Goal: Task Accomplishment & Management: Use online tool/utility

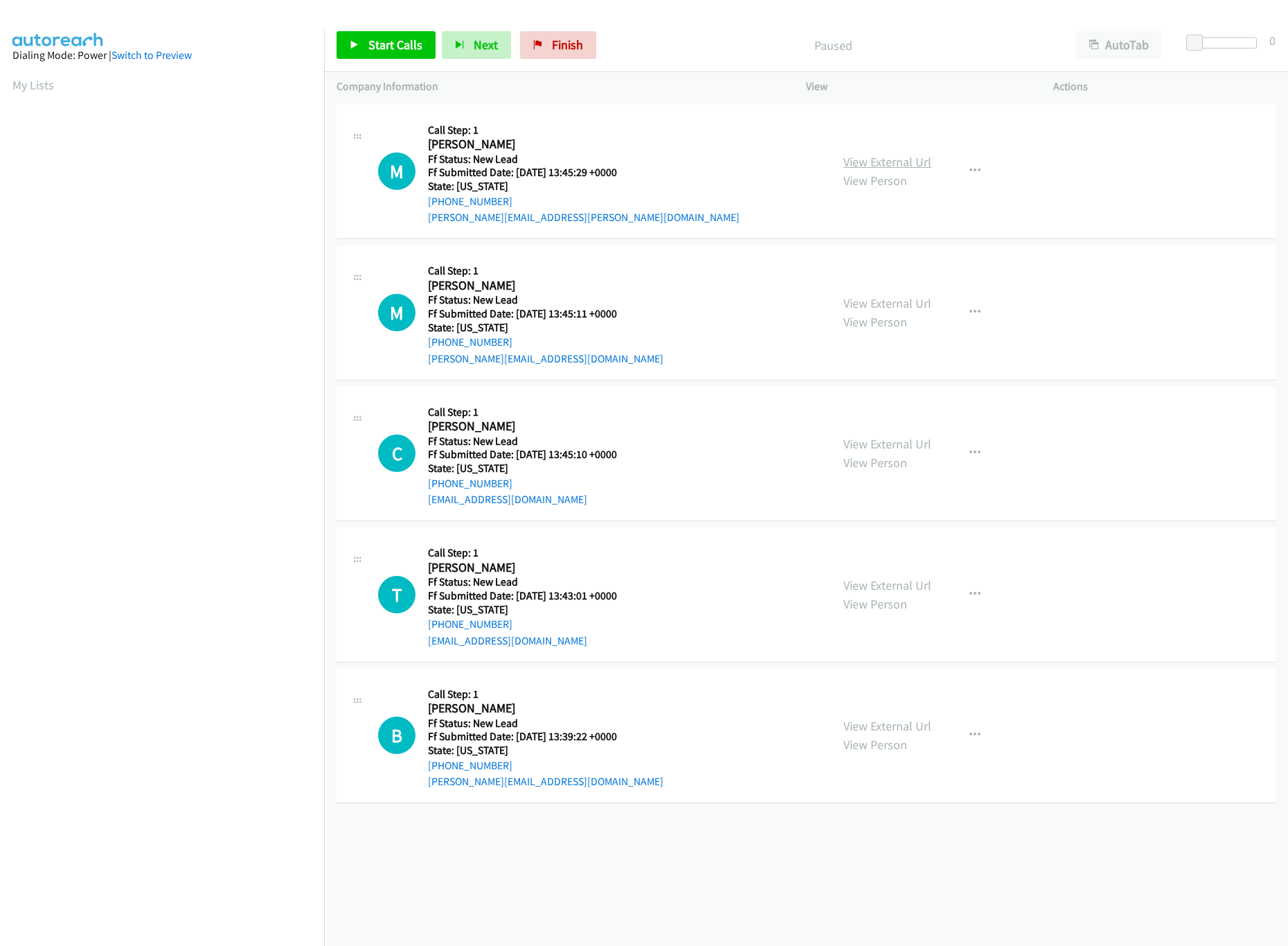
click at [869, 158] on link "View External Url" at bounding box center [887, 162] width 88 height 16
click at [895, 304] on link "View External Url" at bounding box center [887, 303] width 88 height 16
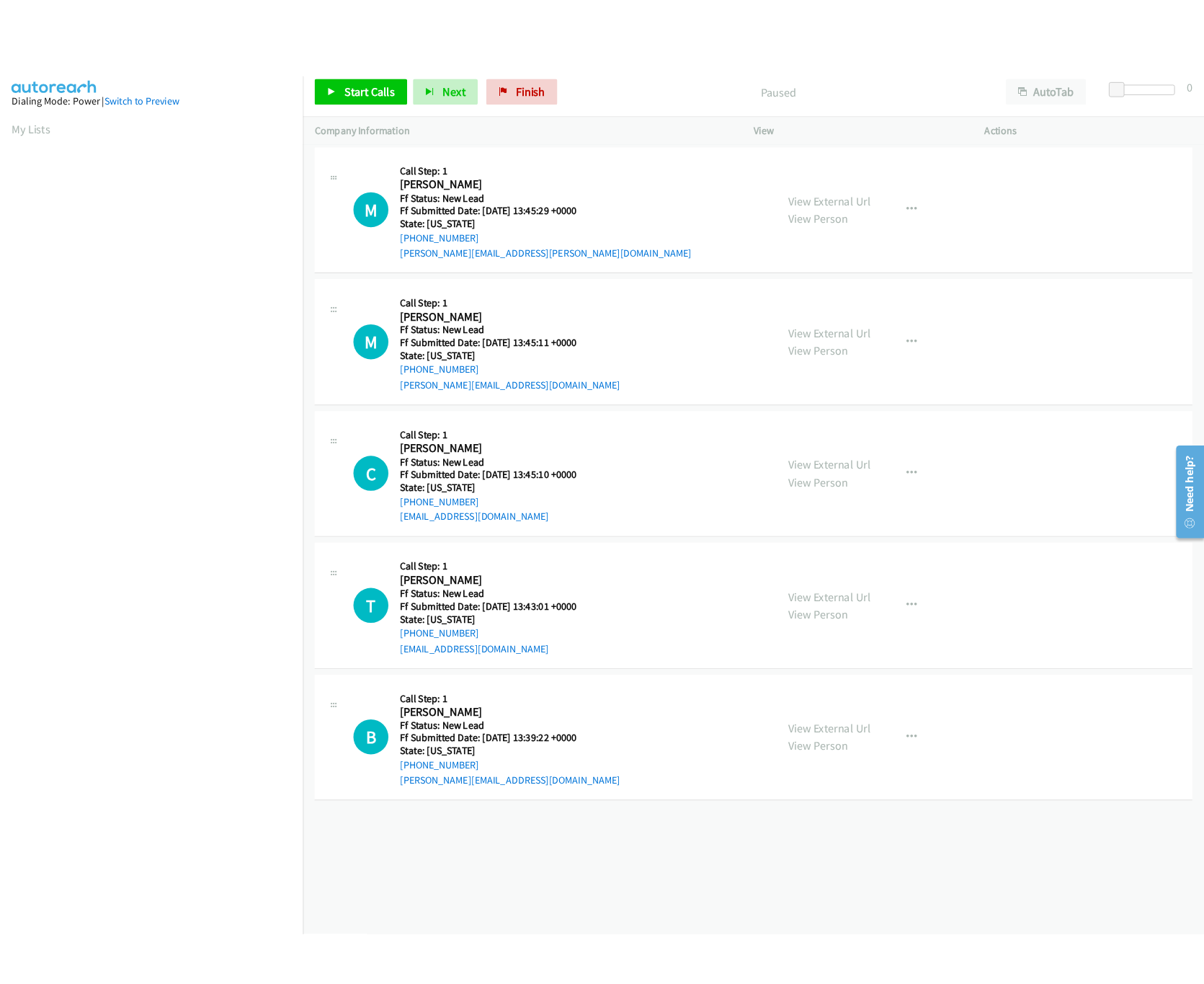
scroll to position [0, 5]
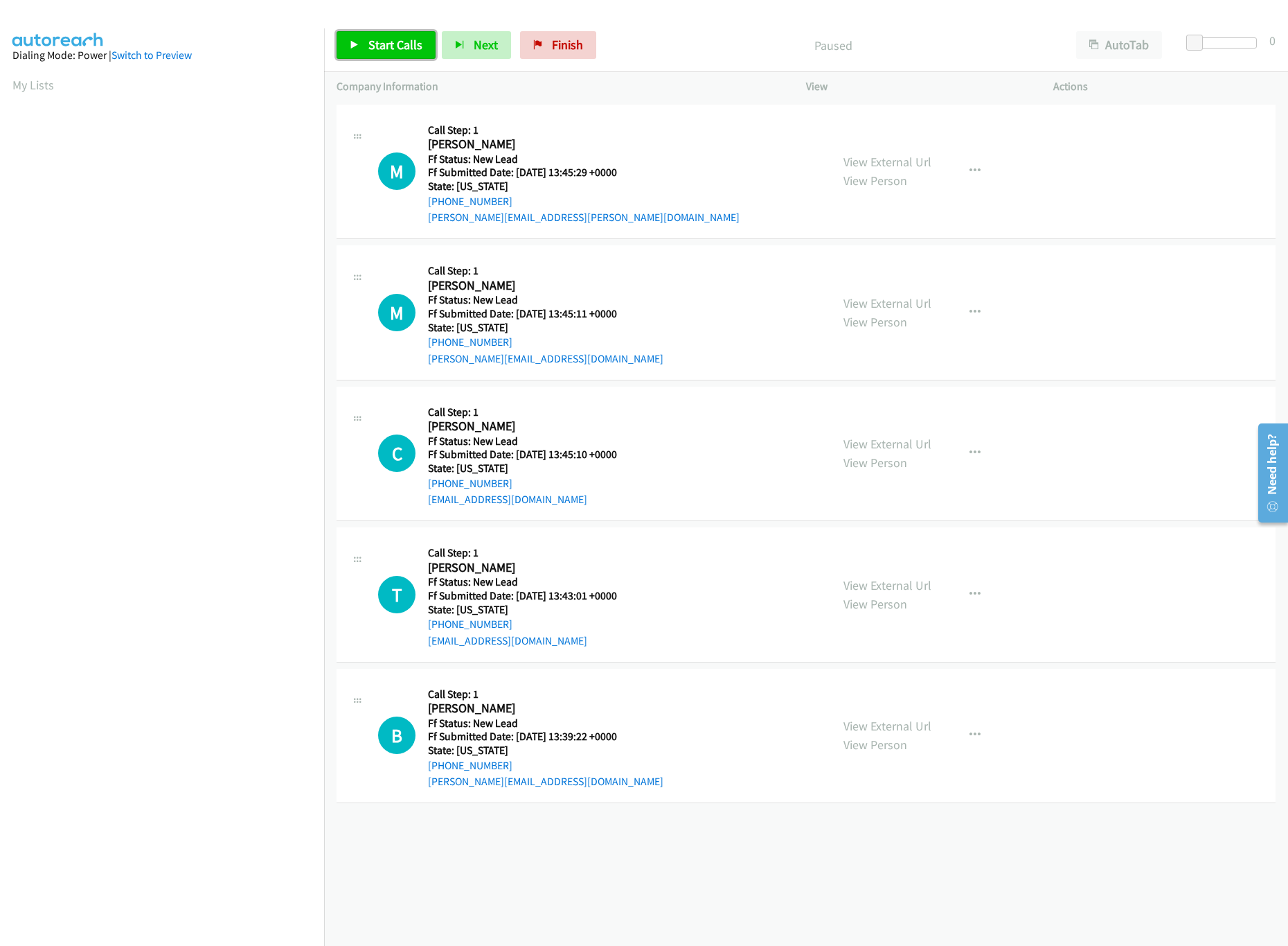
click at [396, 48] on span "Start Calls" at bounding box center [395, 45] width 54 height 16
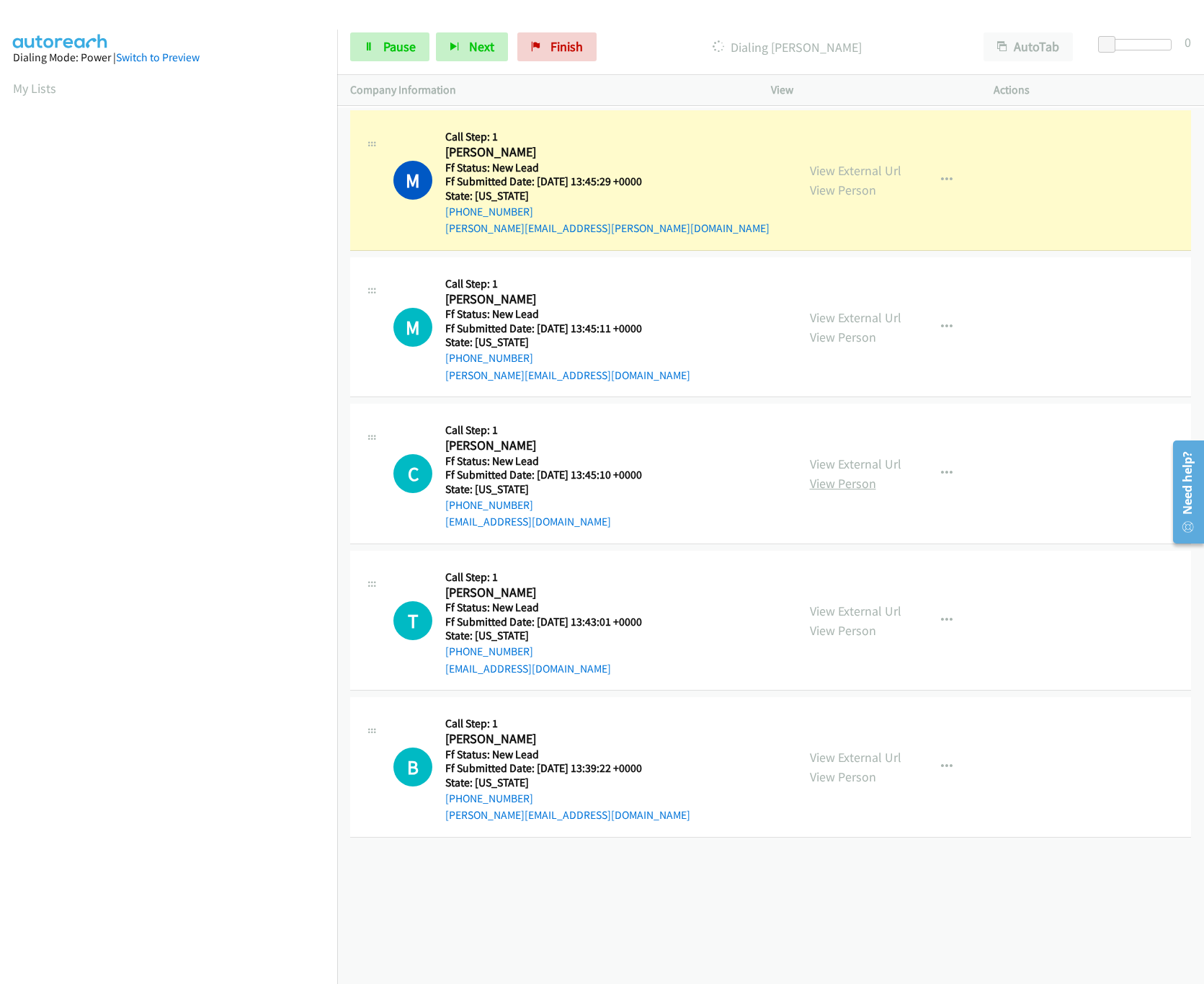
drag, startPoint x: 856, startPoint y: 467, endPoint x: 835, endPoint y: 478, distance: 23.7
click at [840, 461] on link "View External Url" at bounding box center [856, 464] width 91 height 17
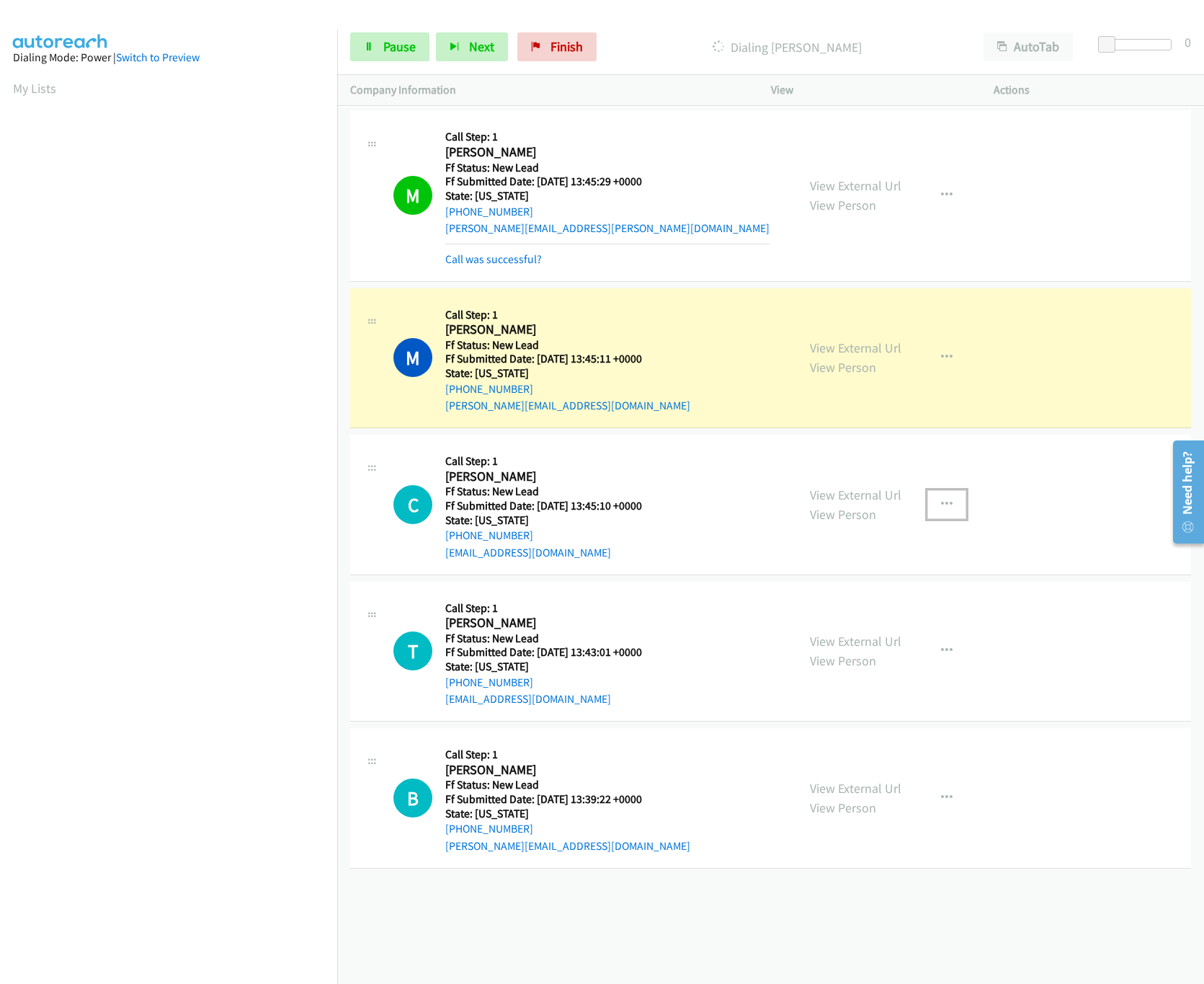
click at [930, 495] on button "button" at bounding box center [947, 505] width 39 height 29
click at [822, 597] on link "Skip Call" at bounding box center [869, 598] width 192 height 29
click at [856, 649] on link "View External Url" at bounding box center [856, 641] width 91 height 17
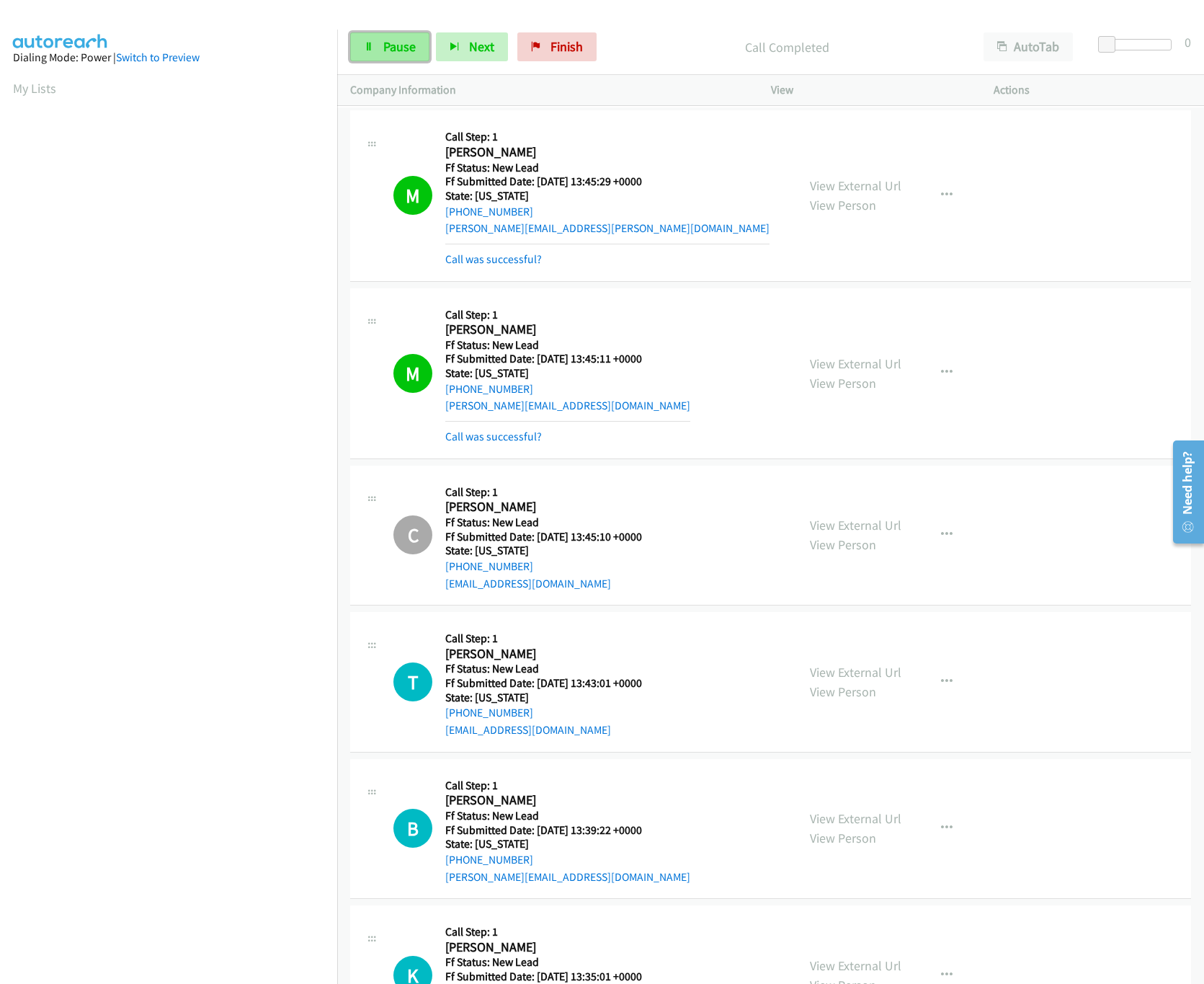
click at [394, 44] on span "Pause" at bounding box center [399, 46] width 32 height 17
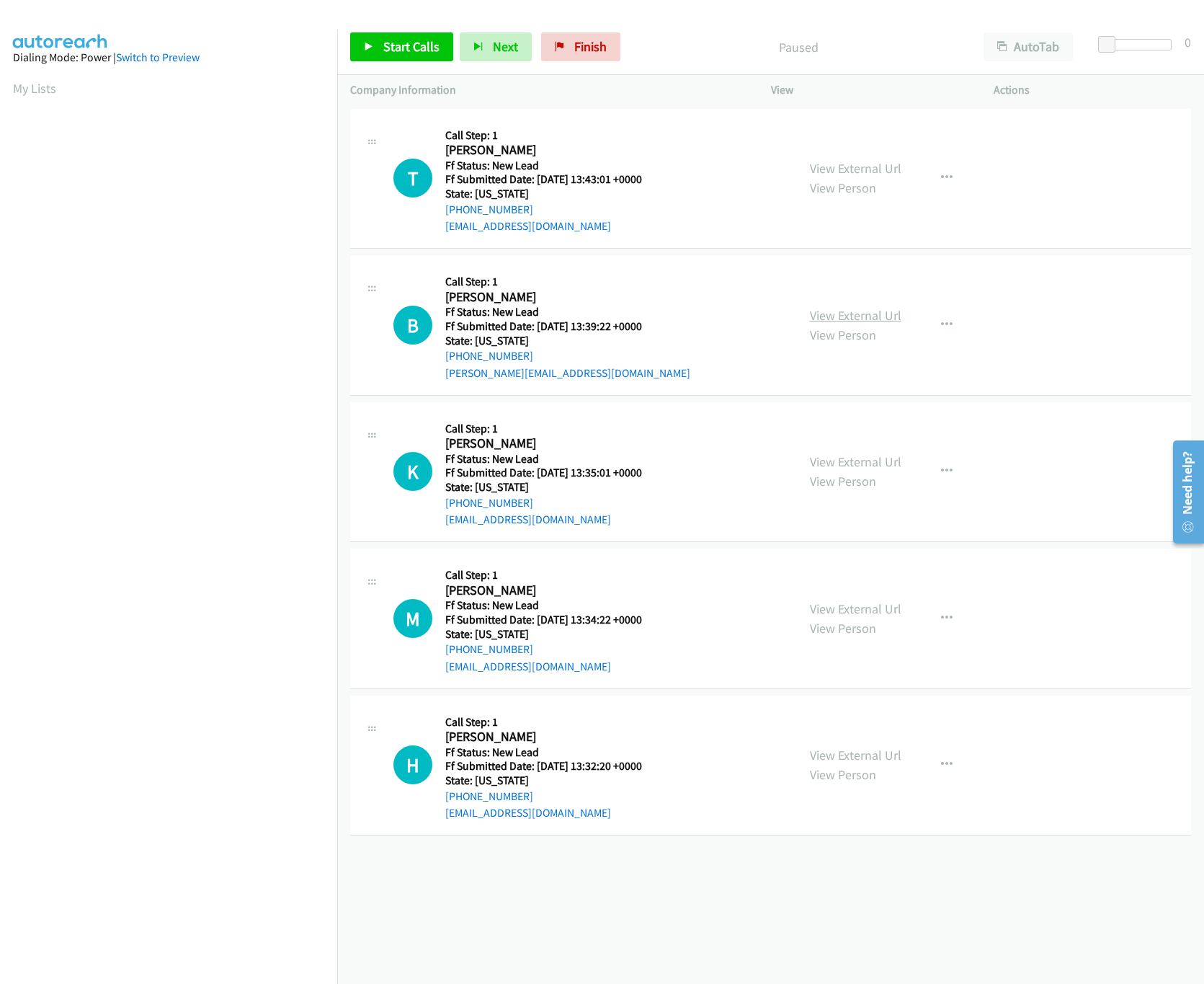
click at [871, 318] on link "View External Url" at bounding box center [856, 316] width 91 height 17
click at [390, 46] on span "Start Calls" at bounding box center [411, 46] width 57 height 17
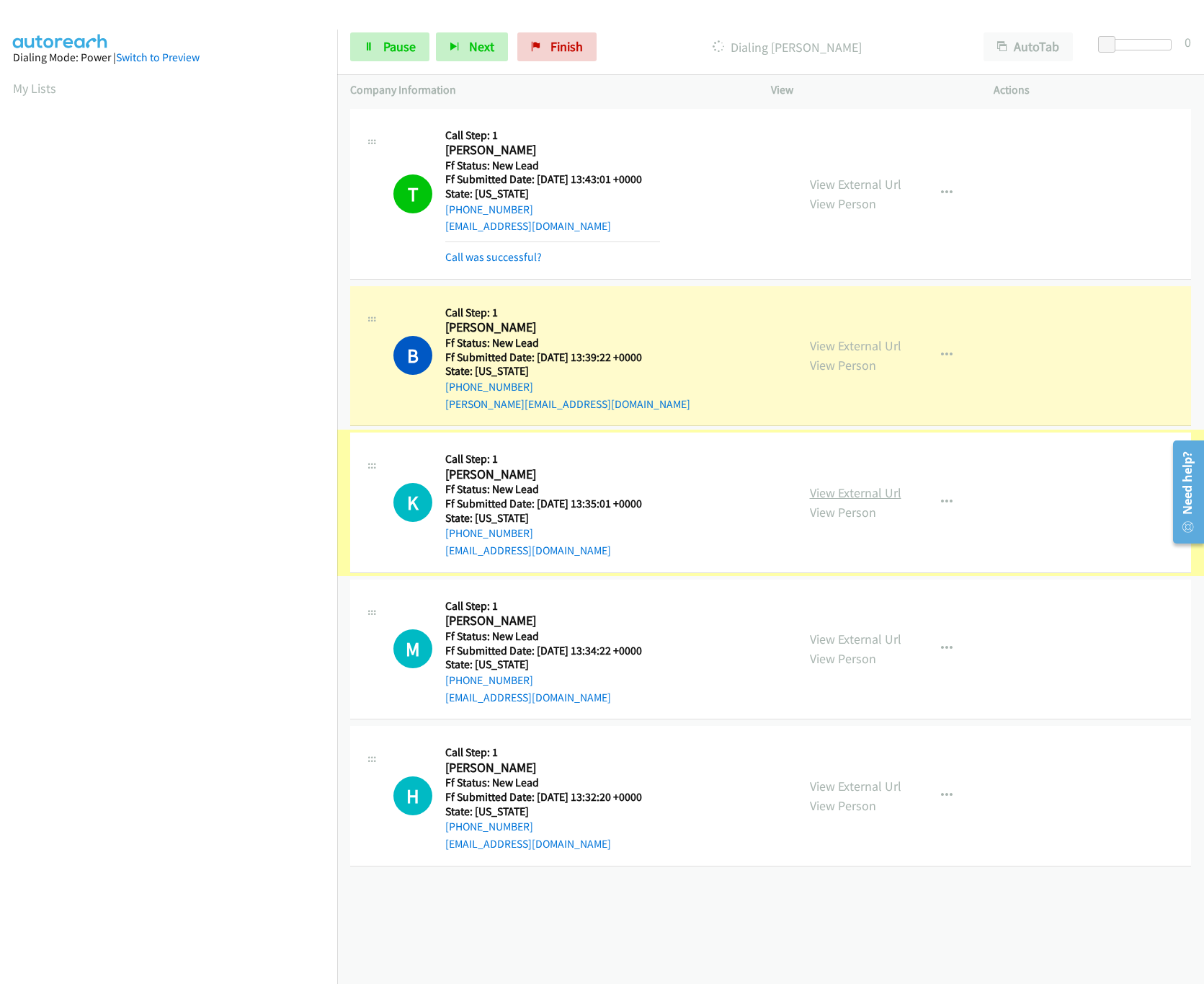
click at [865, 487] on link "View External Url" at bounding box center [856, 493] width 91 height 17
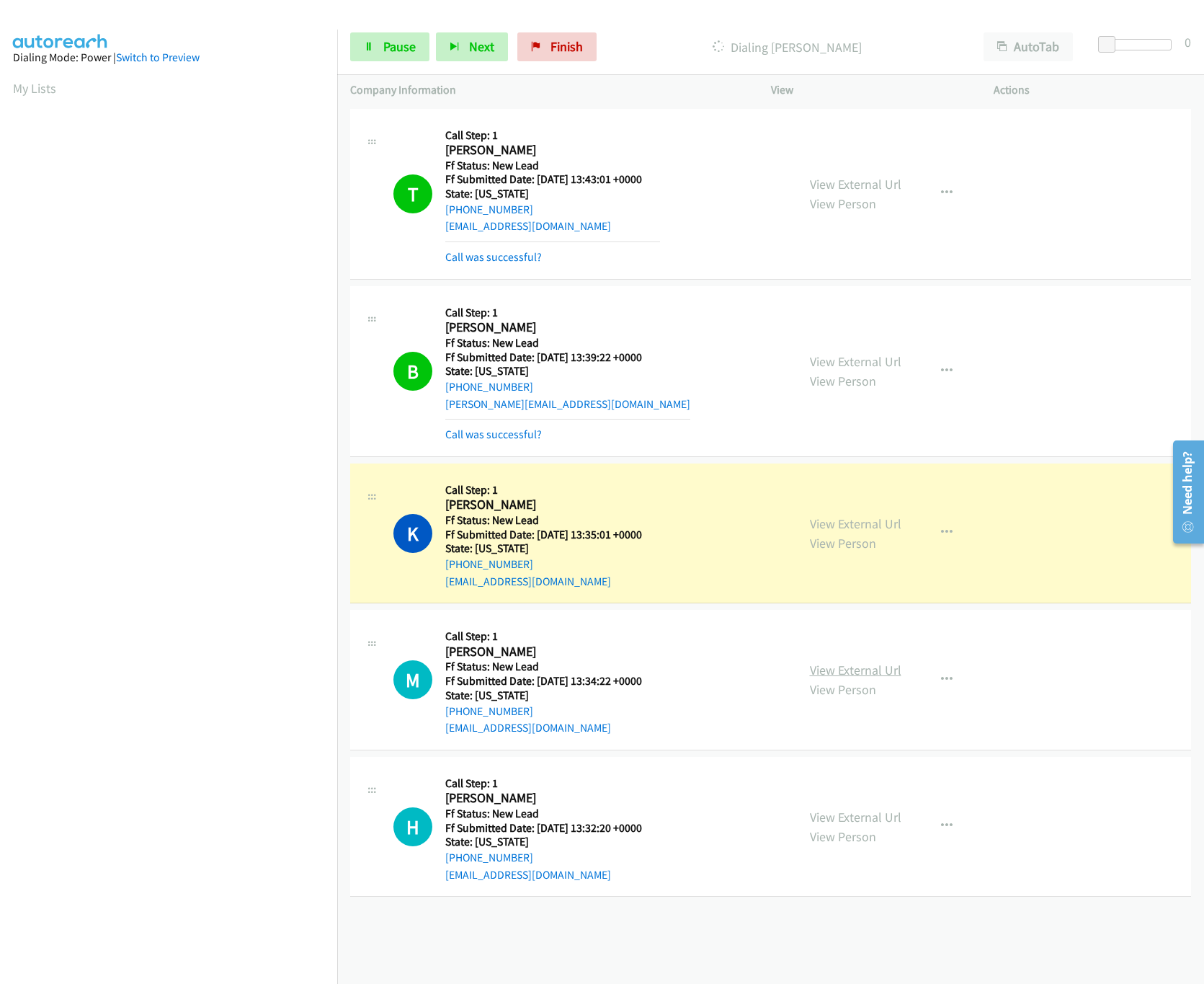
click at [841, 671] on link "View External Url" at bounding box center [856, 670] width 91 height 17
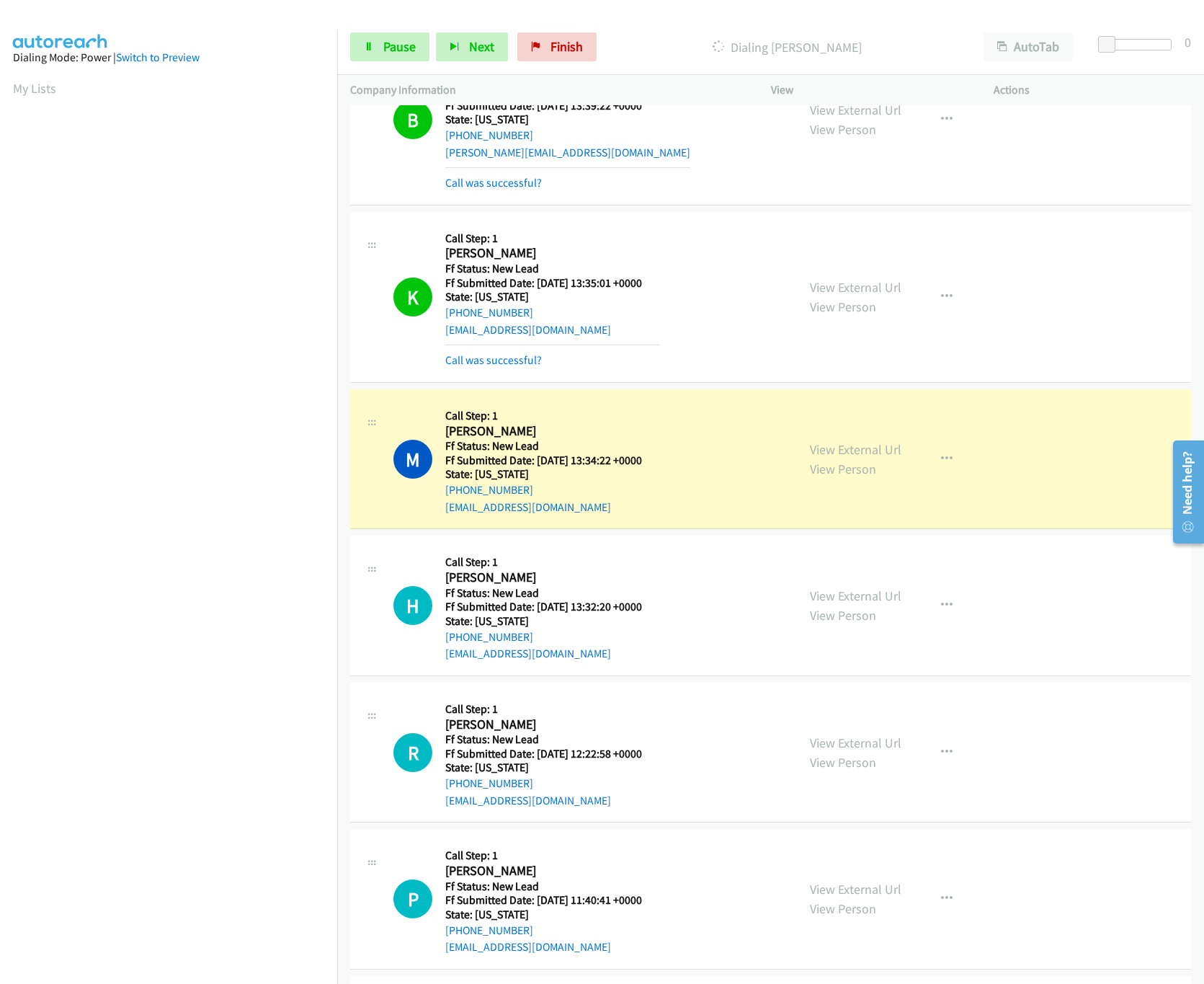
scroll to position [414, 0]
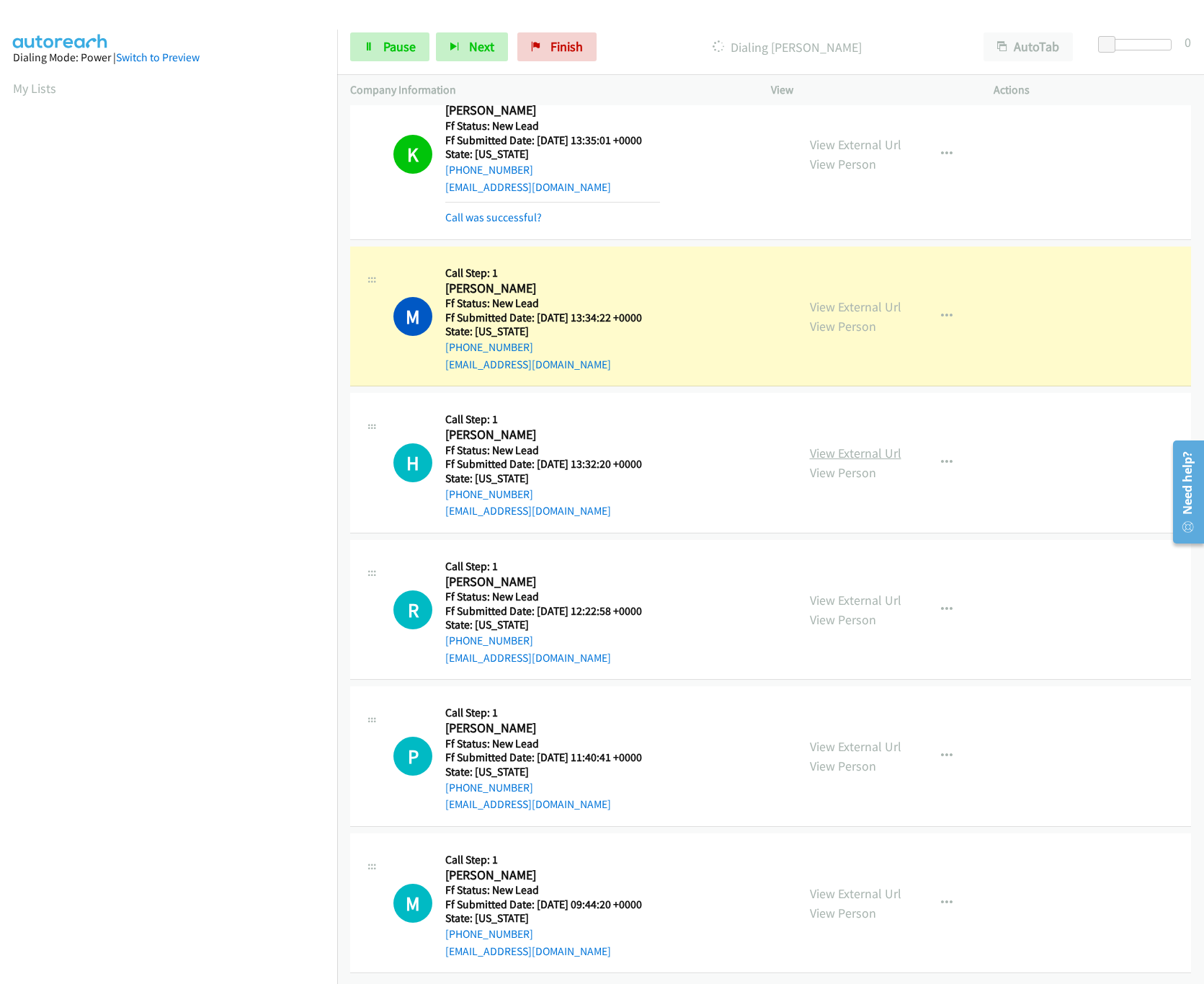
click at [863, 445] on link "View External Url" at bounding box center [856, 453] width 91 height 17
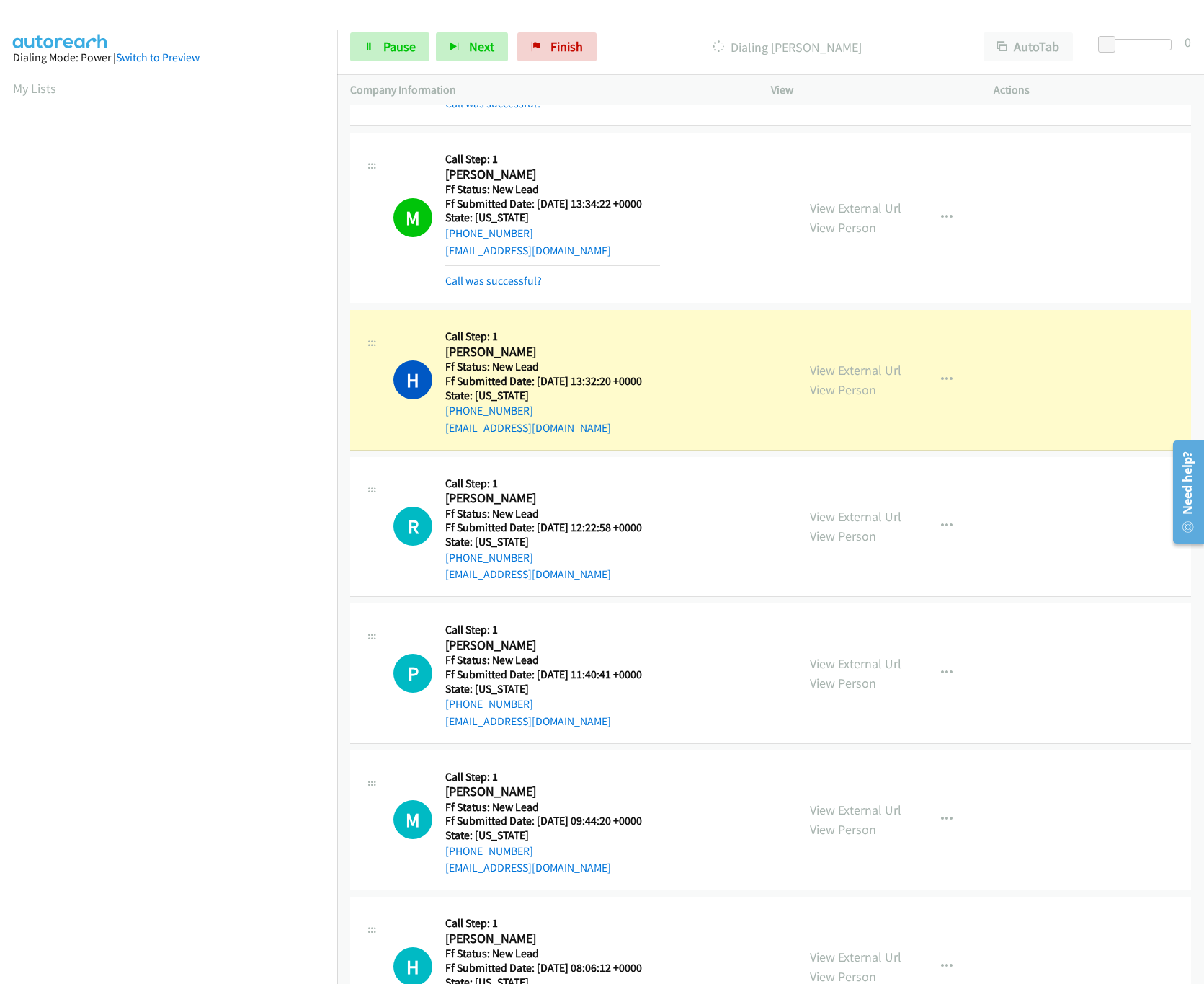
scroll to position [592, 0]
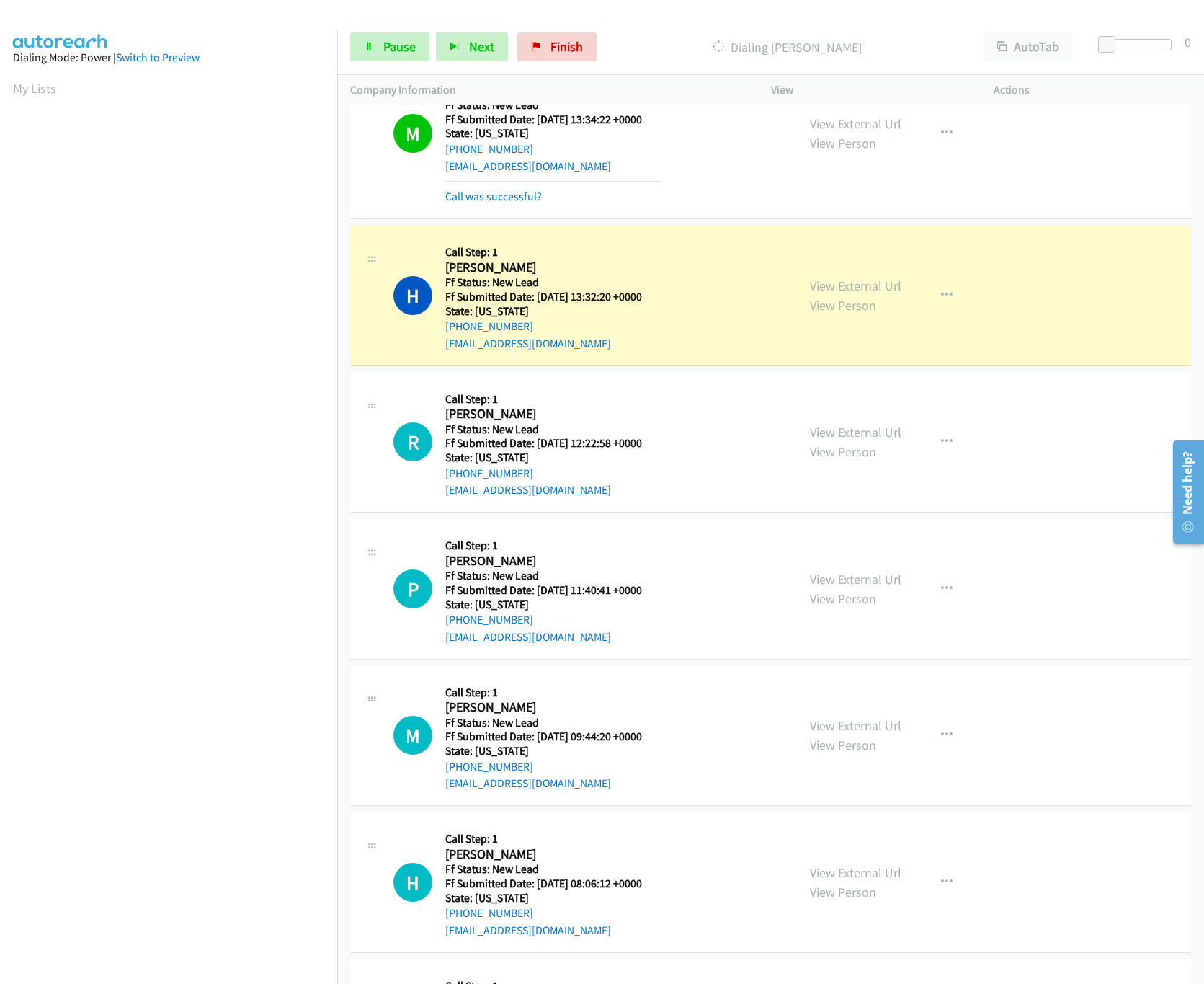
click at [858, 433] on link "View External Url" at bounding box center [856, 432] width 91 height 17
click at [829, 581] on link "View External Url" at bounding box center [856, 579] width 91 height 17
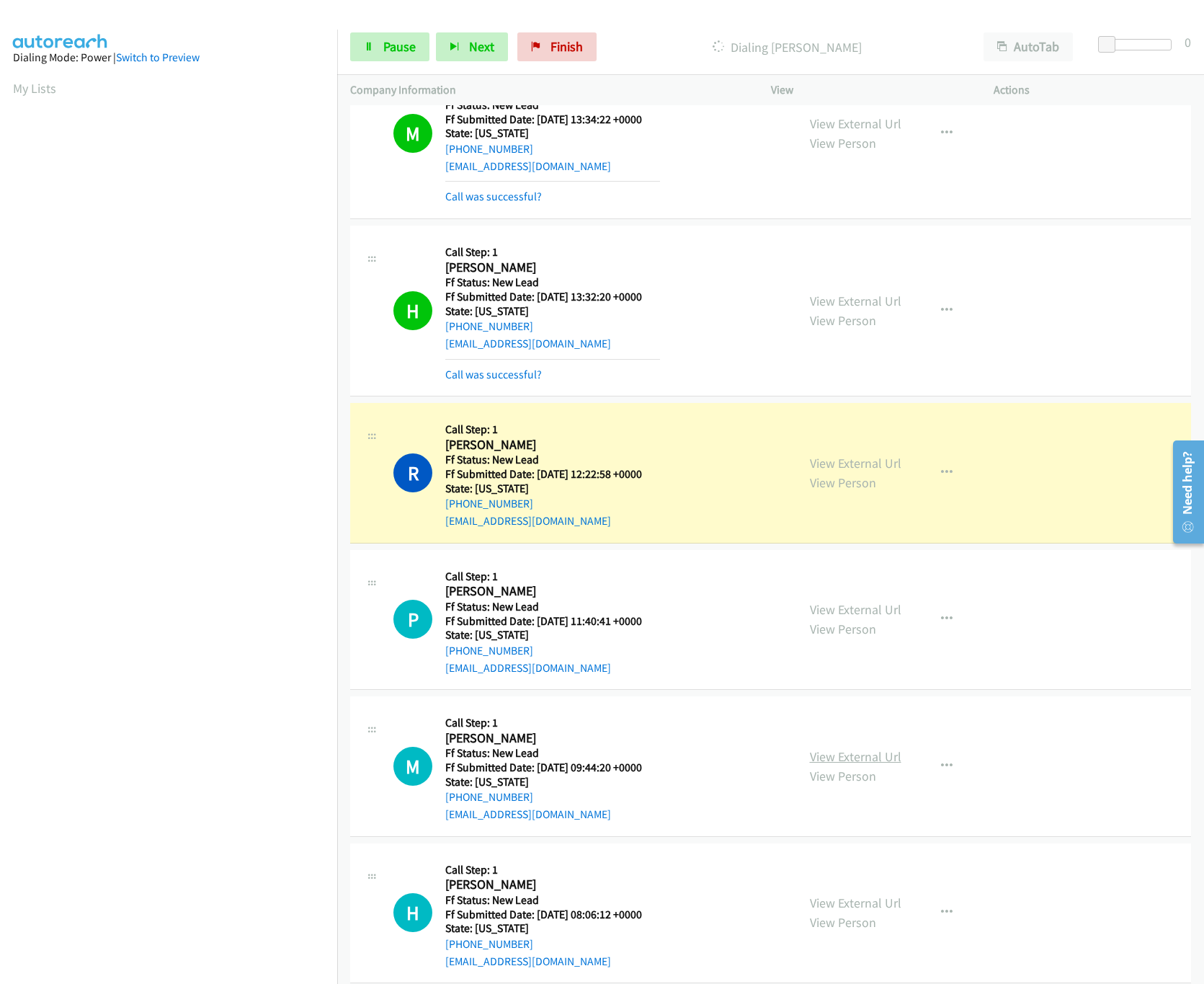
click at [890, 764] on link "View External Url" at bounding box center [856, 756] width 91 height 17
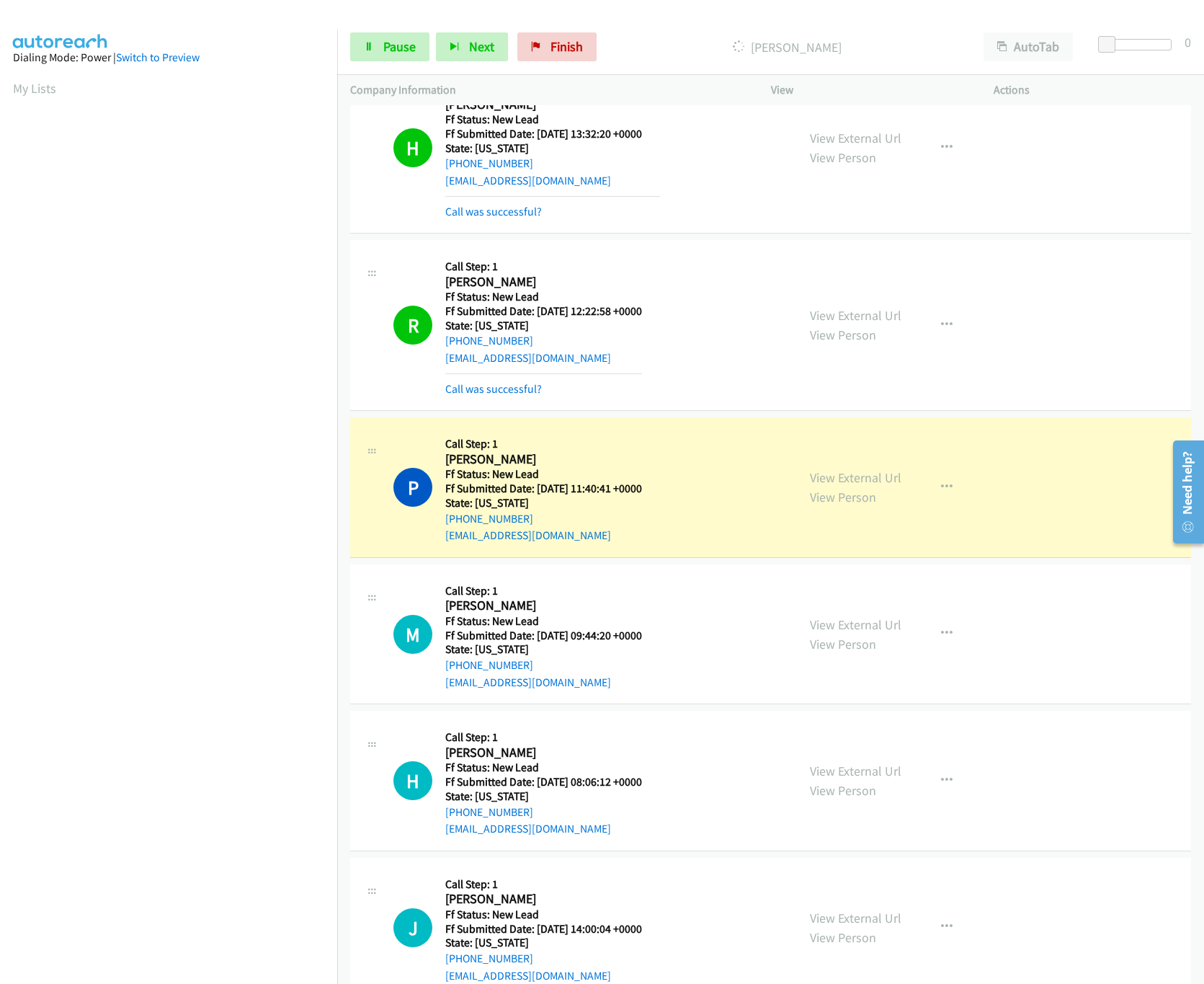
scroll to position [801, 0]
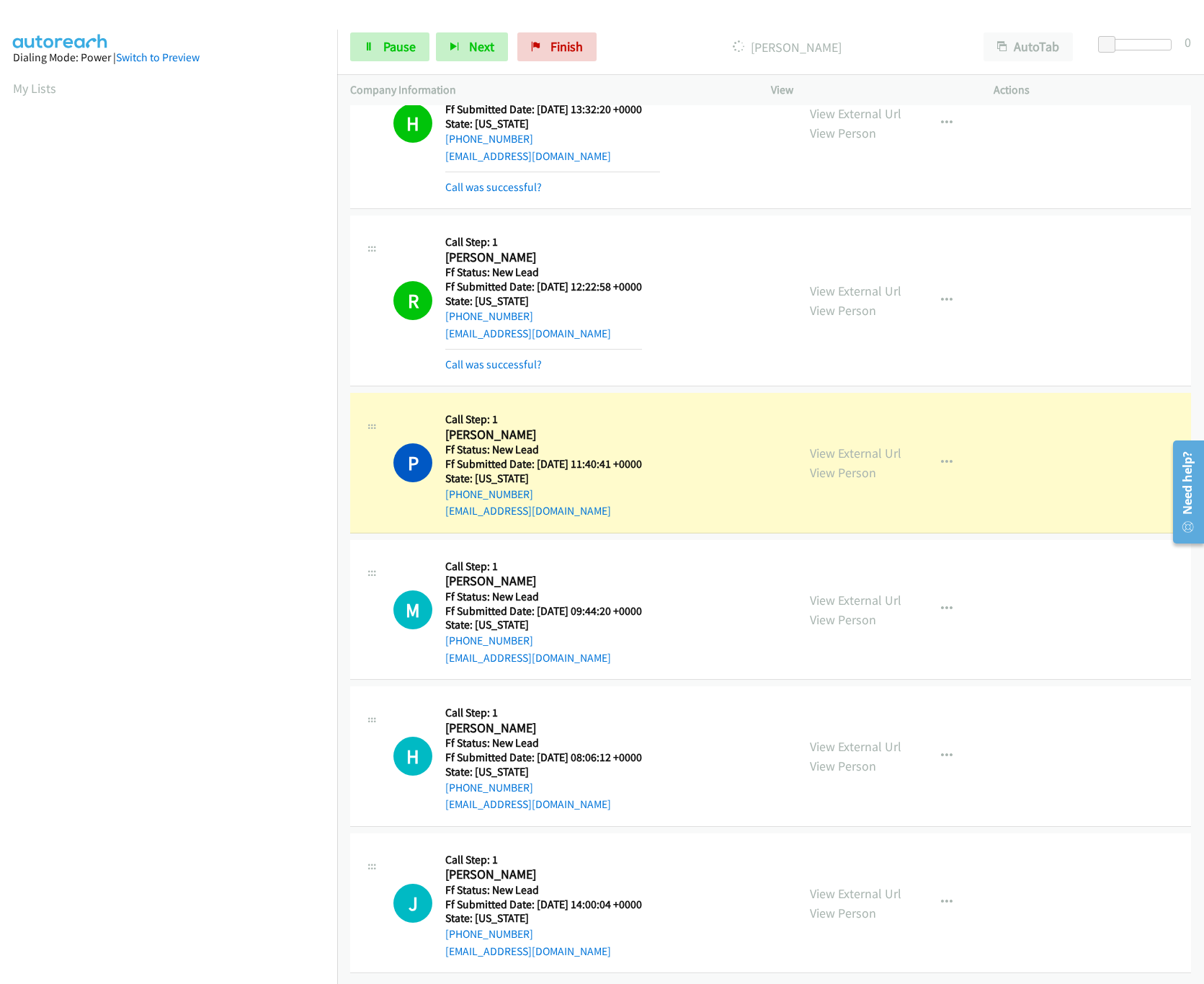
click at [854, 738] on div "View External Url View Person" at bounding box center [856, 756] width 91 height 39
click at [872, 738] on link "View External Url" at bounding box center [856, 746] width 91 height 17
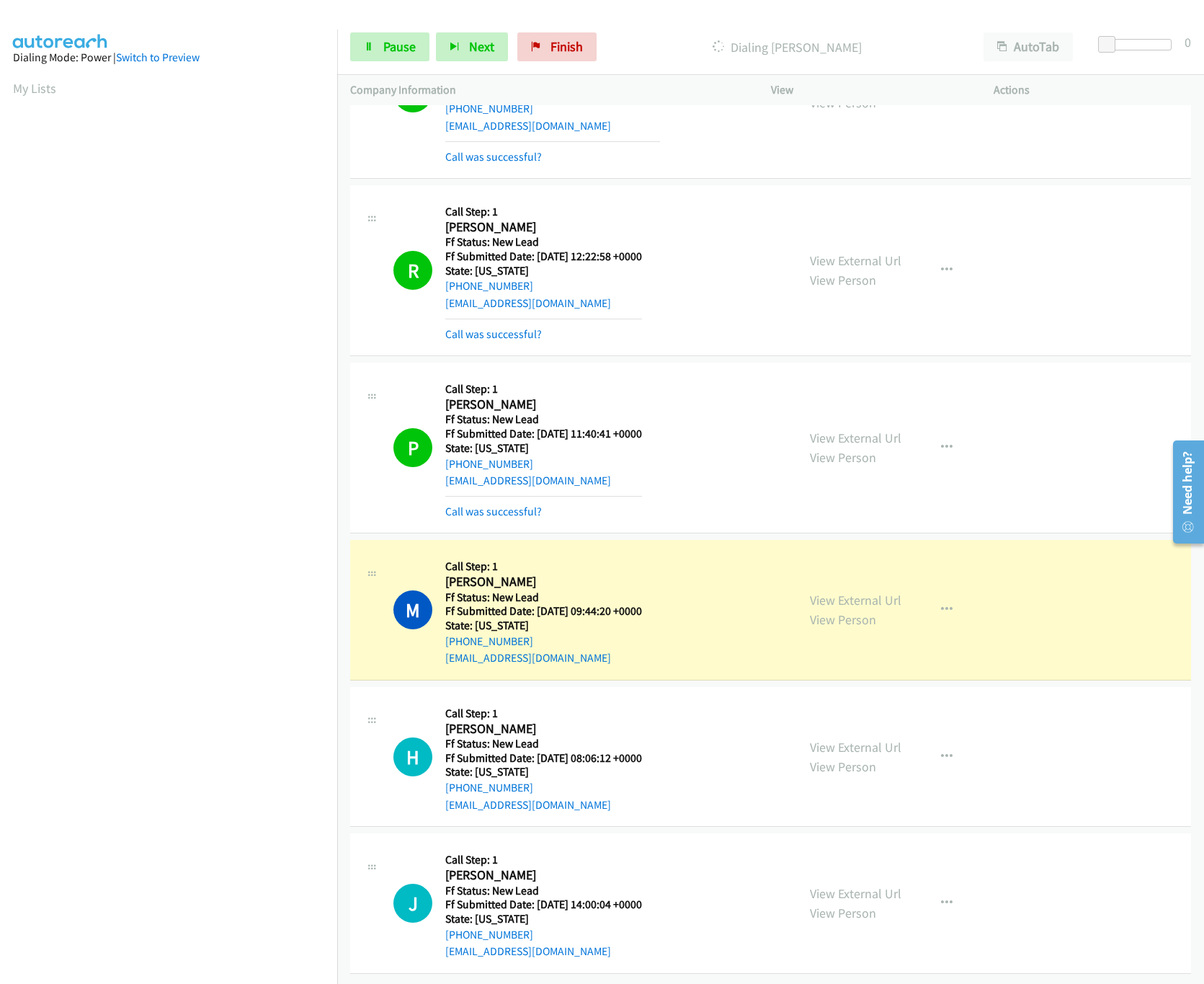
scroll to position [832, 0]
click at [844, 885] on link "View External Url" at bounding box center [856, 894] width 91 height 17
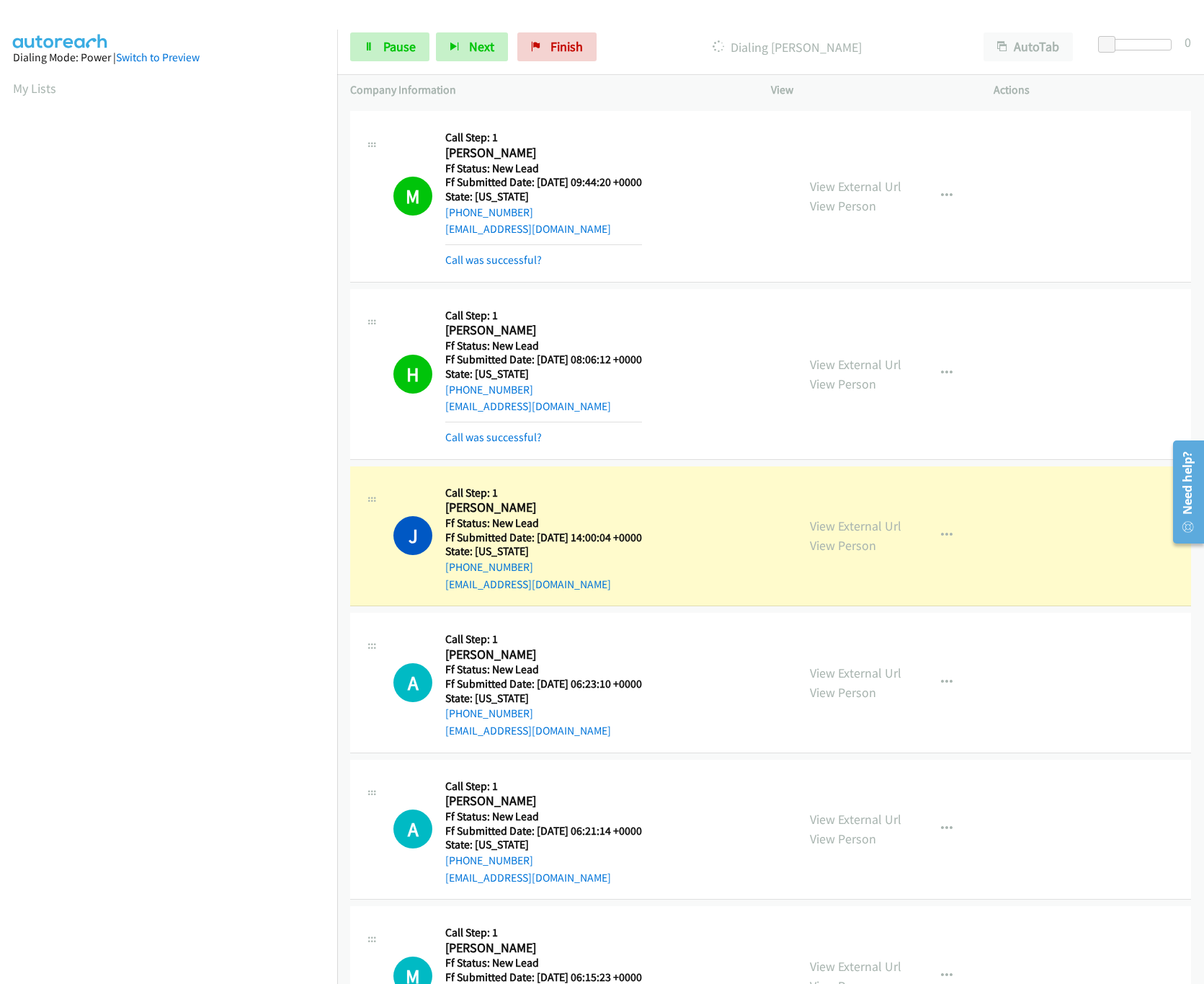
scroll to position [1334, 0]
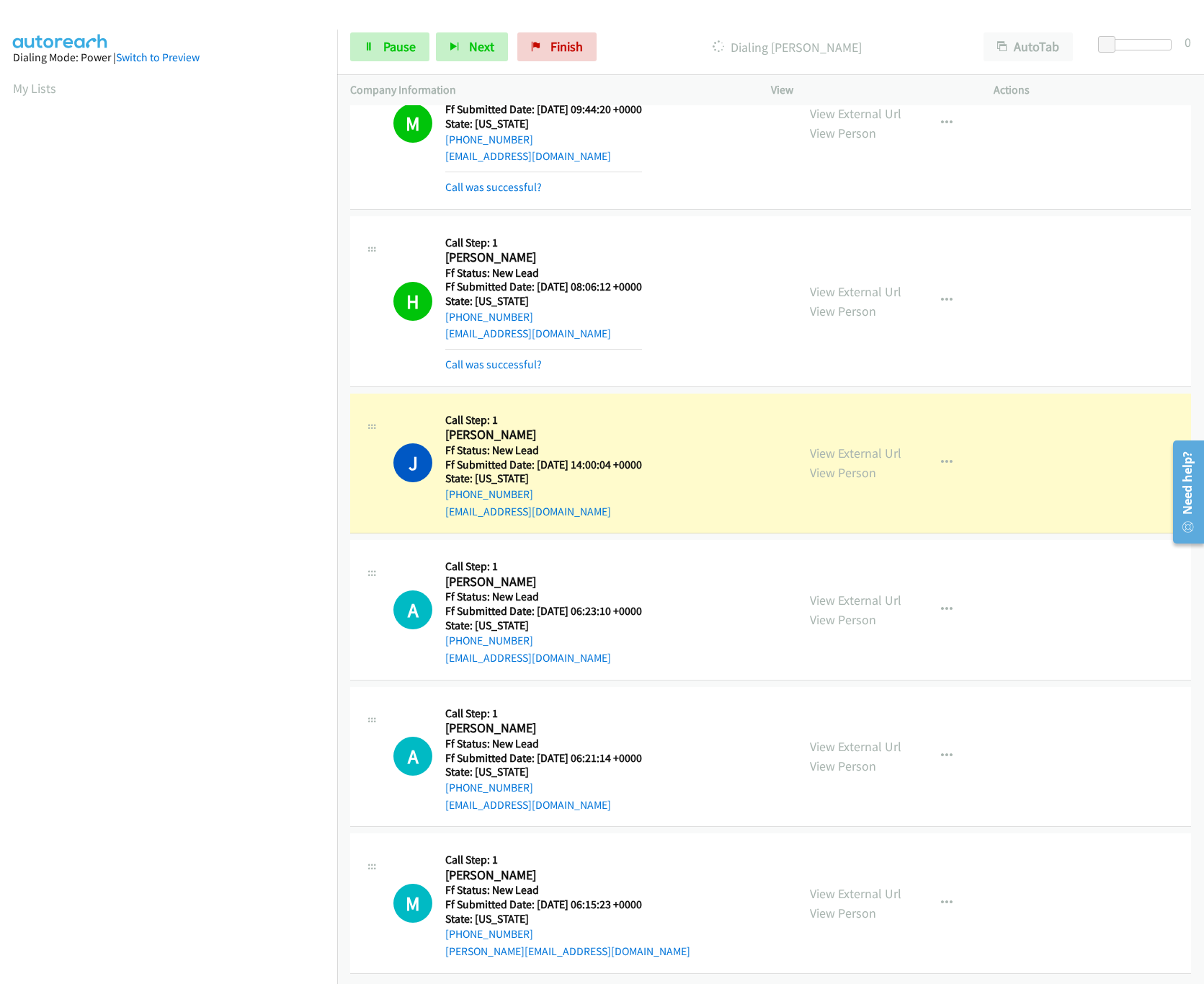
click at [871, 592] on div "View External Url View Person" at bounding box center [856, 609] width 91 height 39
click at [871, 592] on link "View External Url" at bounding box center [856, 600] width 91 height 17
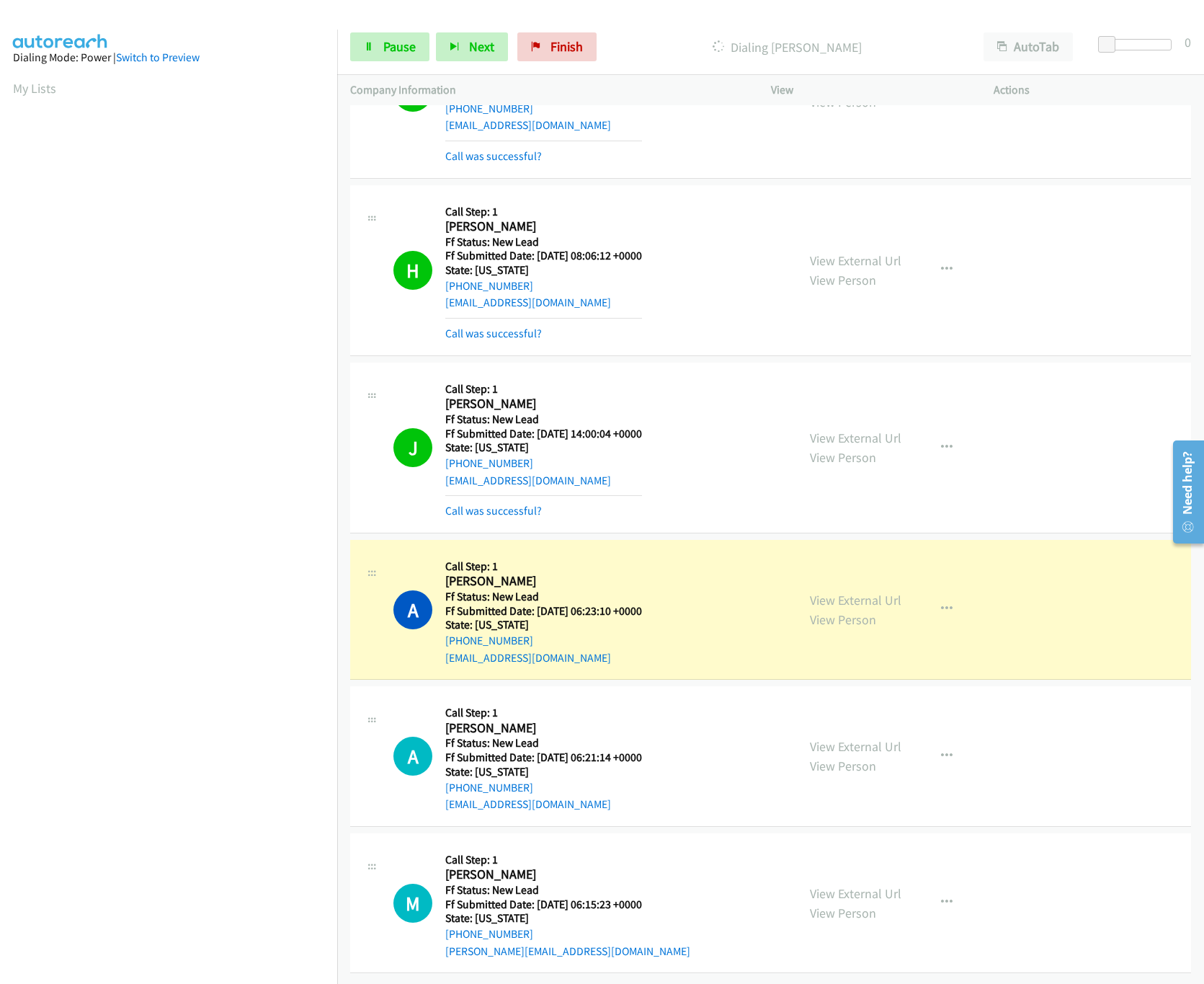
scroll to position [1366, 0]
click at [850, 738] on link "View External Url" at bounding box center [856, 746] width 91 height 17
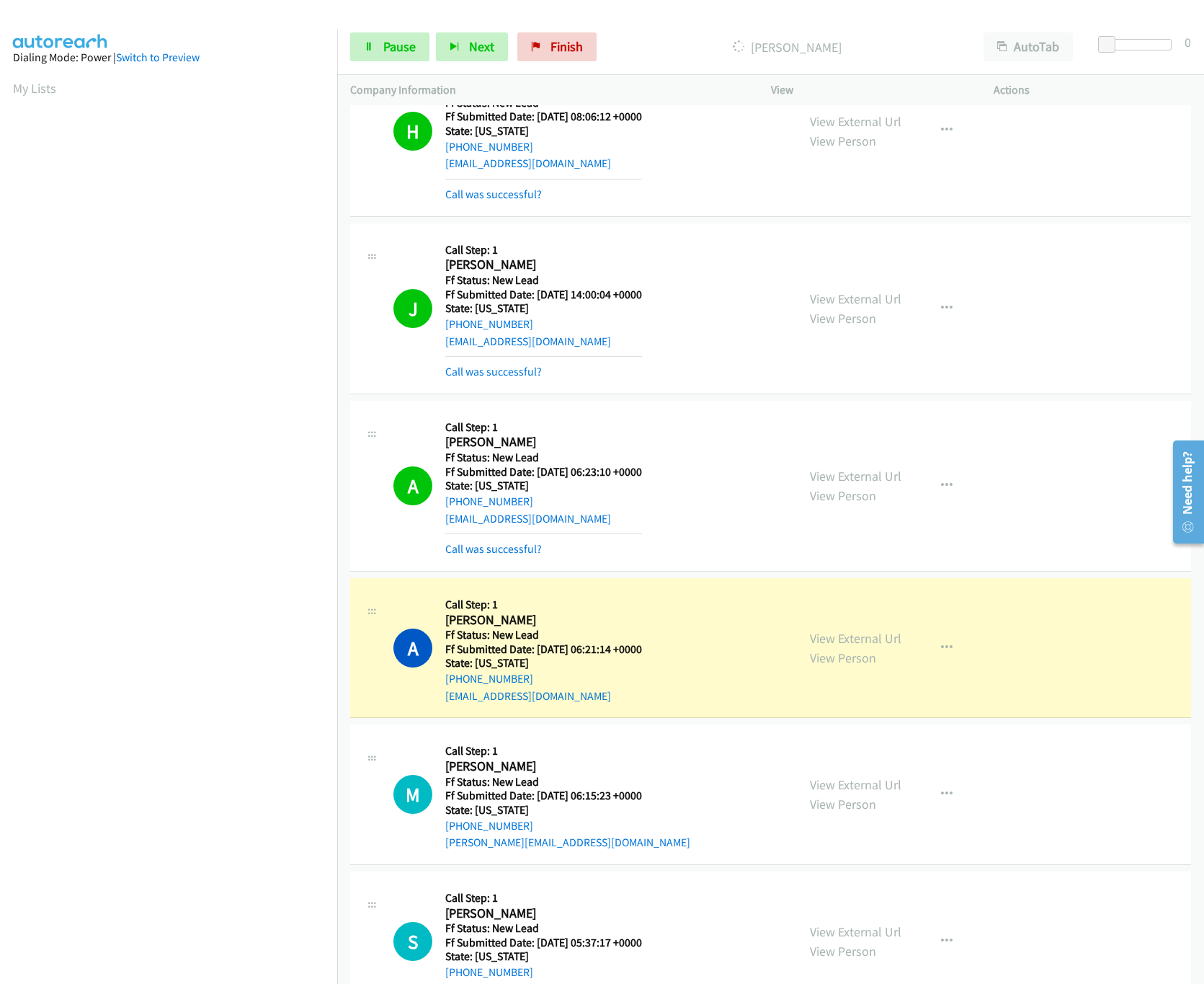
scroll to position [1544, 0]
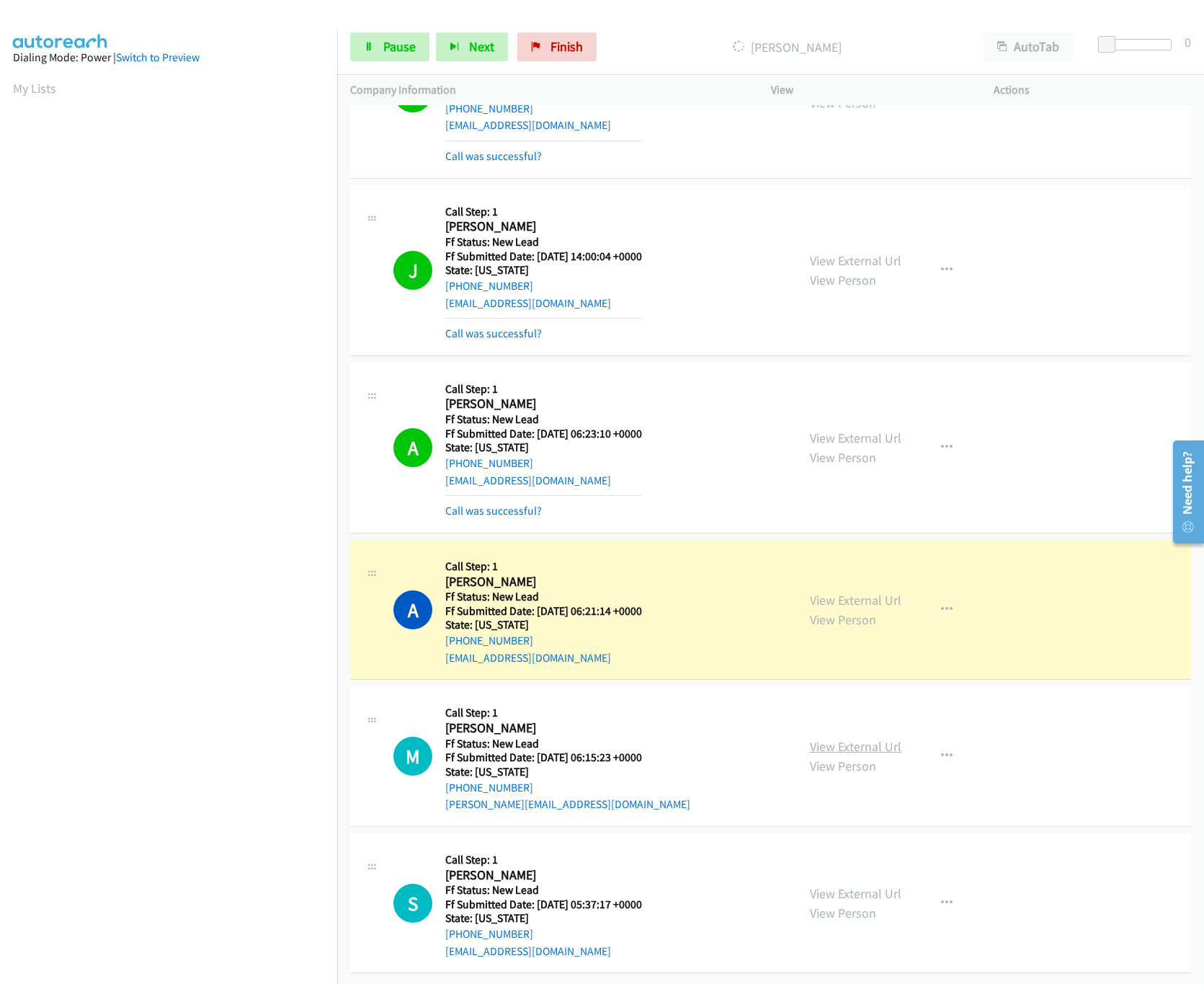
click at [855, 738] on link "View External Url" at bounding box center [856, 746] width 91 height 17
click at [856, 885] on link "View External Url" at bounding box center [856, 894] width 91 height 17
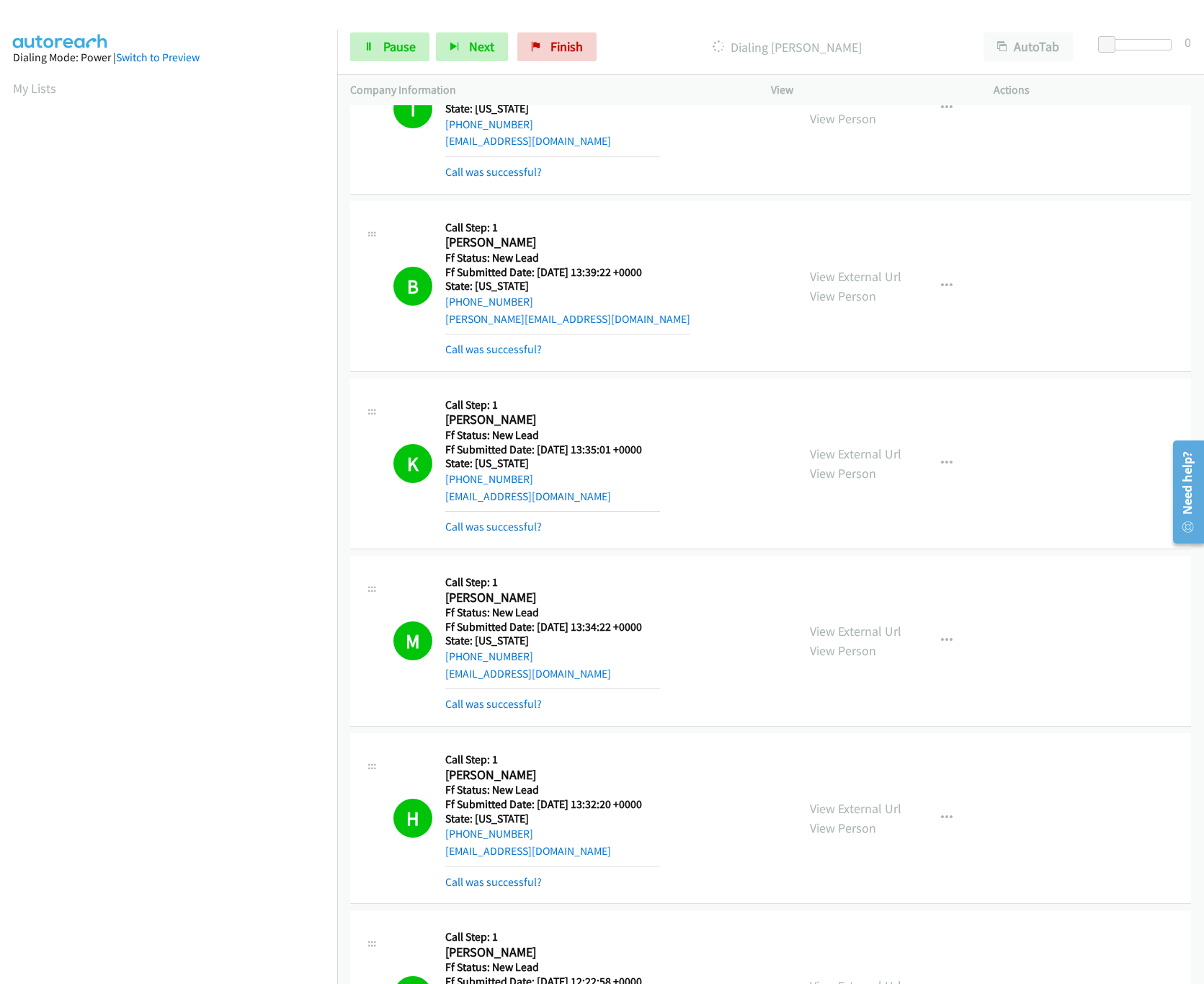
scroll to position [0, 0]
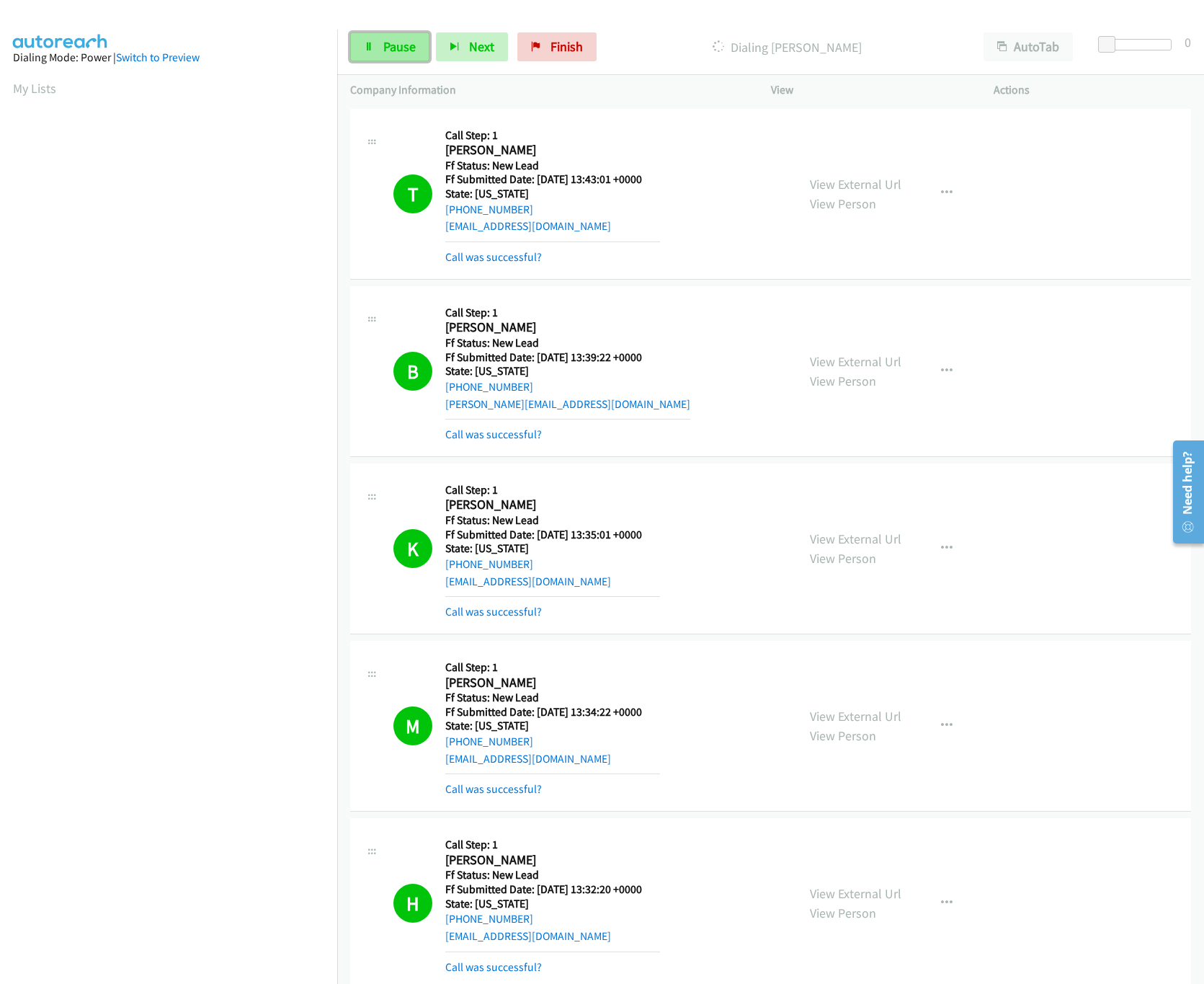
click at [387, 40] on span "Pause" at bounding box center [399, 46] width 32 height 17
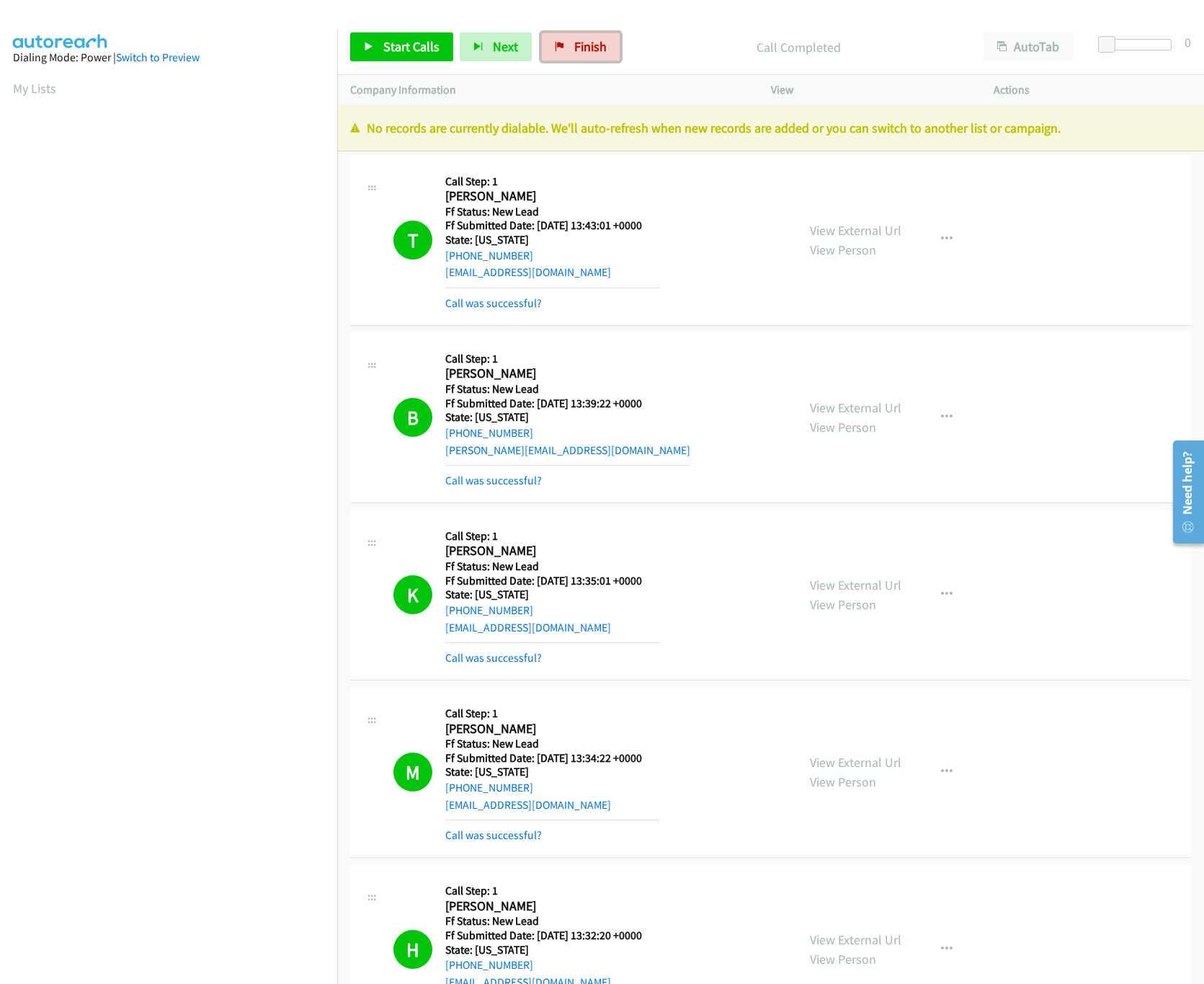
click at [578, 35] on link "Finish" at bounding box center [580, 46] width 79 height 29
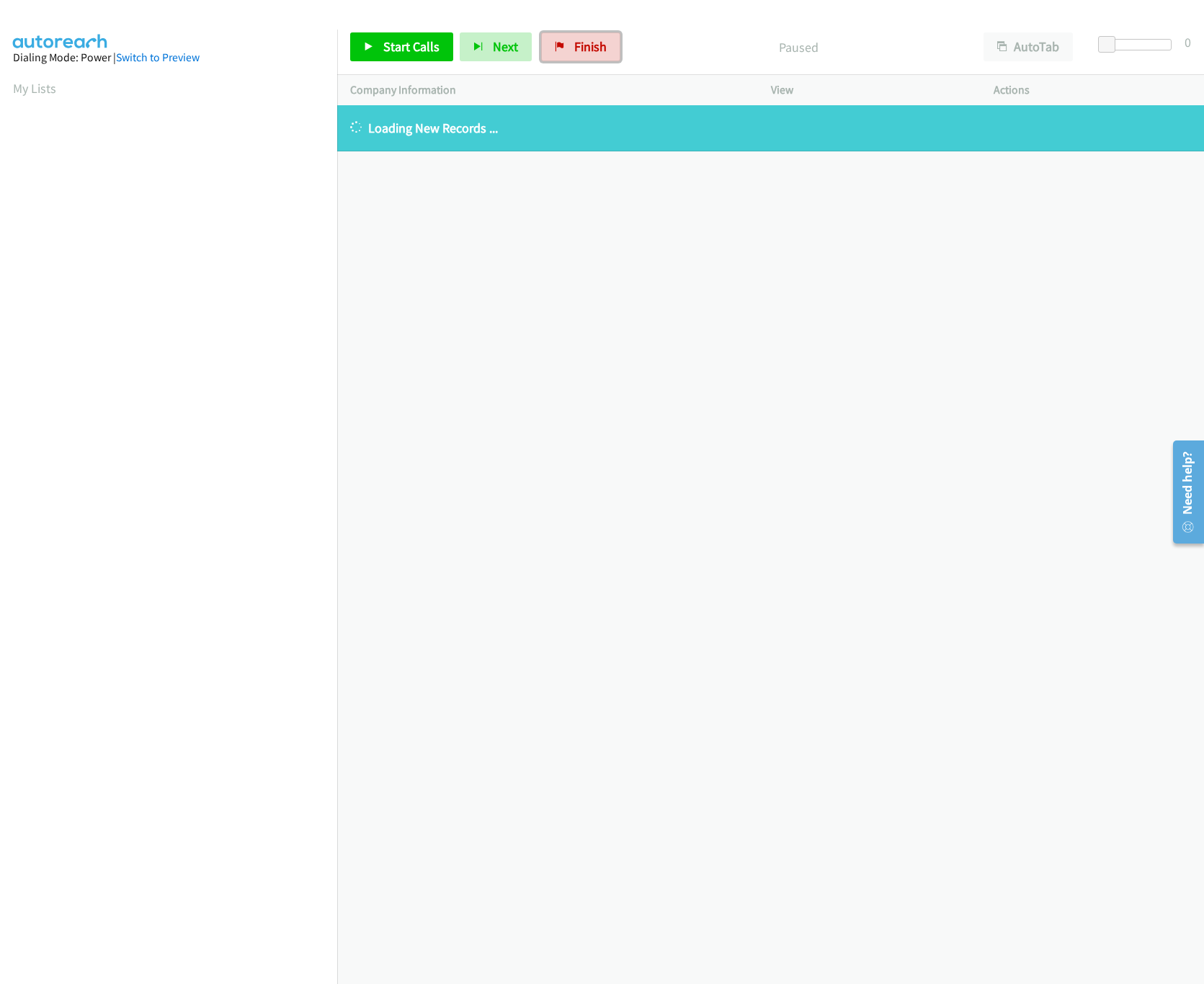
drag, startPoint x: 567, startPoint y: 52, endPoint x: 698, endPoint y: 87, distance: 135.6
click at [567, 52] on link "Finish" at bounding box center [580, 46] width 79 height 29
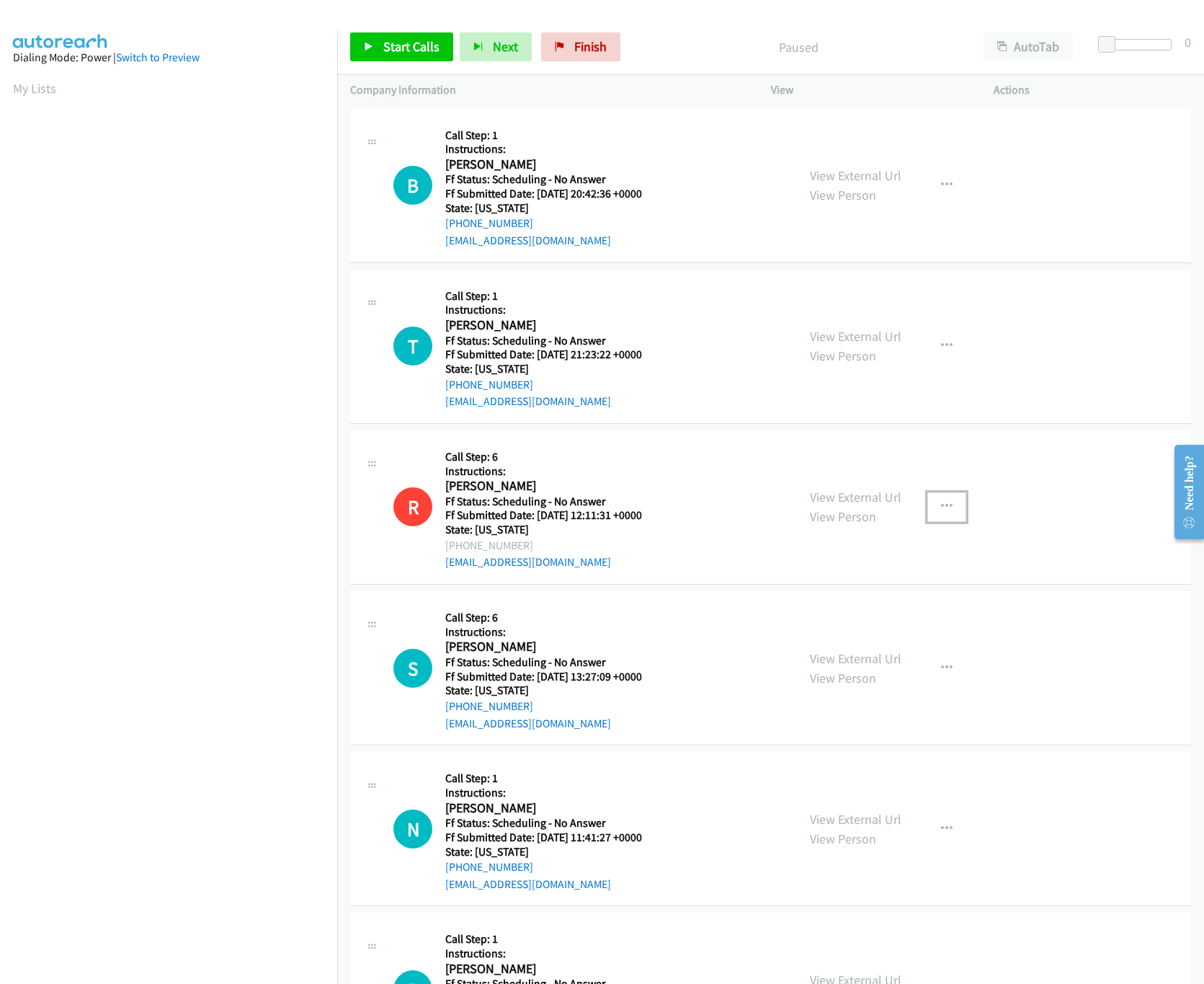
click at [941, 501] on icon "button" at bounding box center [947, 506] width 12 height 12
click at [815, 604] on link "Skip Call" at bounding box center [869, 601] width 192 height 29
click at [394, 62] on div "Start Calls Pause Next Finish Paused AutoTab AutoTab 0" at bounding box center [770, 47] width 867 height 56
click at [402, 35] on link "Start Calls" at bounding box center [402, 46] width 103 height 29
click at [855, 171] on link "View External Url" at bounding box center [856, 176] width 91 height 17
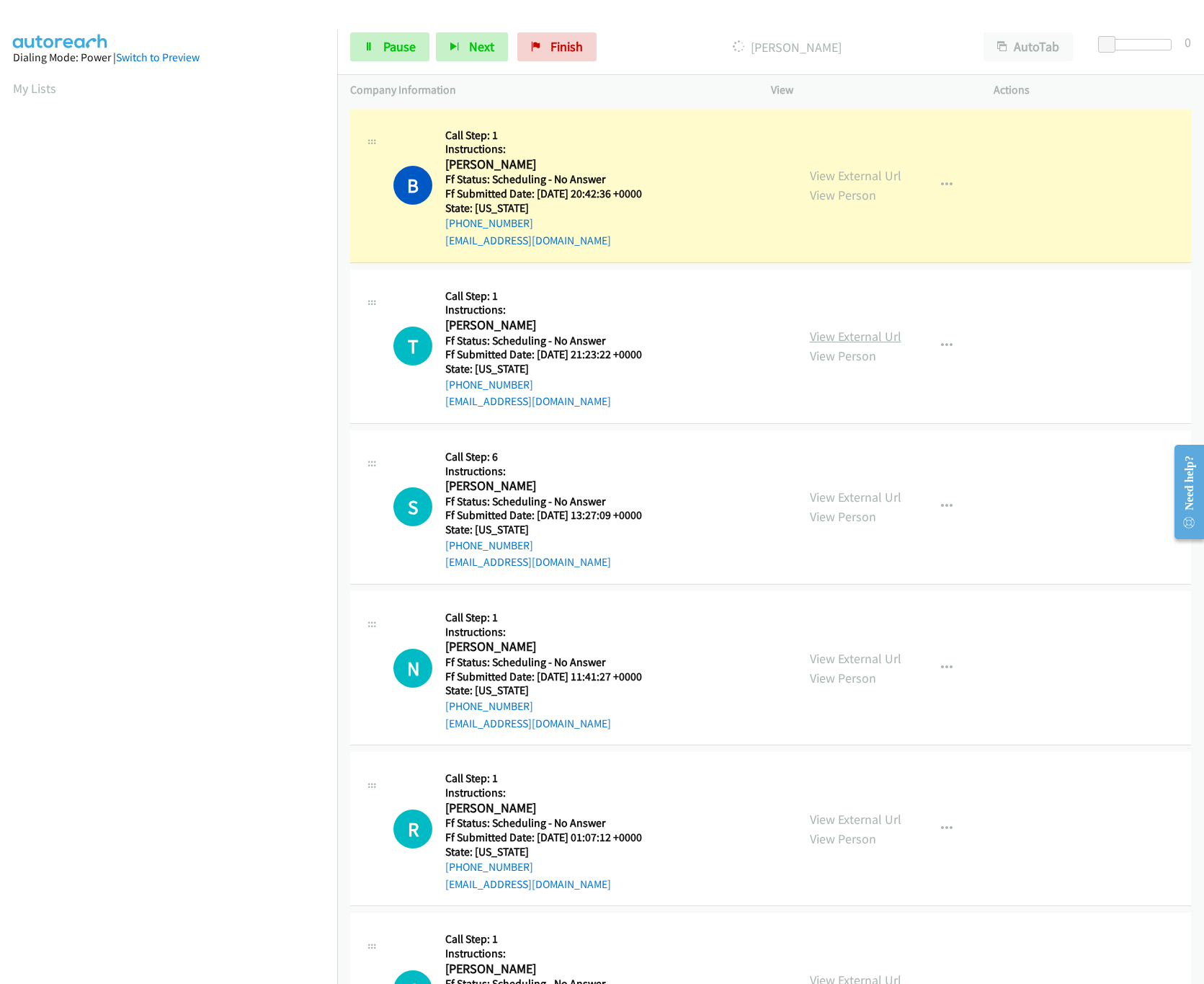
click at [863, 338] on link "View External Url" at bounding box center [856, 337] width 91 height 17
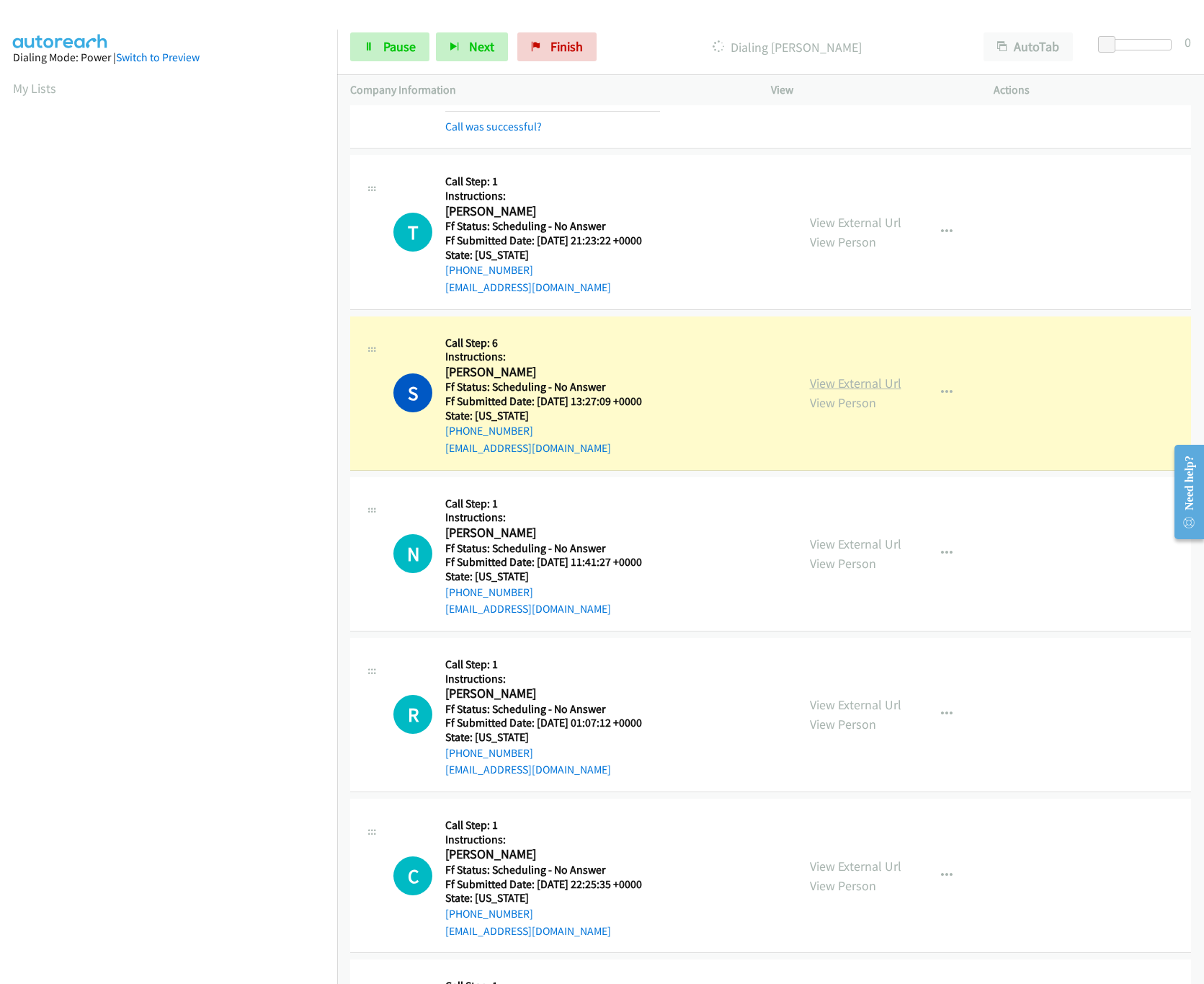
scroll to position [143, 0]
click at [887, 381] on link "View External Url" at bounding box center [856, 385] width 91 height 17
click at [871, 545] on link "View External Url" at bounding box center [856, 545] width 91 height 17
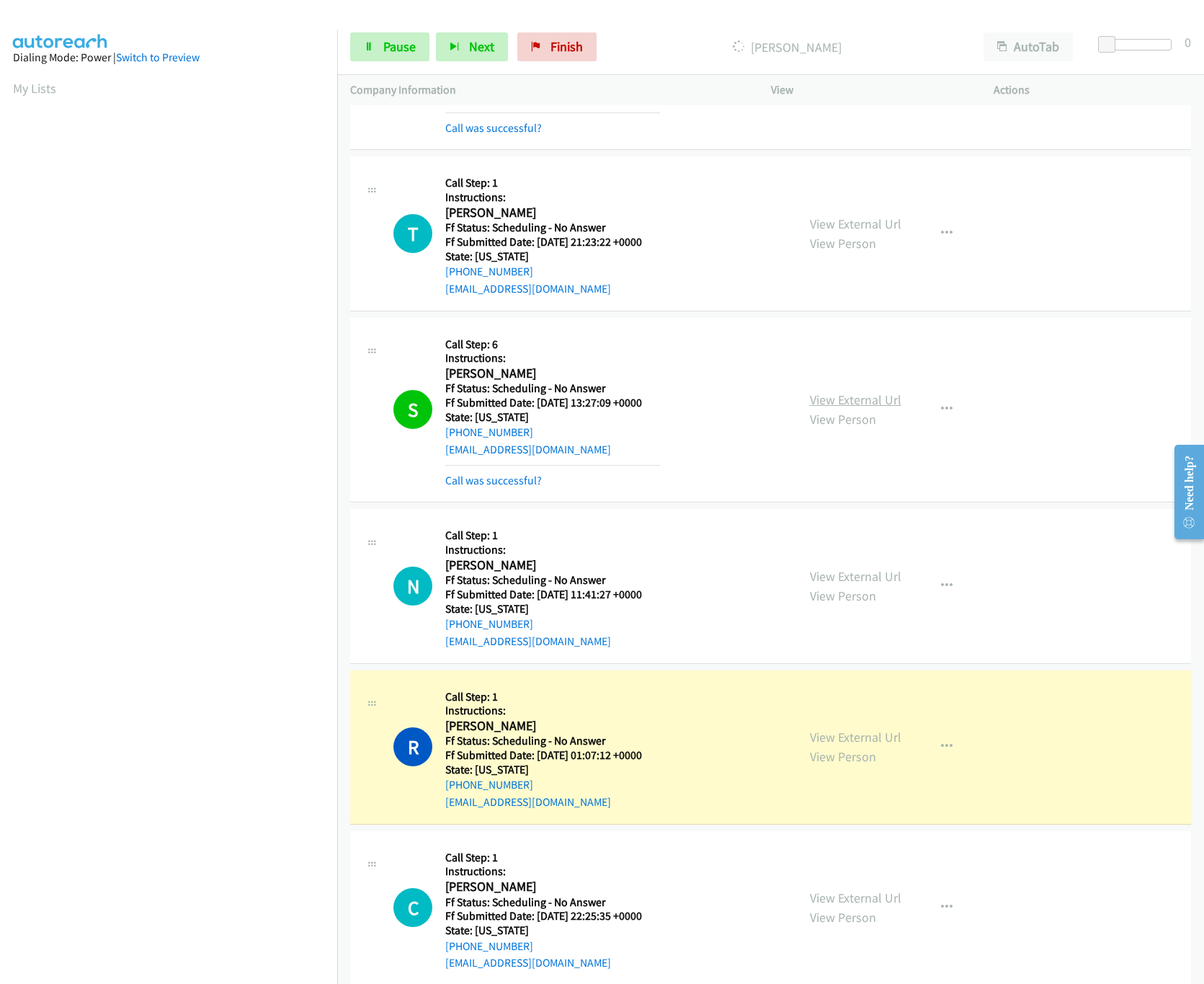
scroll to position [289, 0]
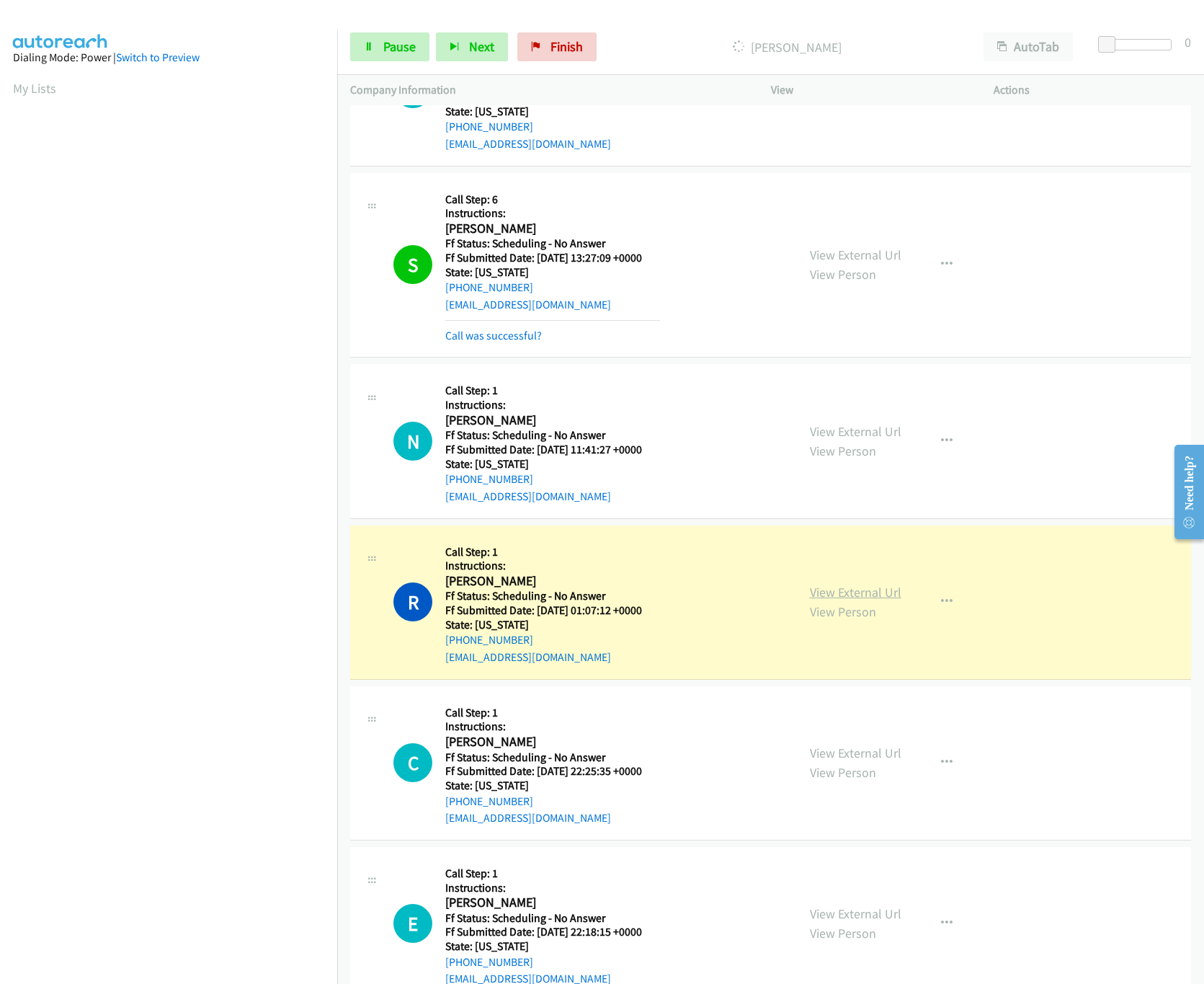
drag, startPoint x: 866, startPoint y: 582, endPoint x: 859, endPoint y: 590, distance: 10.6
click at [866, 582] on div "View External Url View Person View External Url Email Schedule/Manage Callback …" at bounding box center [915, 602] width 236 height 127
click at [856, 594] on link "View External Url" at bounding box center [856, 592] width 91 height 17
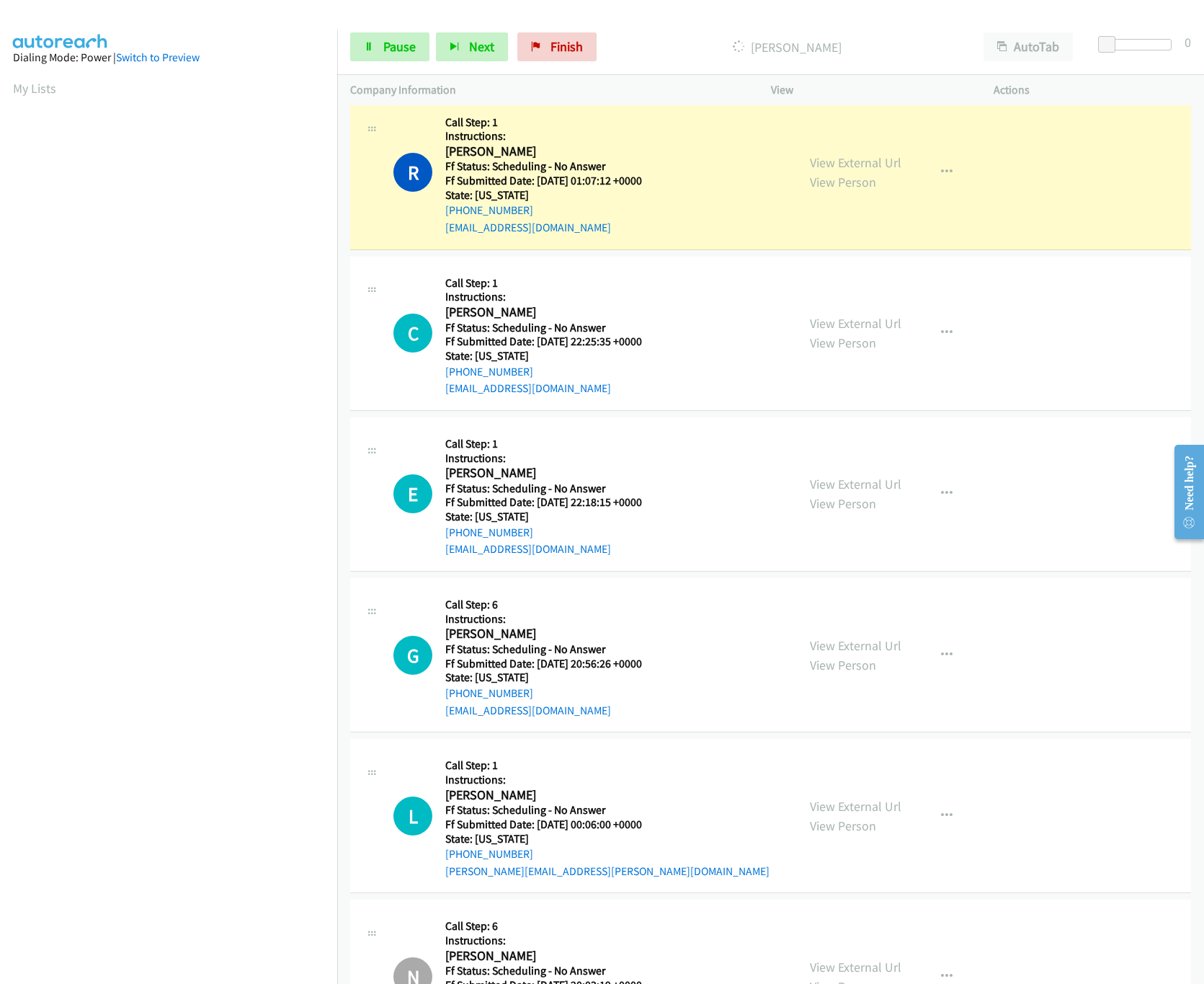
scroll to position [721, 0]
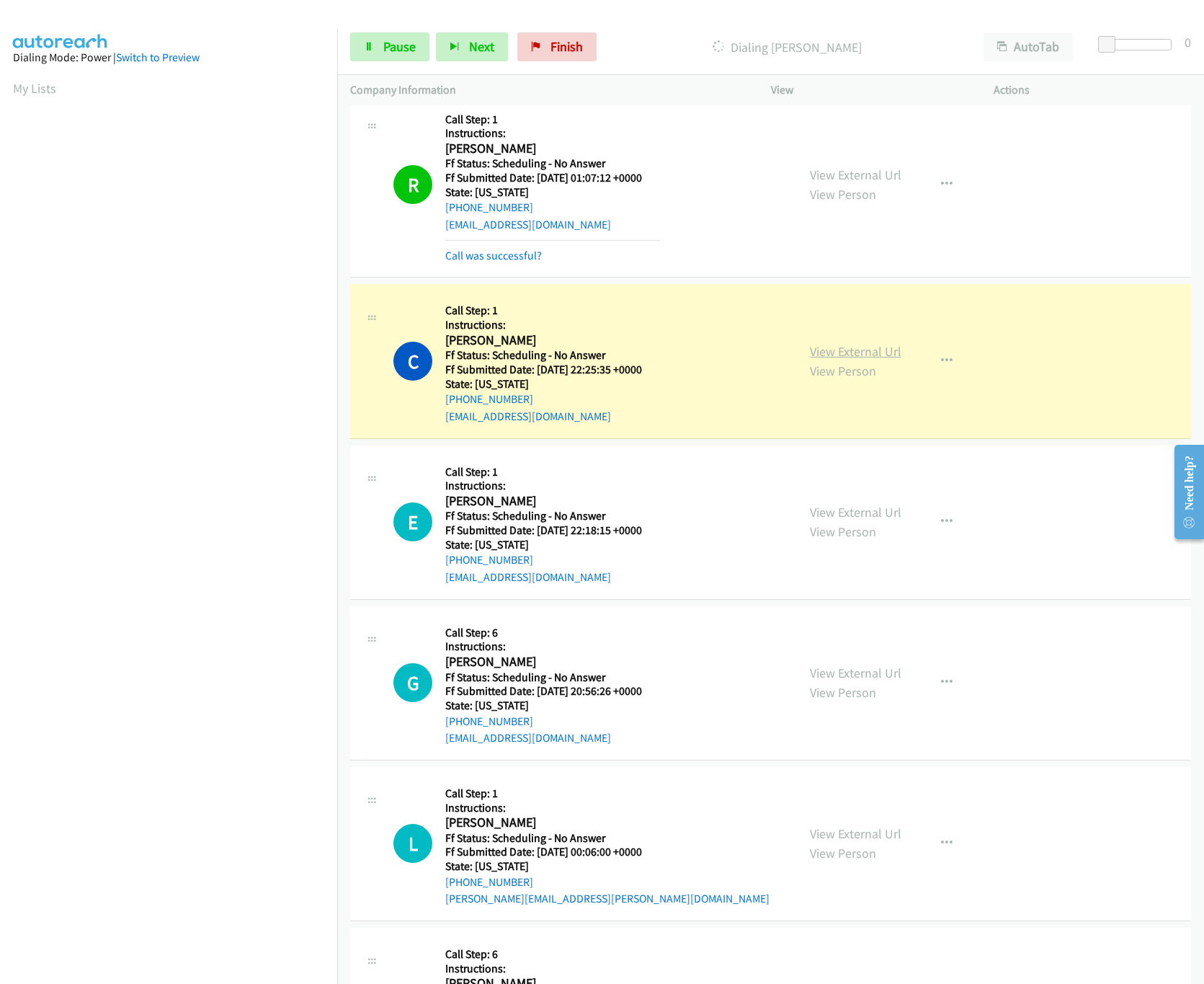
click at [866, 349] on link "View External Url" at bounding box center [856, 351] width 91 height 17
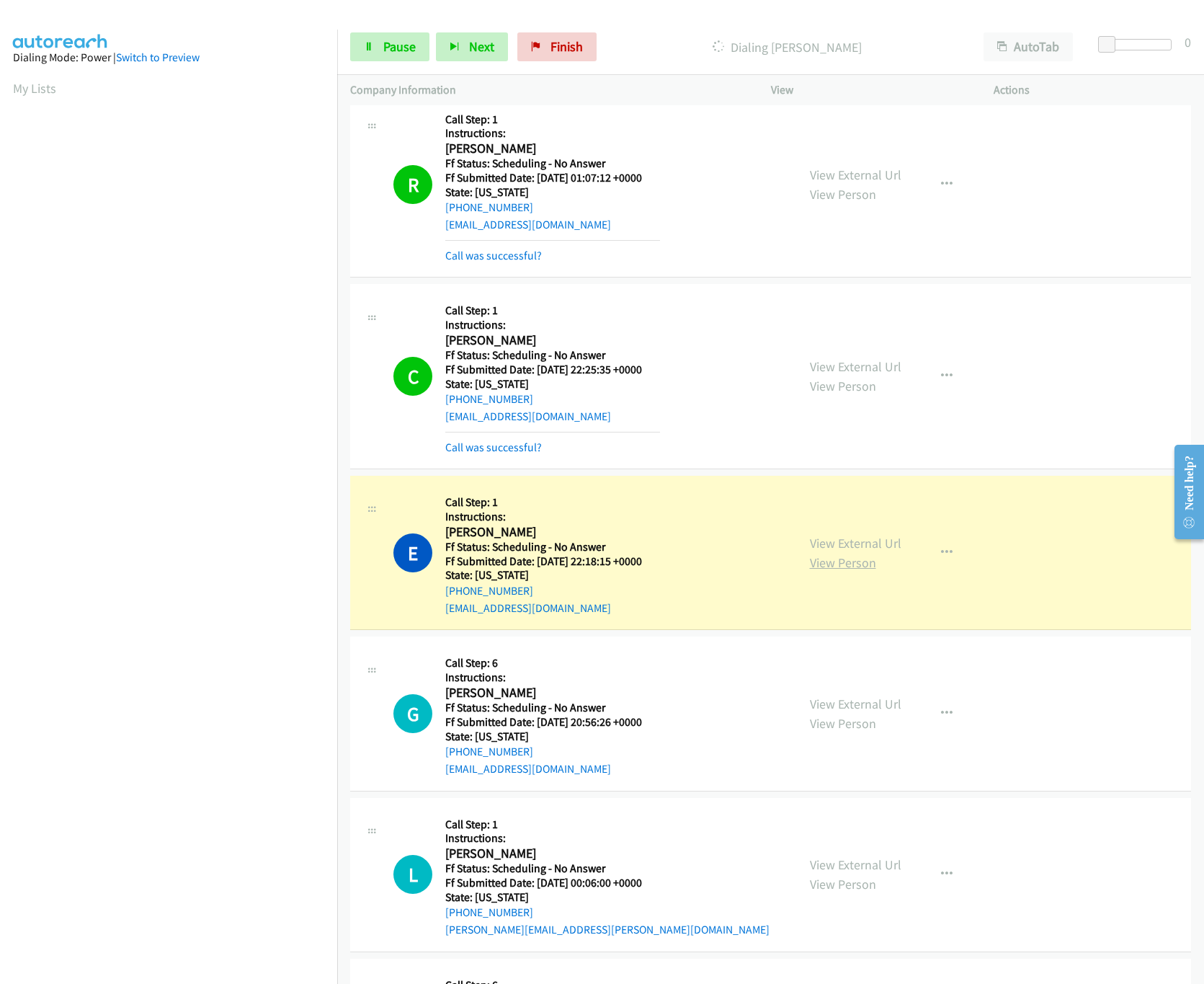
click at [843, 560] on link "View Person" at bounding box center [843, 563] width 67 height 17
click at [840, 547] on link "View External Url" at bounding box center [856, 543] width 91 height 17
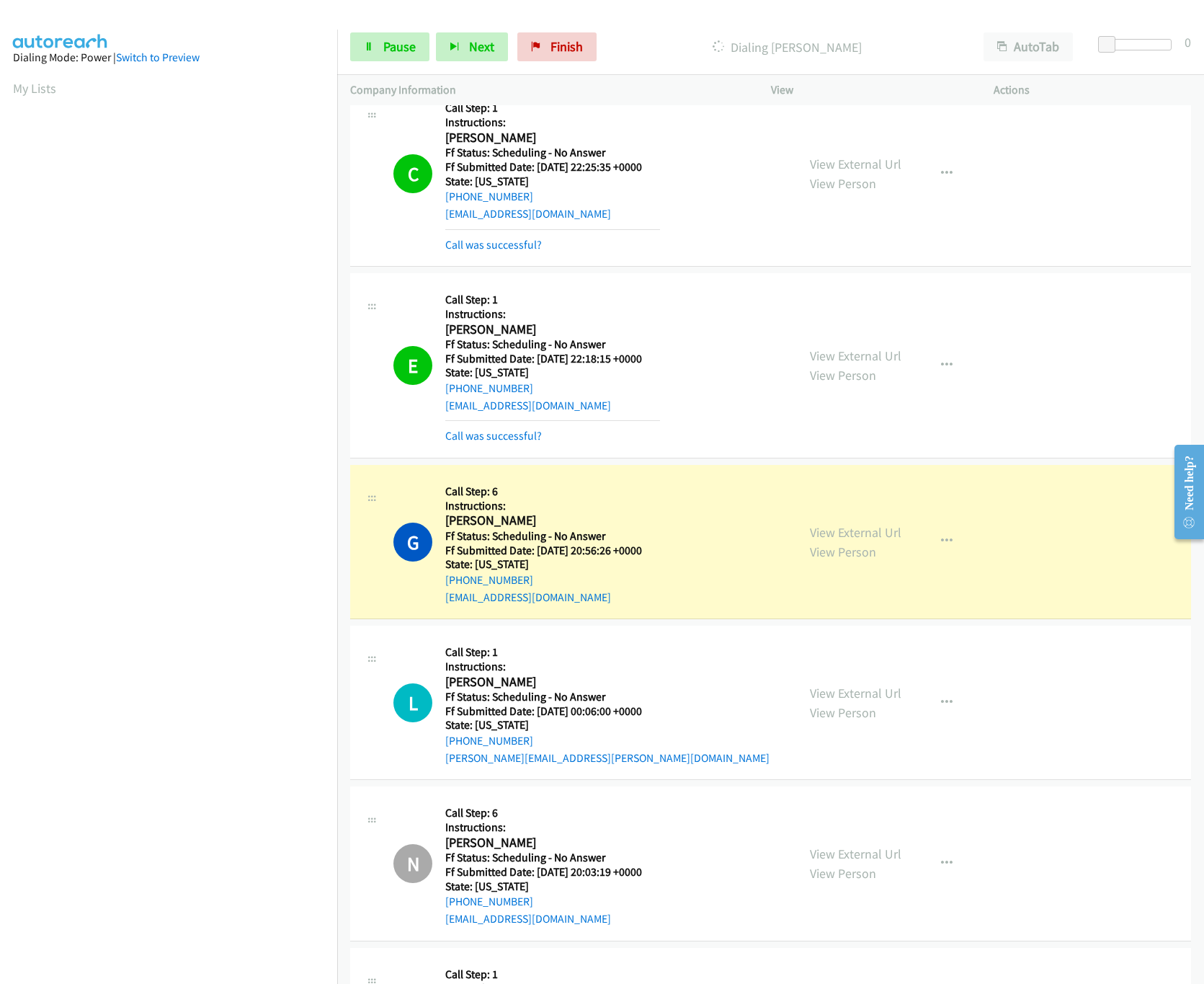
scroll to position [1153, 0]
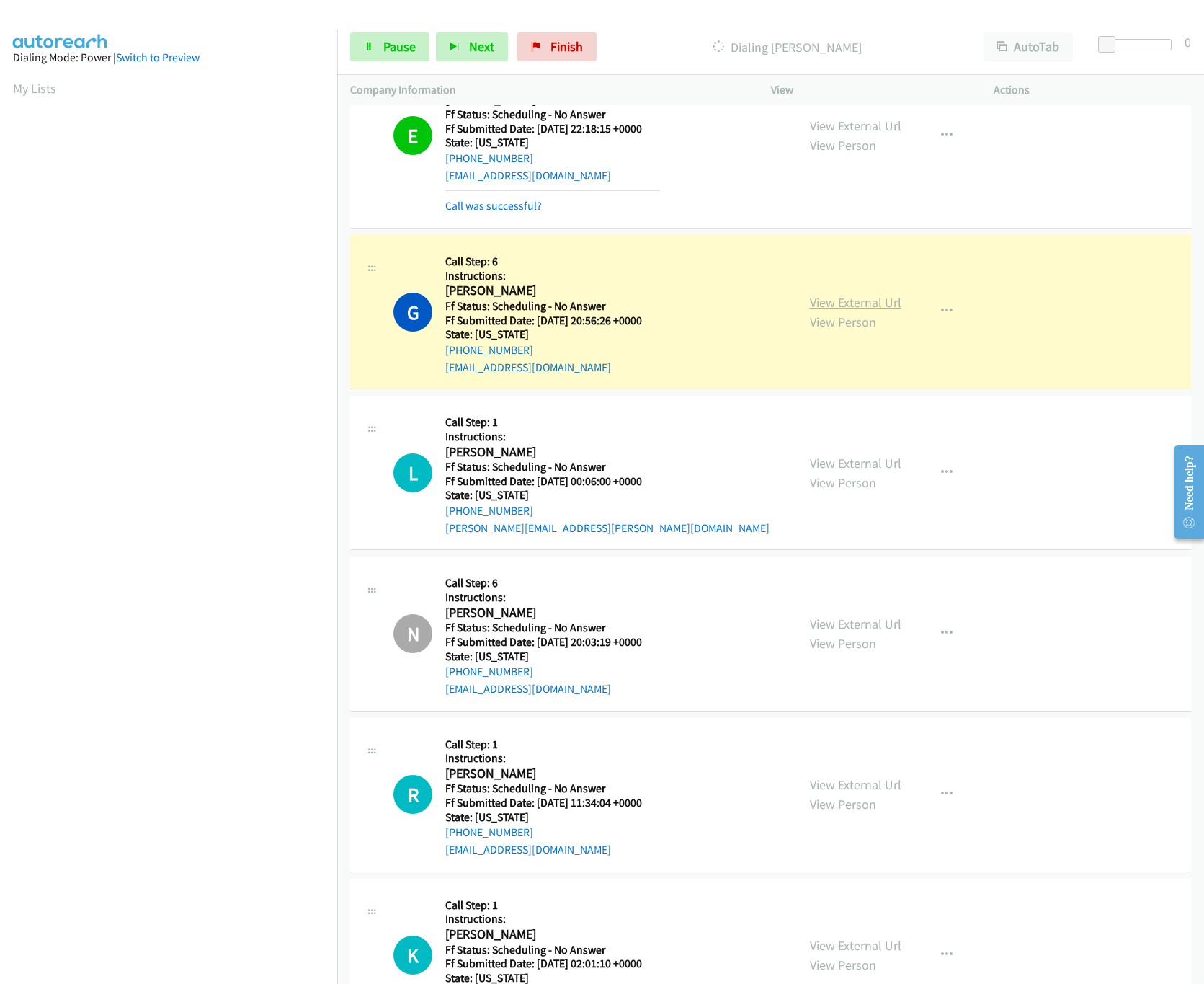
click at [836, 301] on link "View External Url" at bounding box center [856, 302] width 91 height 17
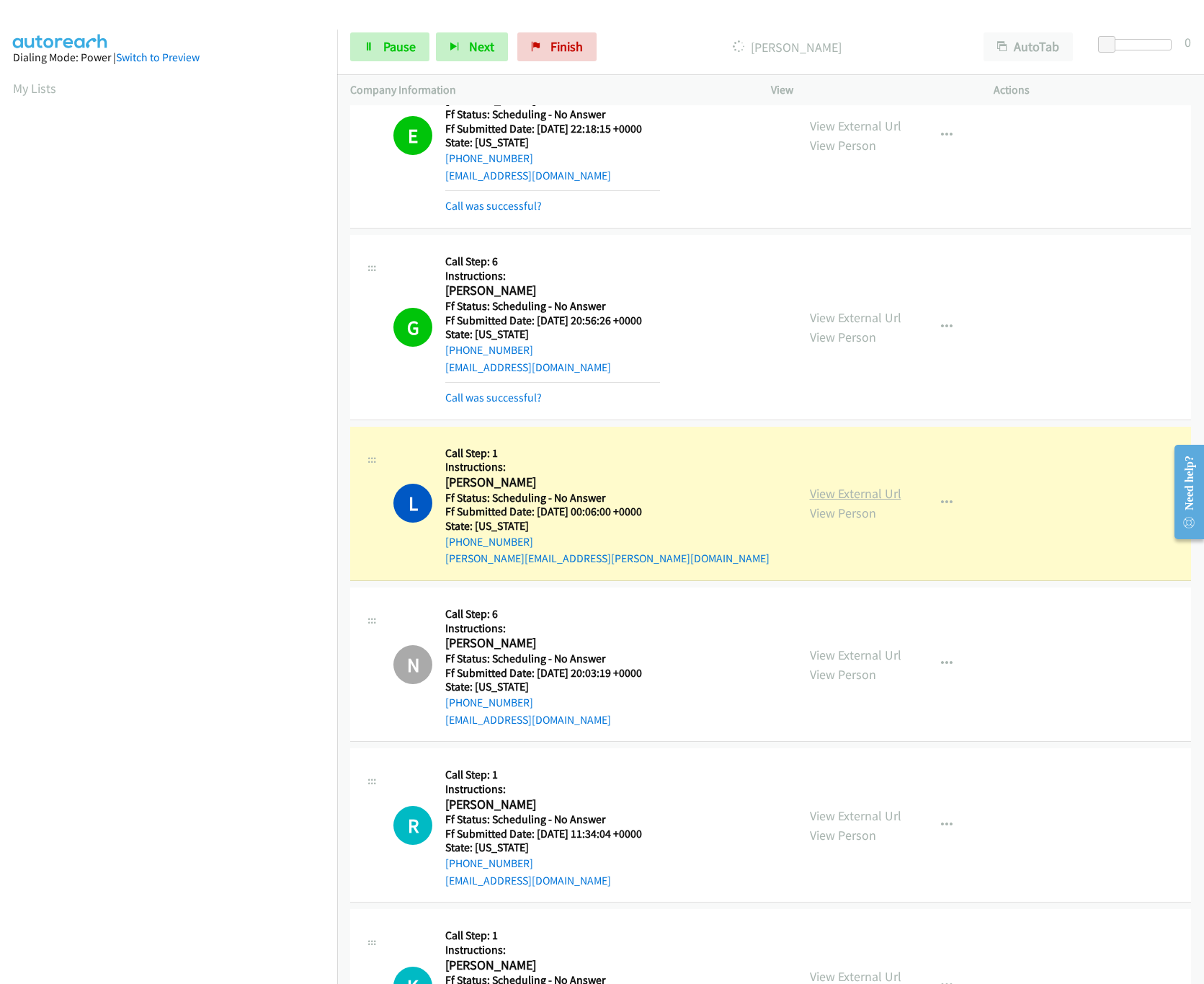
click at [856, 489] on link "View External Url" at bounding box center [856, 494] width 91 height 17
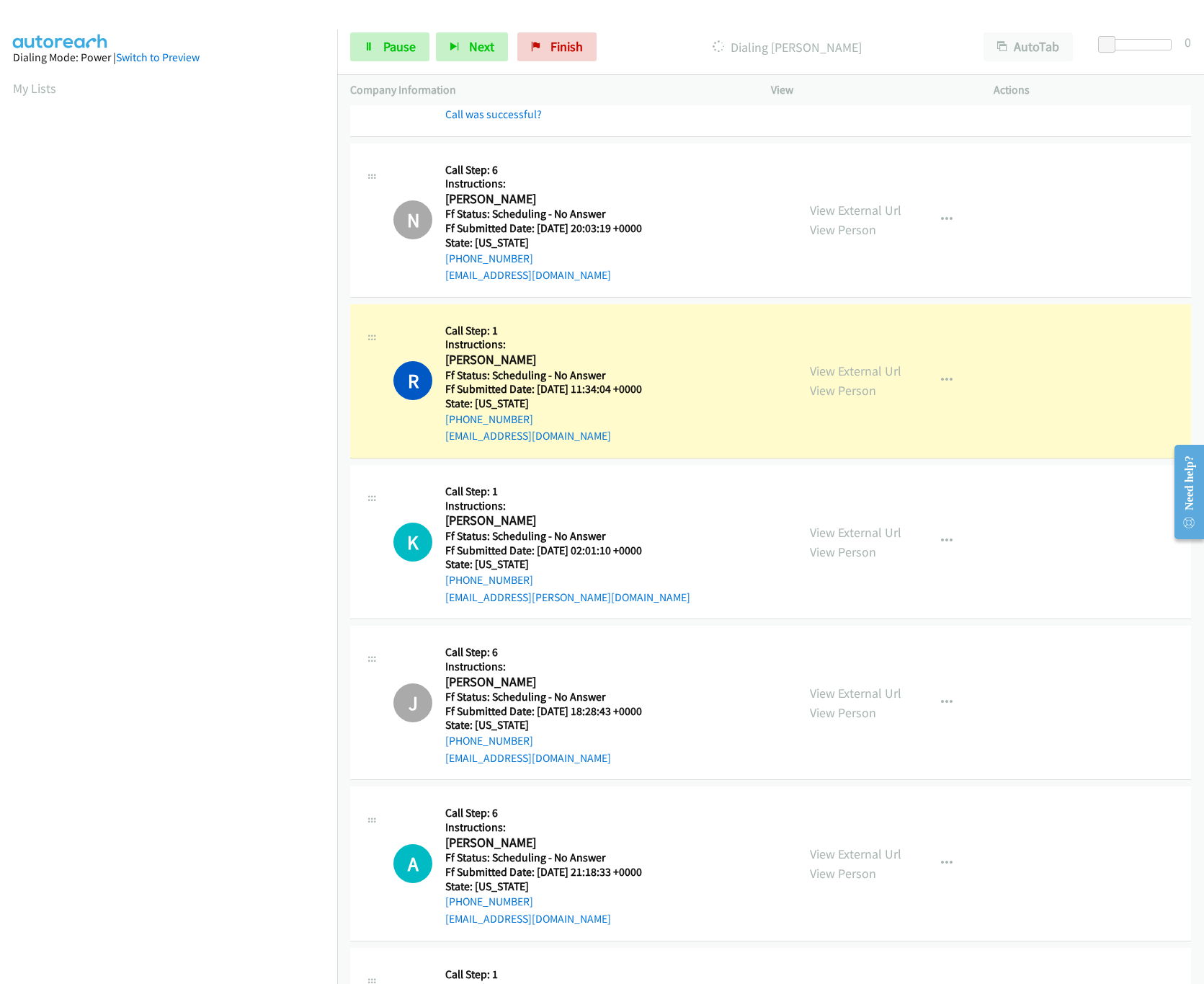
scroll to position [1873, 0]
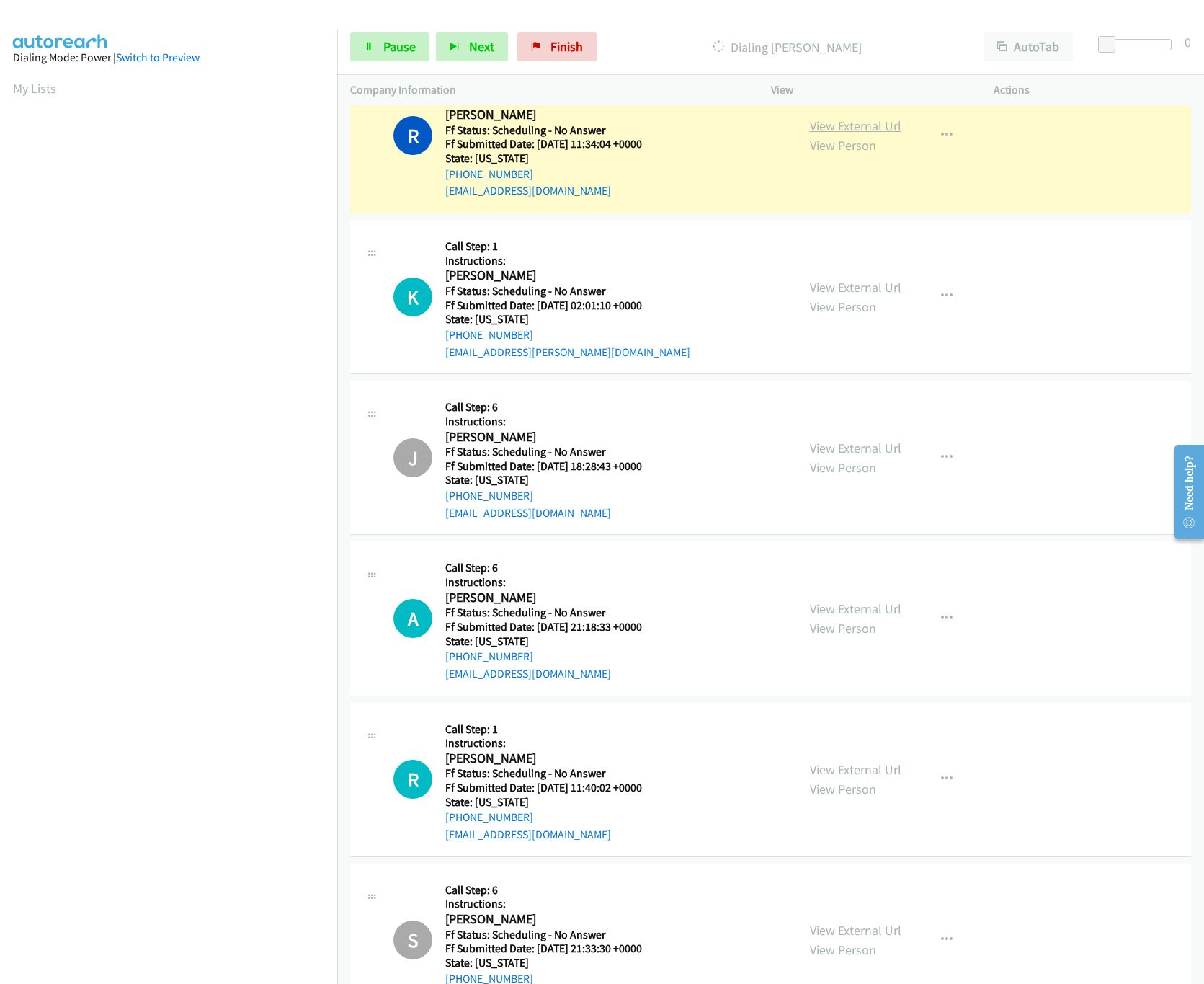
click at [870, 128] on link "View External Url" at bounding box center [856, 126] width 91 height 17
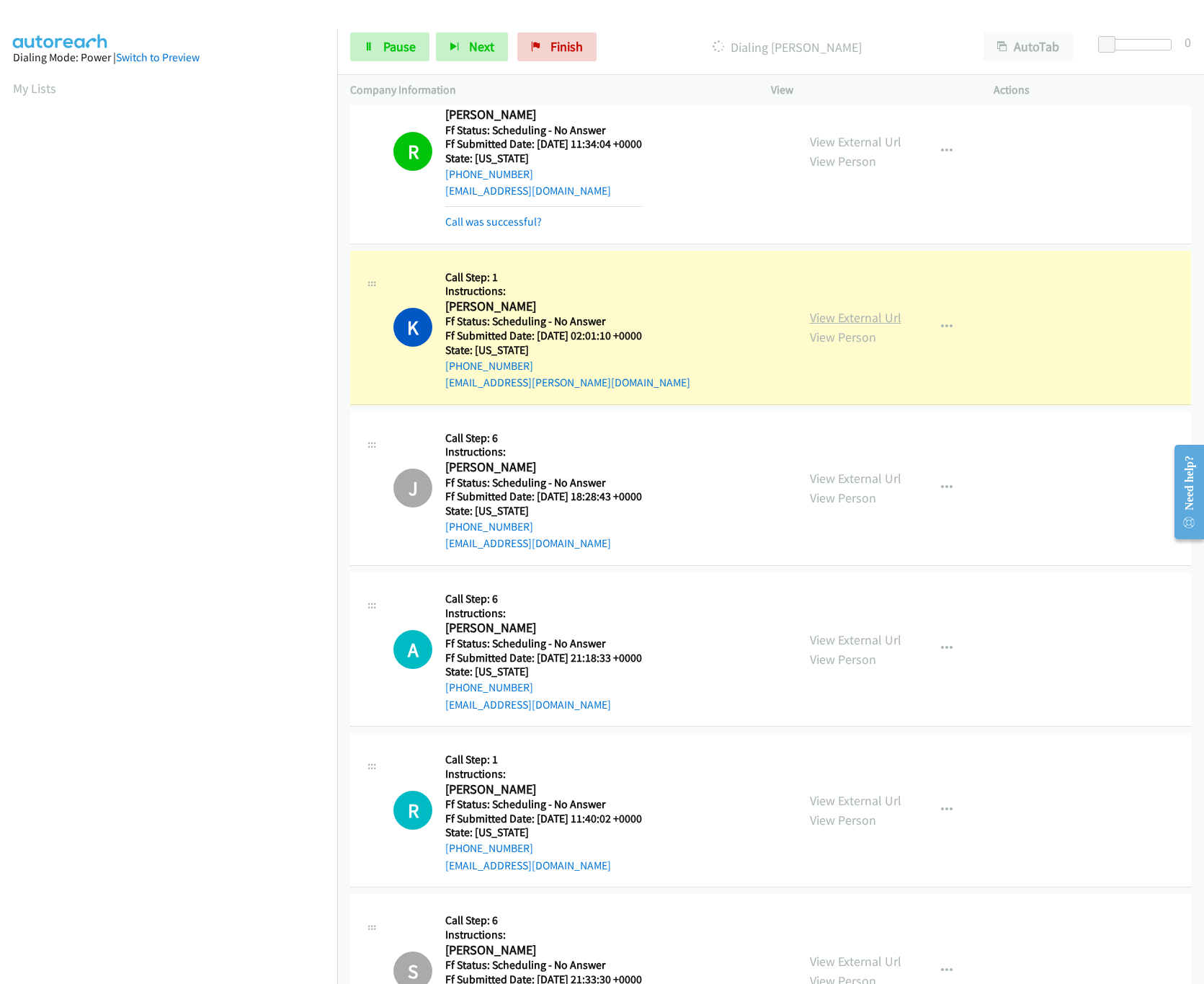
click at [819, 318] on link "View External Url" at bounding box center [856, 317] width 91 height 17
click at [845, 648] on link "View External Url" at bounding box center [856, 640] width 91 height 17
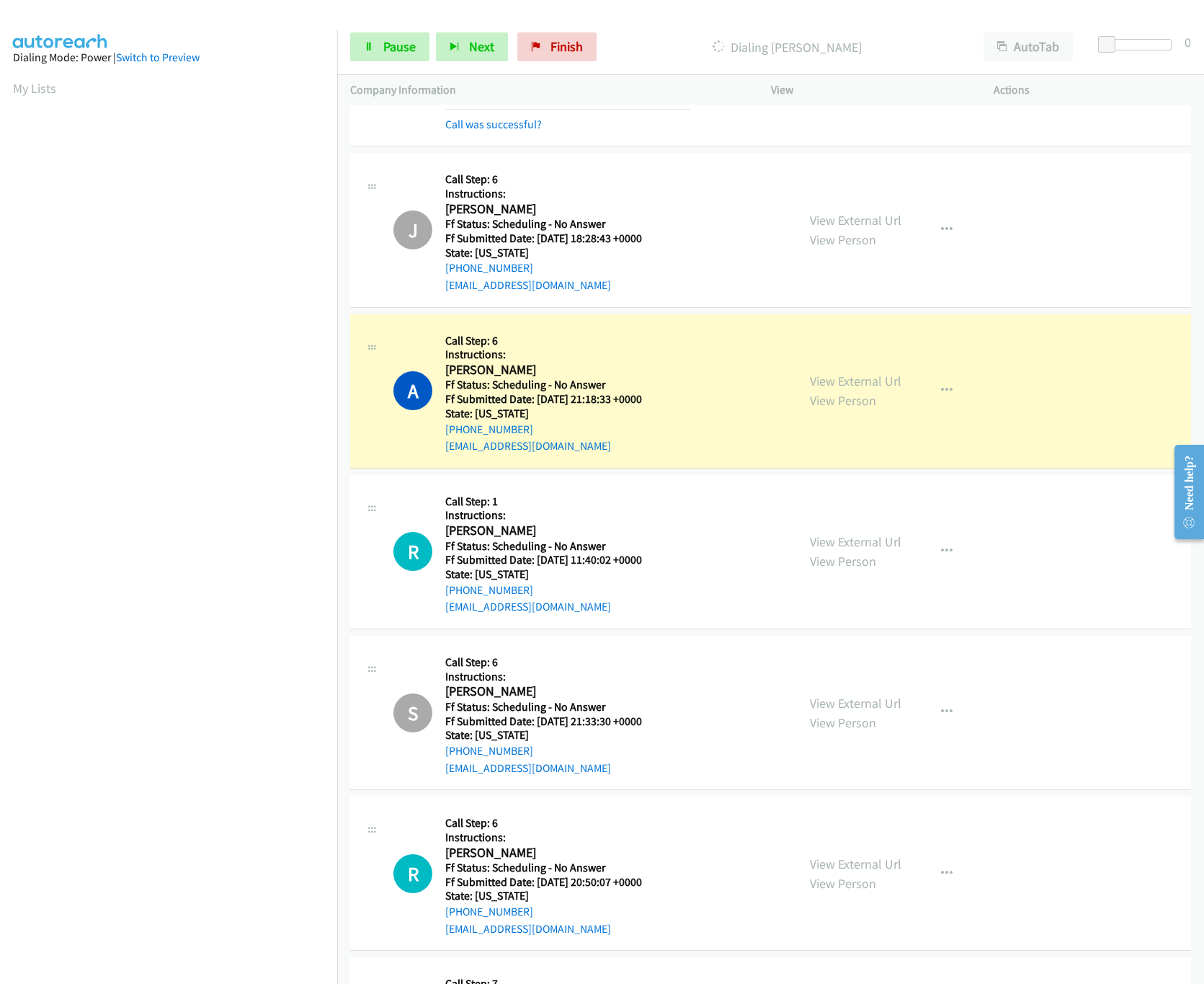
scroll to position [2306, 0]
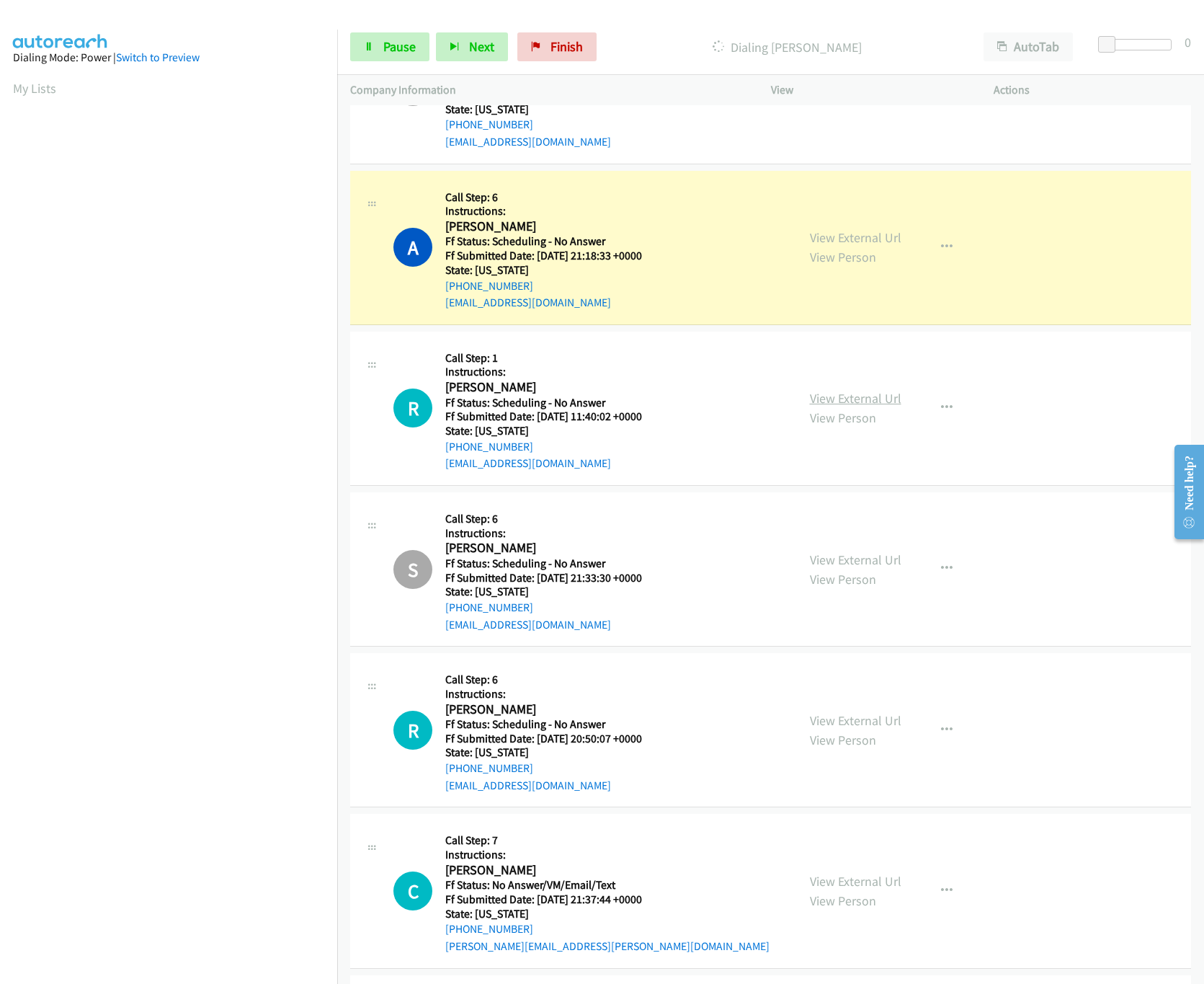
click at [840, 407] on link "View External Url" at bounding box center [856, 398] width 91 height 17
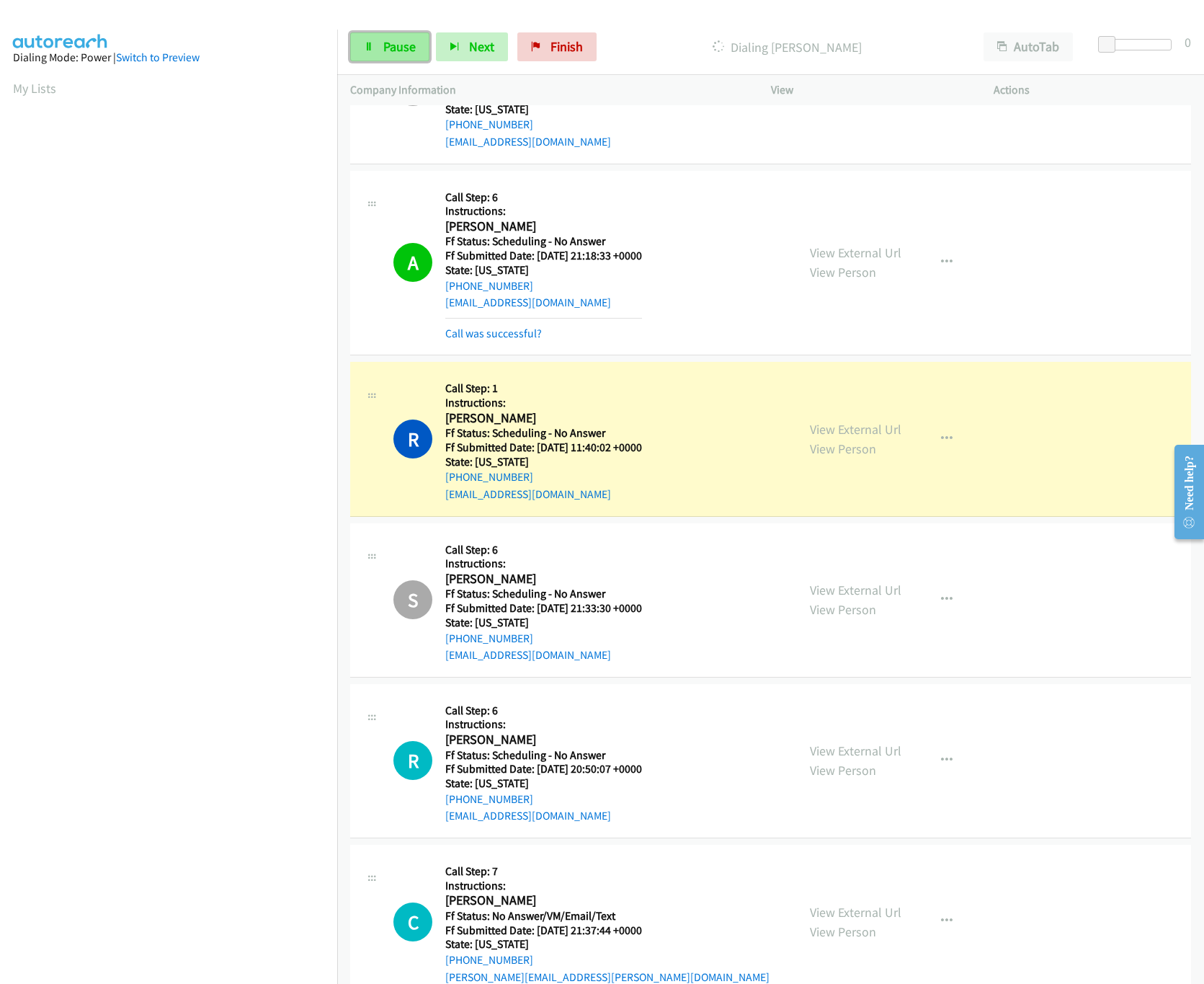
click at [368, 50] on link "Pause" at bounding box center [390, 46] width 79 height 29
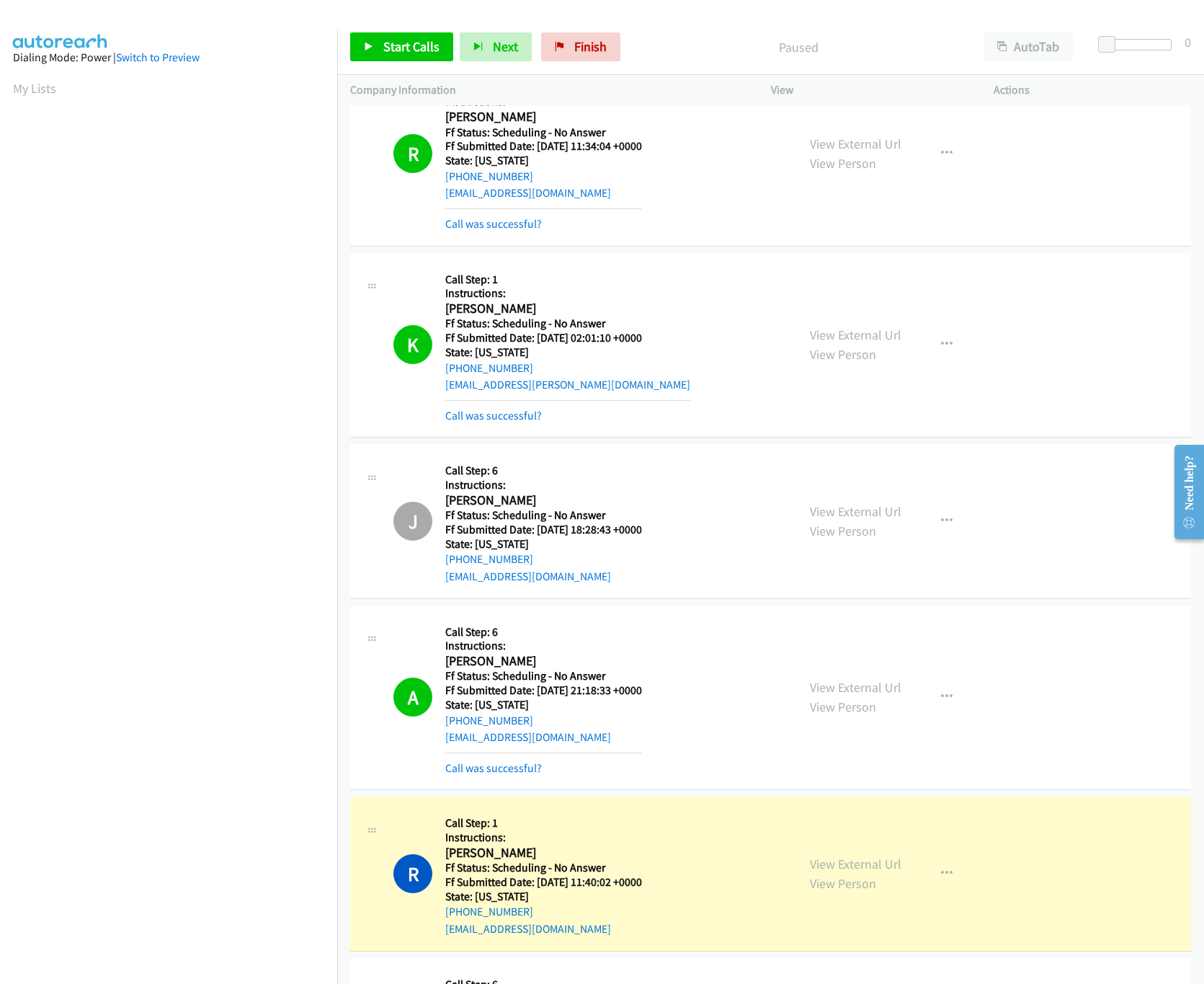
scroll to position [1873, 0]
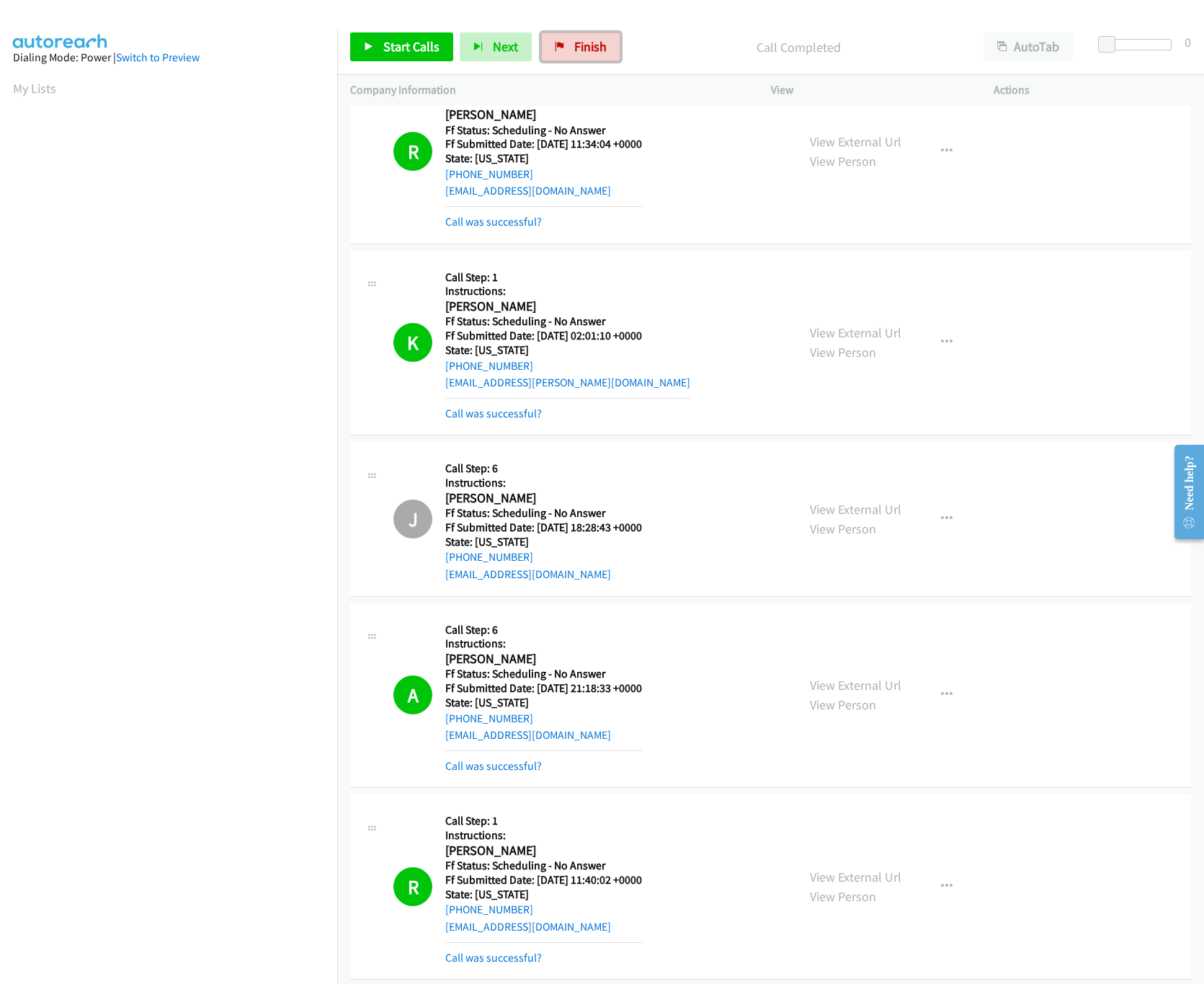
drag, startPoint x: 577, startPoint y: 44, endPoint x: 661, endPoint y: 81, distance: 91.8
click at [580, 44] on span "Finish" at bounding box center [591, 46] width 32 height 17
click at [671, 69] on div "Start Calls Pause Next Finish Call Completed AutoTab AutoTab 0" at bounding box center [770, 47] width 867 height 56
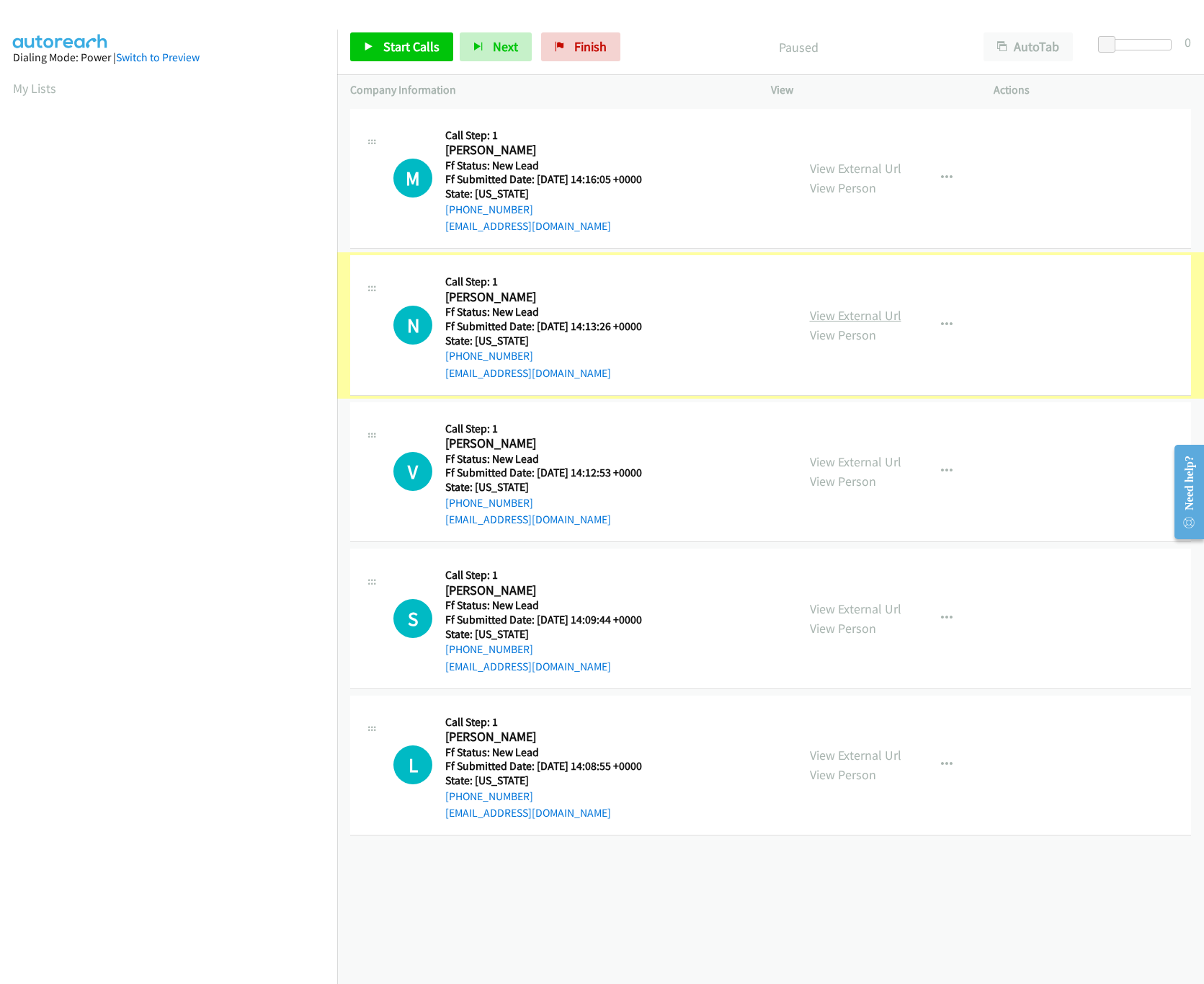
click at [875, 316] on link "View External Url" at bounding box center [856, 316] width 91 height 17
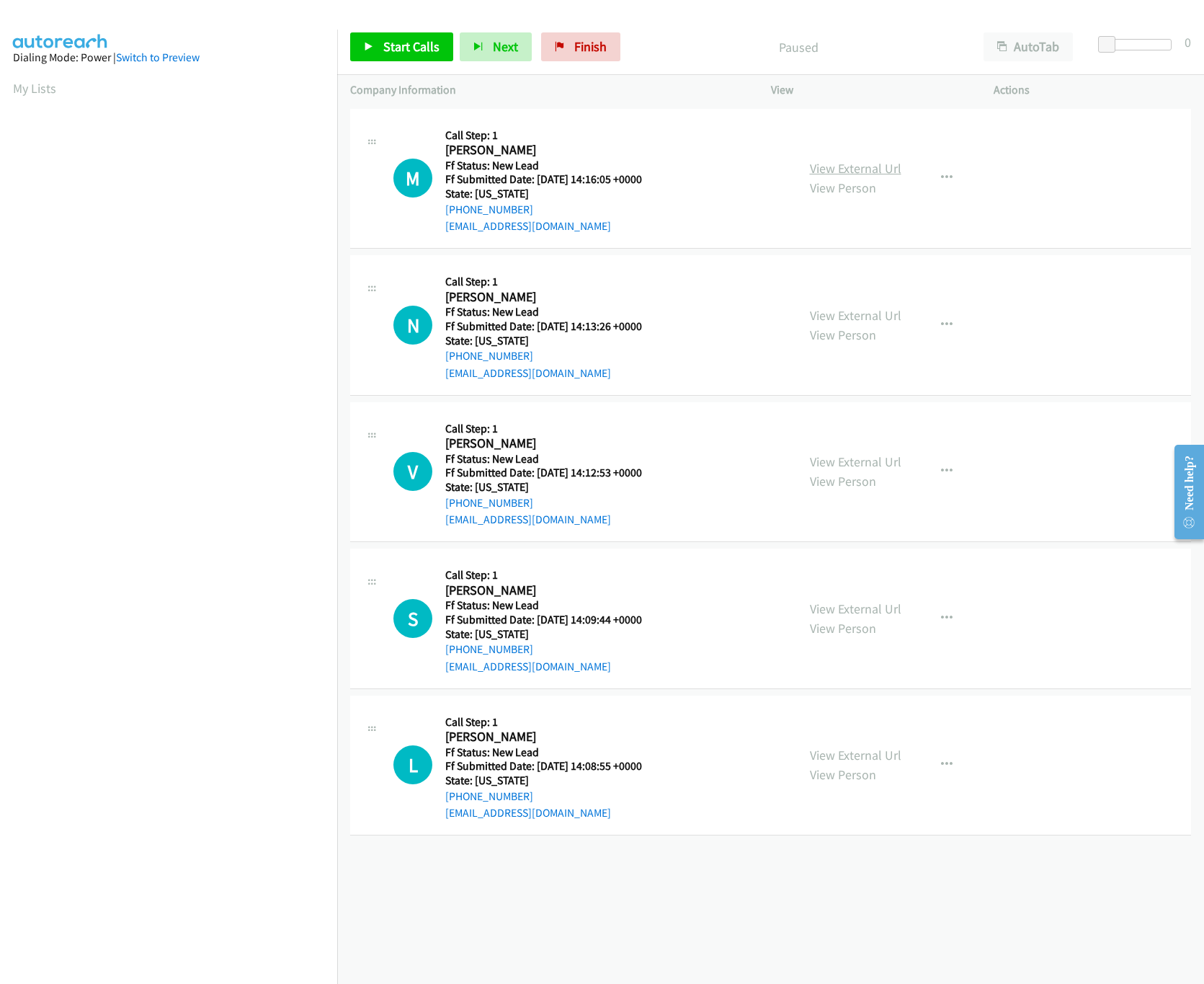
click at [878, 160] on link "View External Url" at bounding box center [856, 169] width 91 height 17
click at [379, 43] on link "Start Calls" at bounding box center [402, 46] width 103 height 29
click at [832, 476] on link "View Person" at bounding box center [843, 481] width 67 height 17
click at [828, 461] on link "View External Url" at bounding box center [856, 462] width 91 height 17
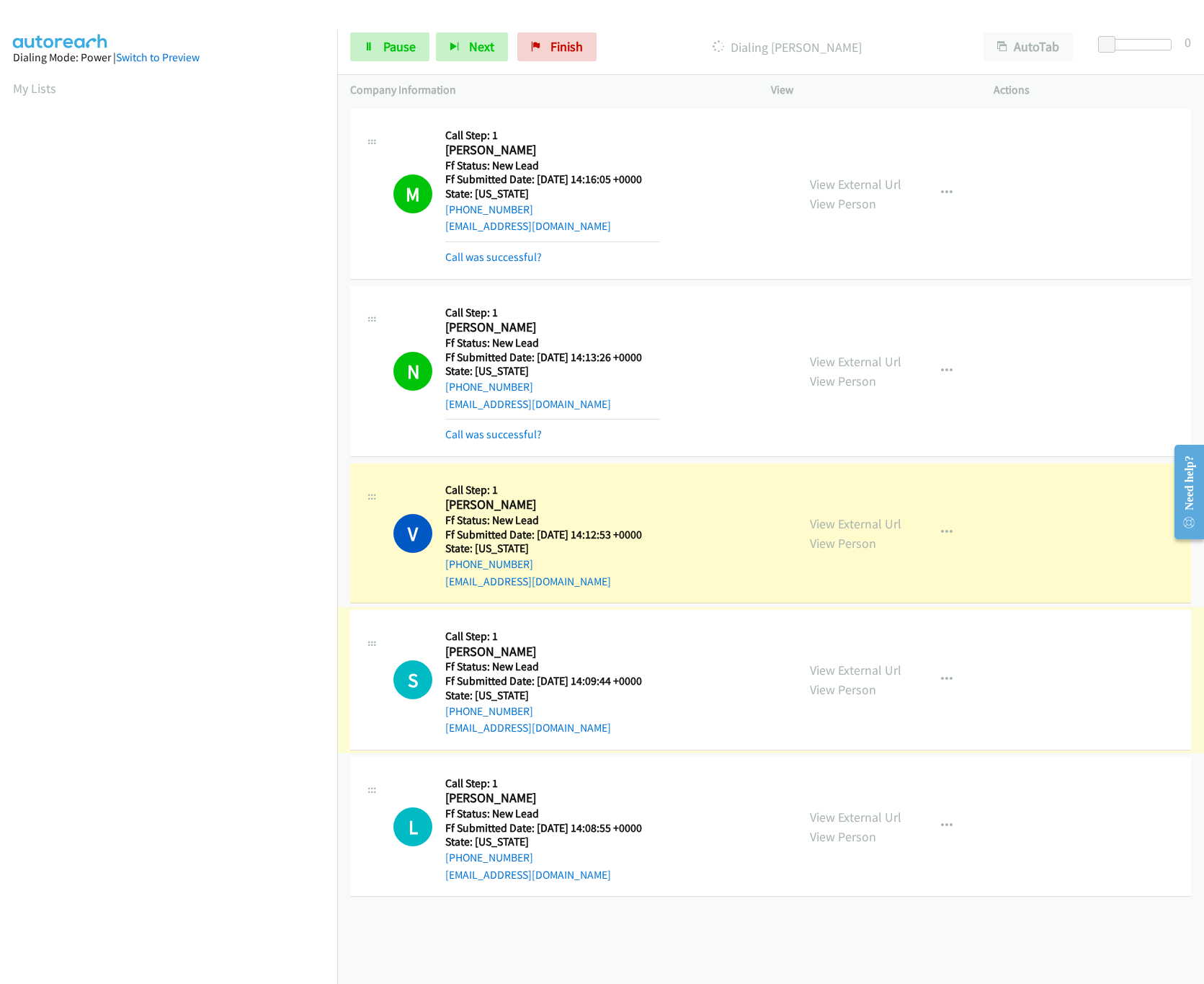
click at [835, 660] on div "View External Url View Person View External Url Email Schedule/Manage Callback …" at bounding box center [915, 679] width 236 height 114
click at [835, 675] on link "View External Url" at bounding box center [856, 670] width 91 height 17
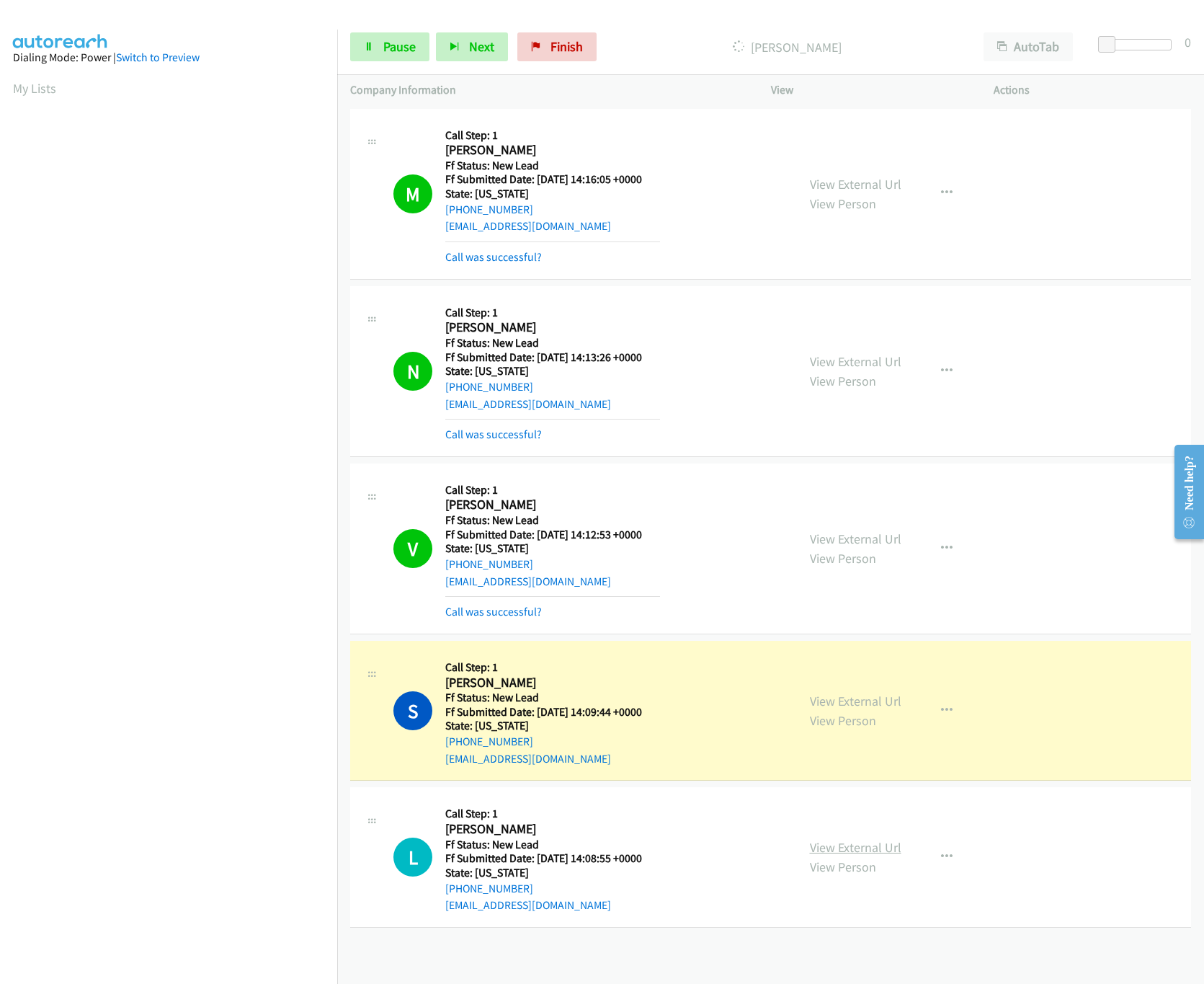
click at [844, 847] on link "View External Url" at bounding box center [856, 847] width 91 height 17
click at [391, 57] on link "Pause" at bounding box center [390, 46] width 79 height 29
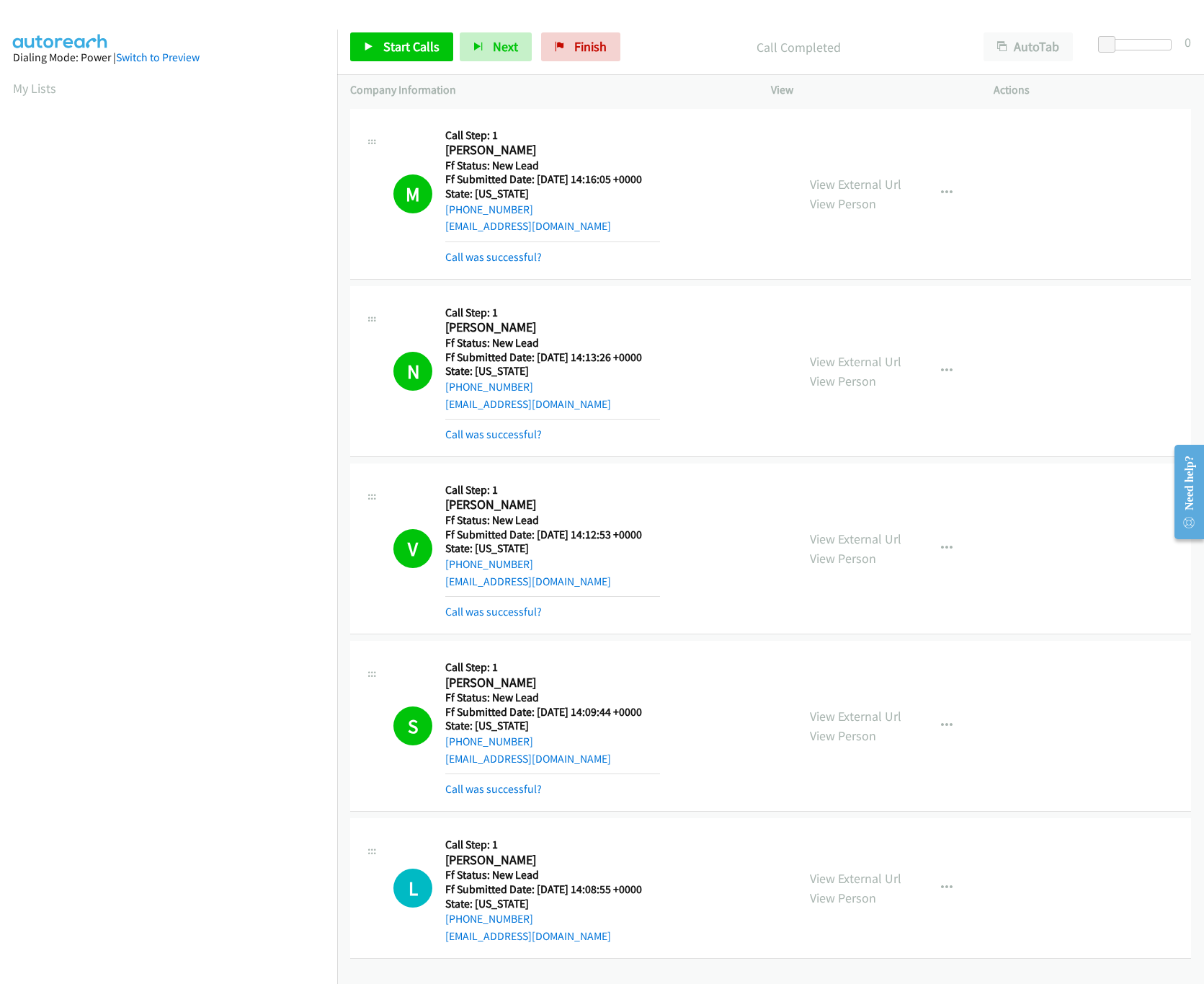
scroll to position [4, 0]
click at [509, 781] on link "Call was successful?" at bounding box center [494, 788] width 96 height 14
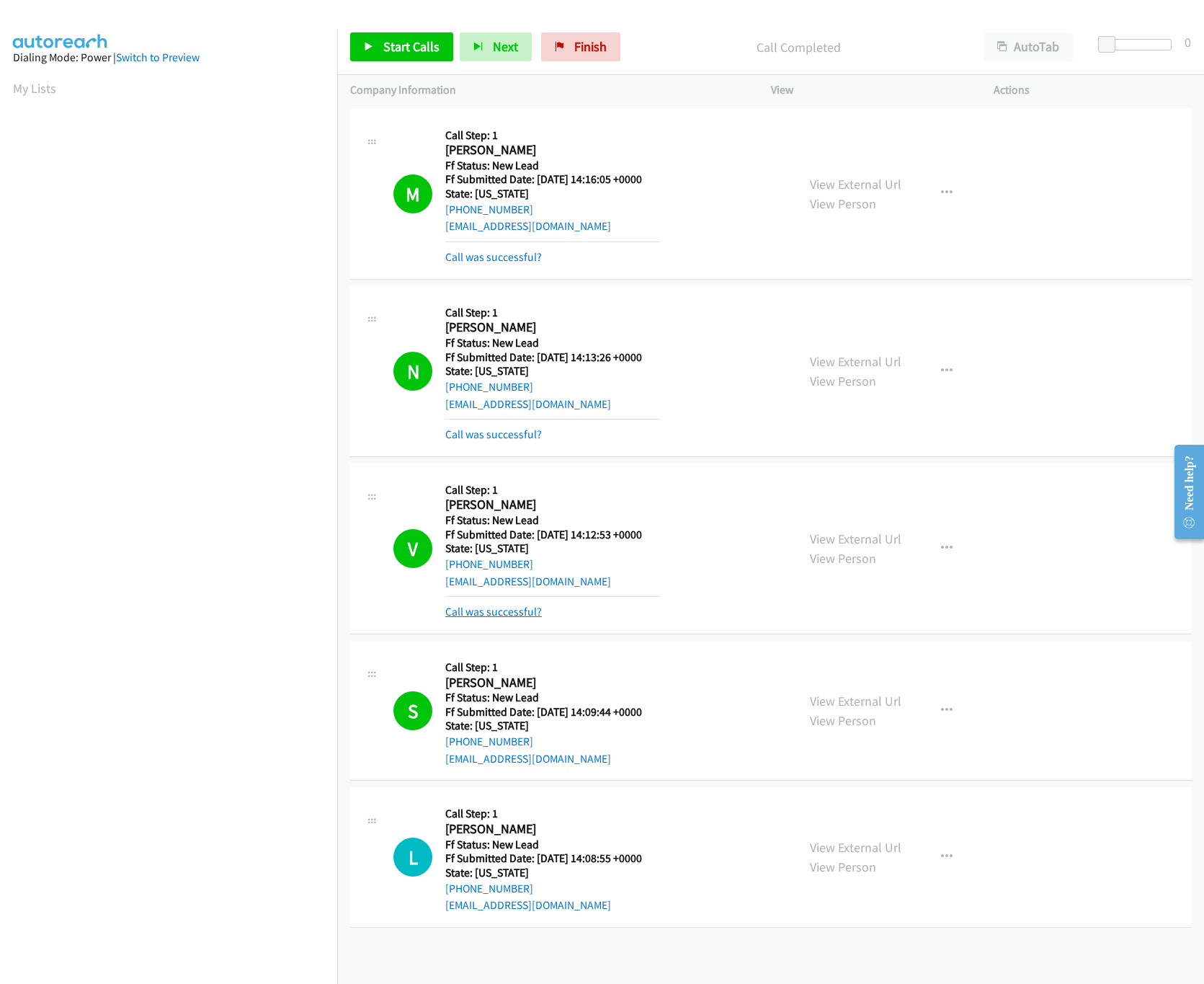
click at [509, 617] on link "Call was successful?" at bounding box center [494, 611] width 96 height 14
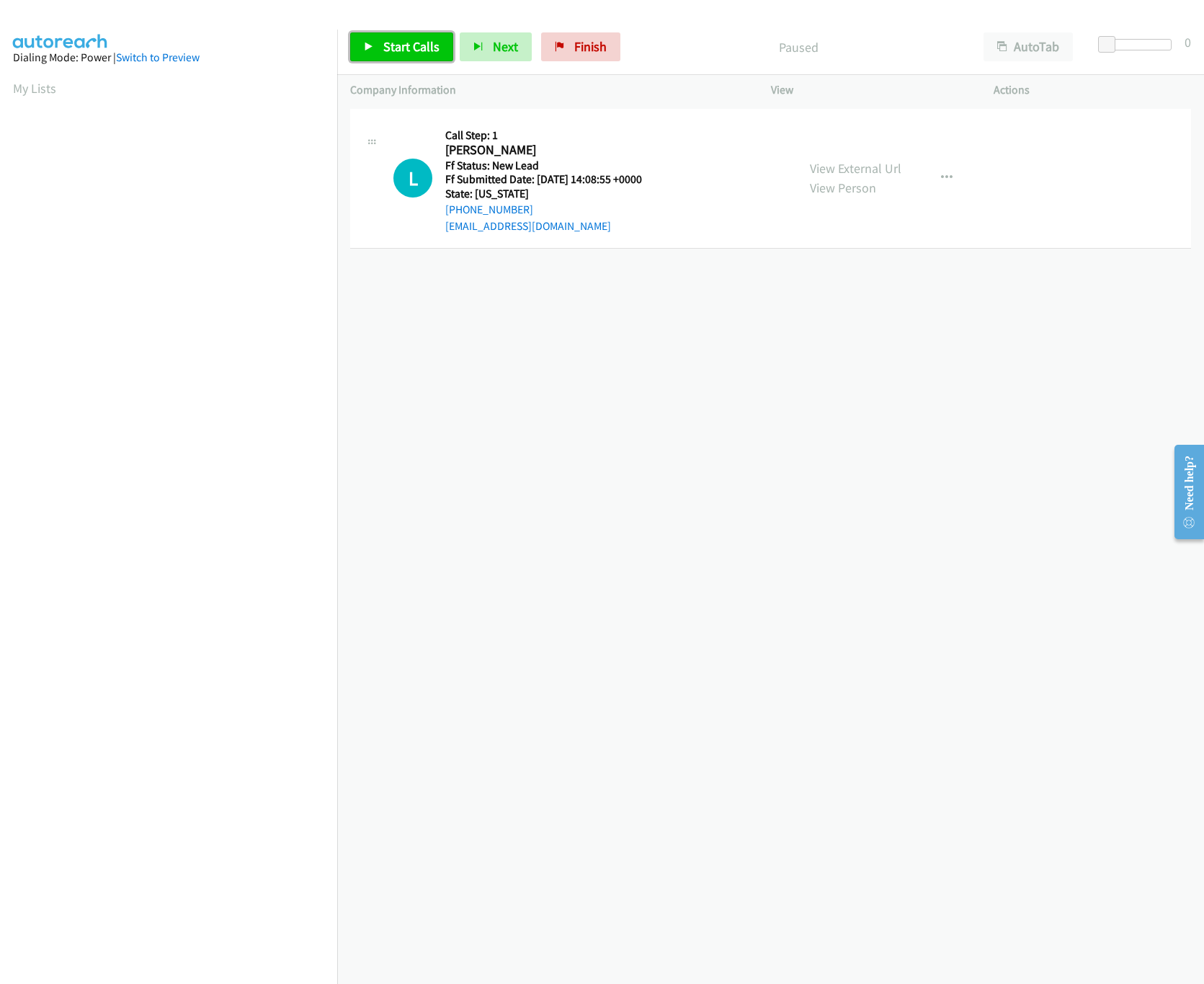
click at [407, 48] on span "Start Calls" at bounding box center [411, 46] width 57 height 17
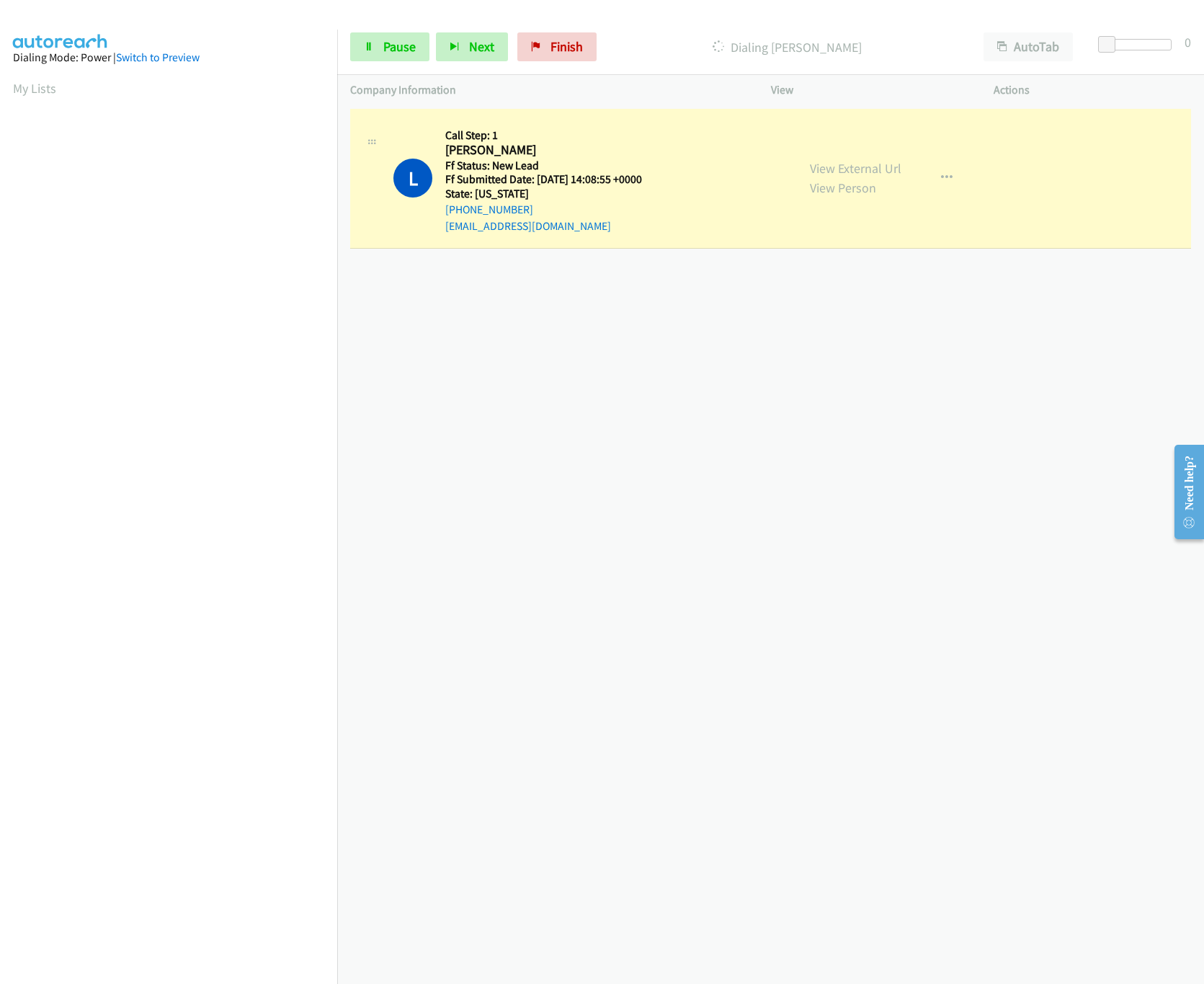
click at [612, 353] on div "[PHONE_NUMBER] Call failed - Please reload the list and try again The Callbar F…" at bounding box center [770, 544] width 867 height 879
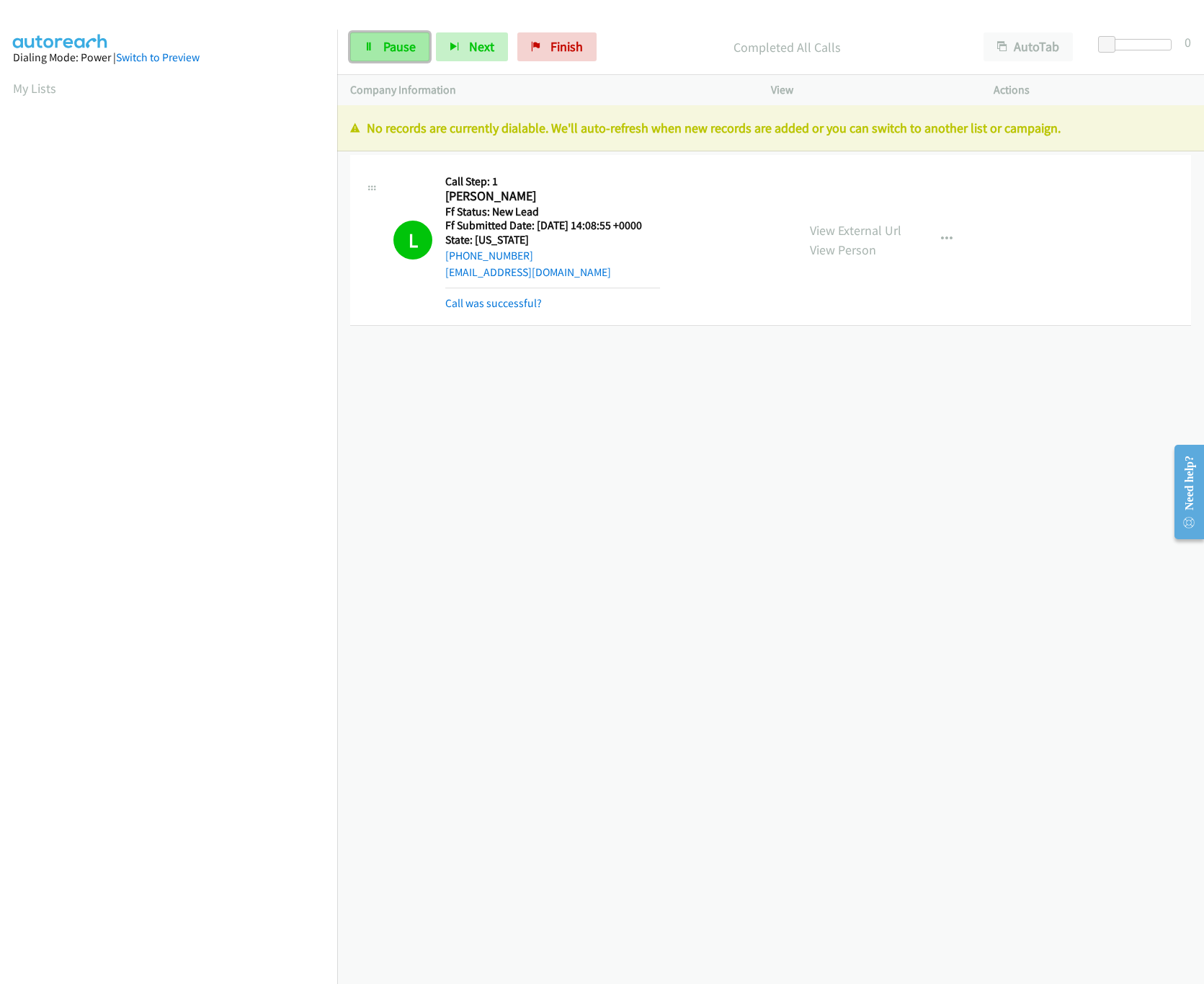
click at [394, 33] on link "Pause" at bounding box center [390, 46] width 79 height 29
click at [564, 54] on link "Finish" at bounding box center [580, 46] width 79 height 29
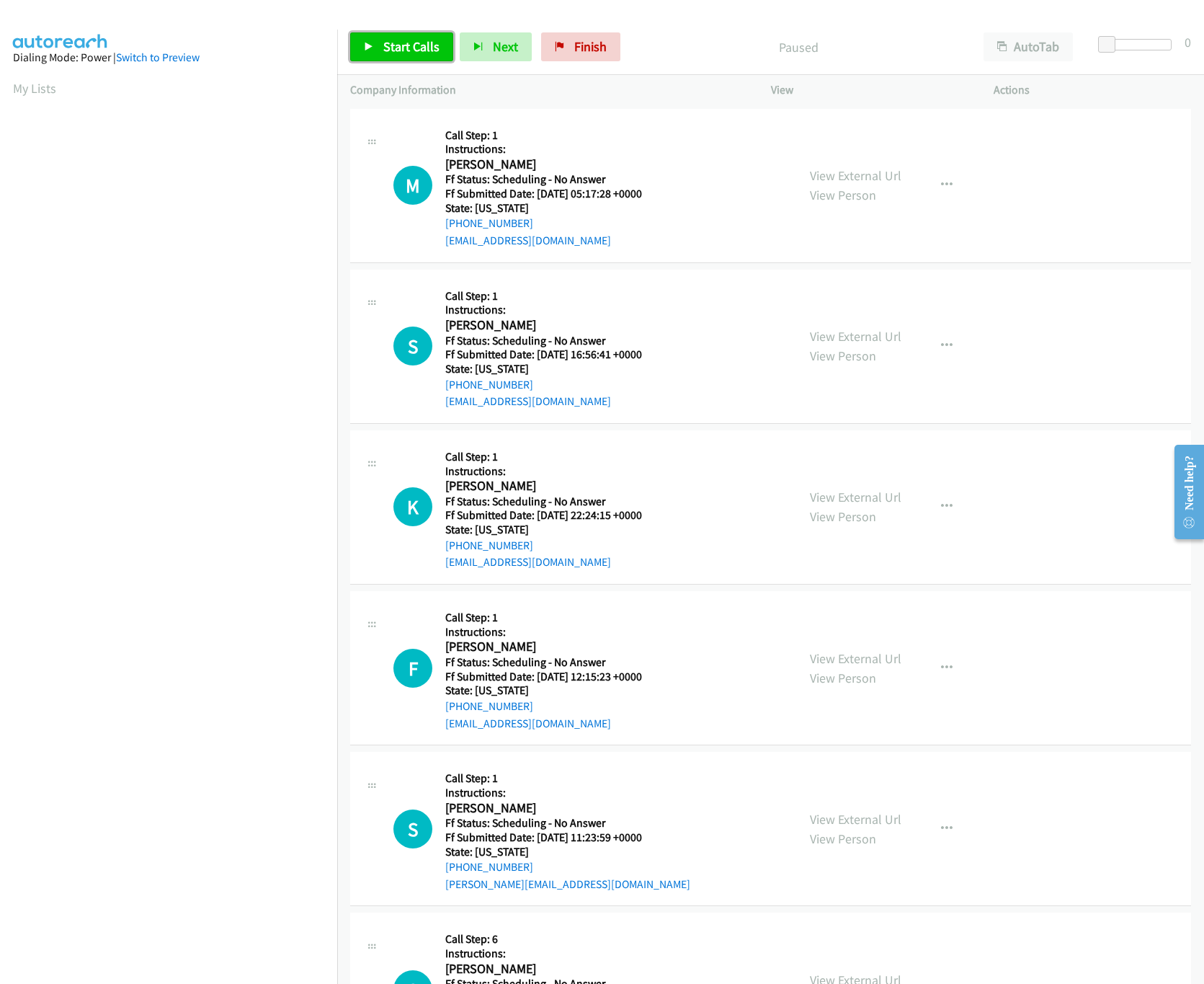
click at [426, 51] on span "Start Calls" at bounding box center [411, 46] width 57 height 17
click at [856, 176] on link "View External Url" at bounding box center [856, 176] width 91 height 17
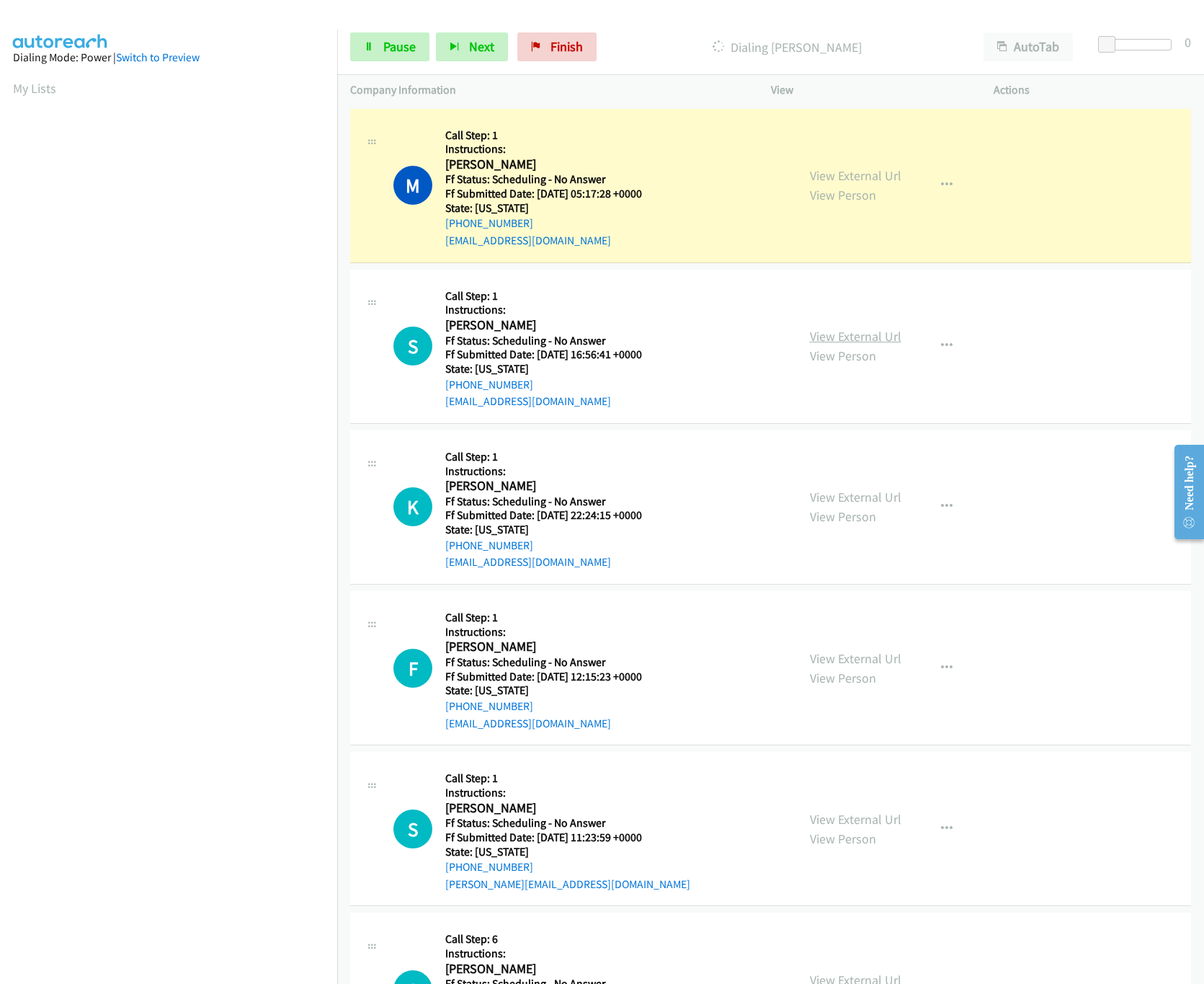
click at [885, 338] on link "View External Url" at bounding box center [856, 337] width 91 height 17
click at [831, 495] on link "View External Url" at bounding box center [856, 497] width 91 height 17
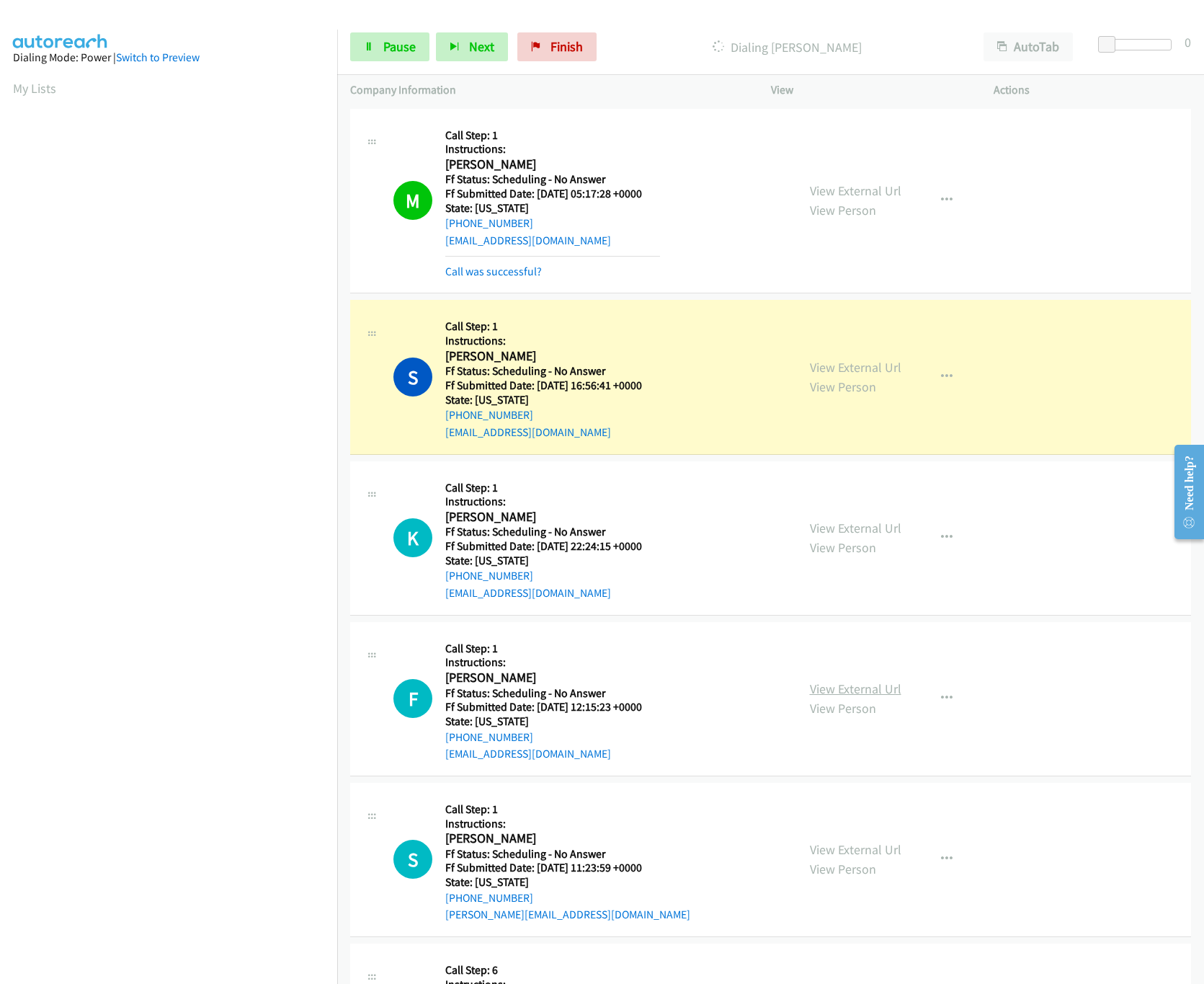
click at [817, 689] on link "View External Url" at bounding box center [856, 689] width 91 height 17
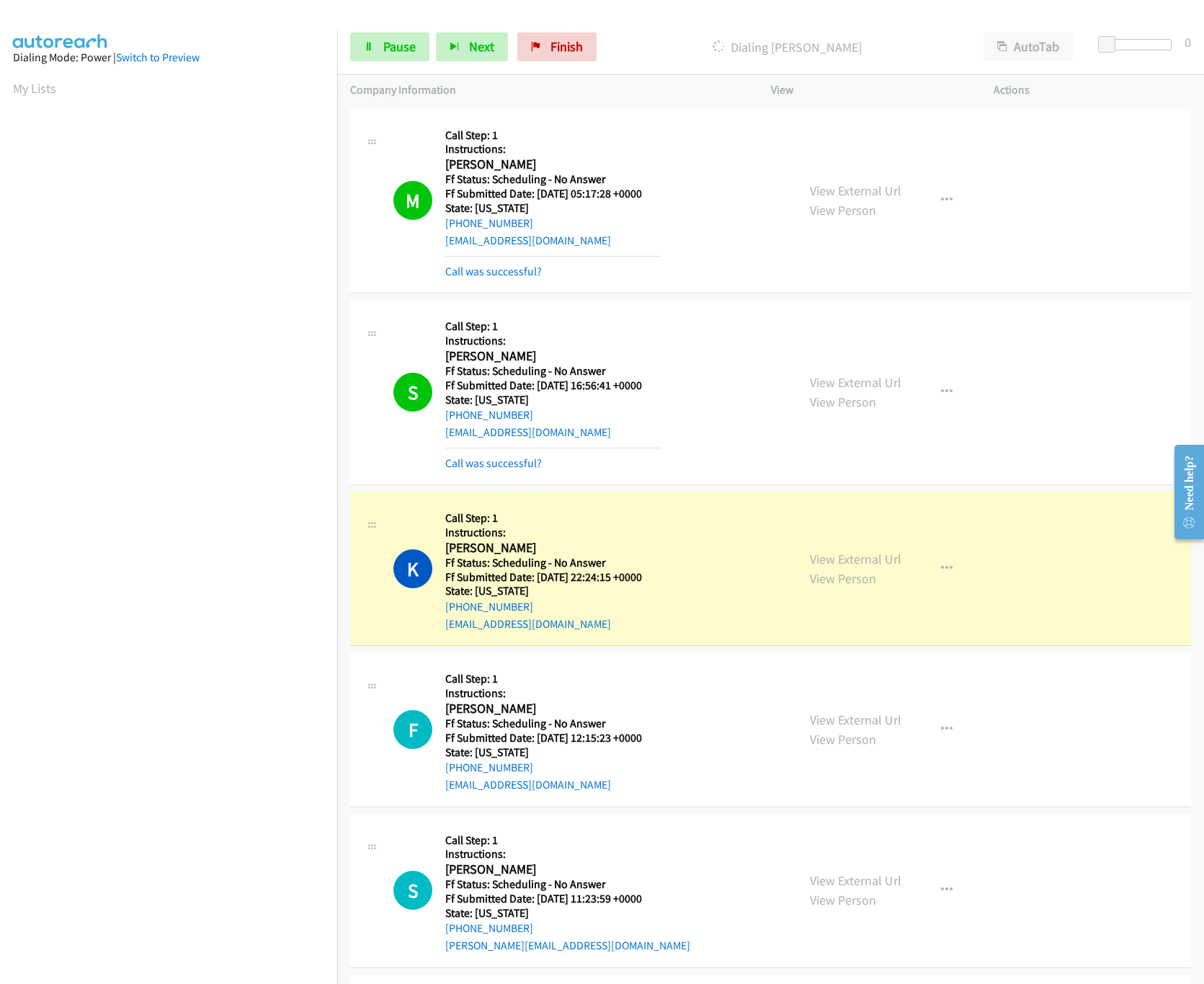
scroll to position [289, 0]
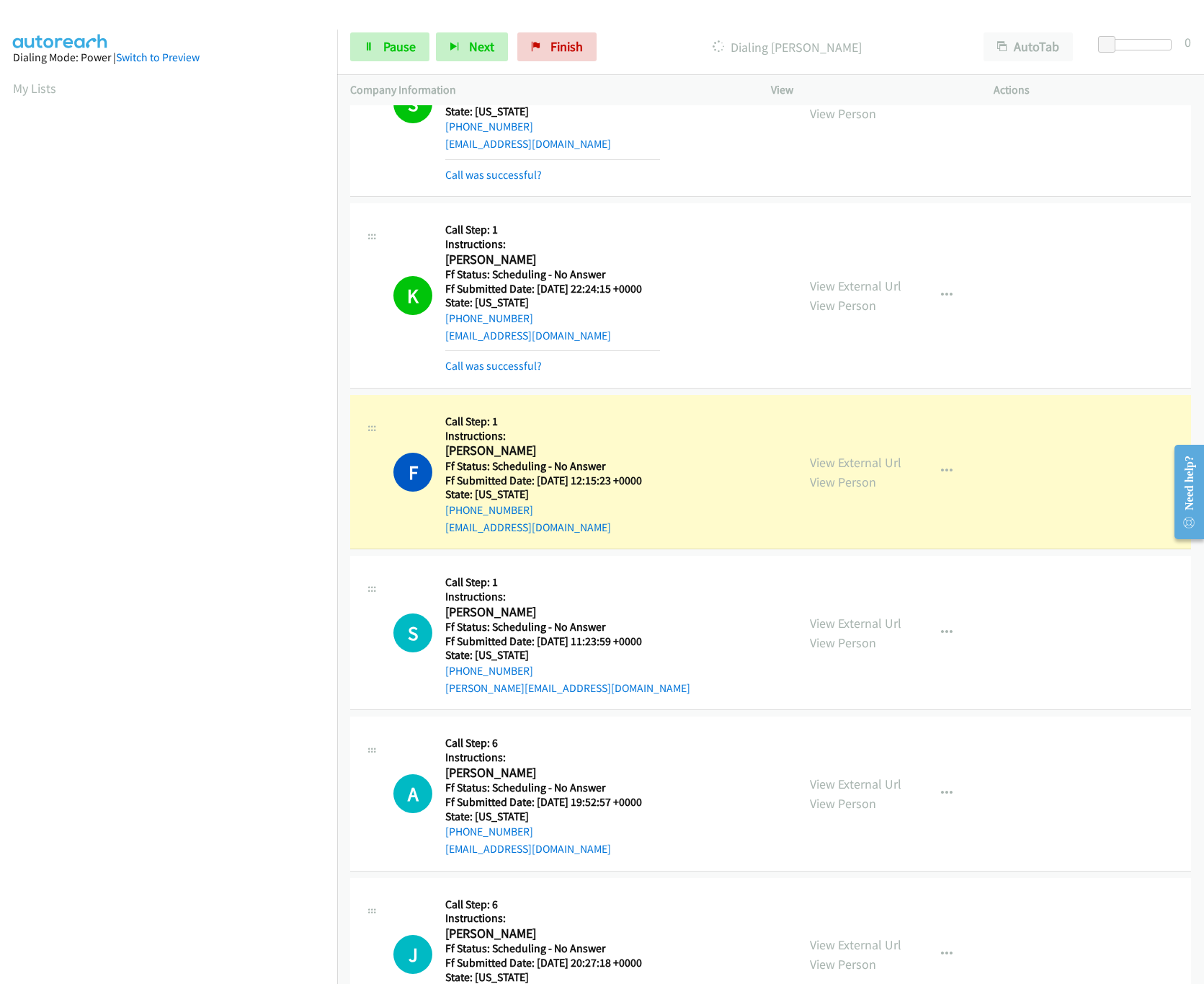
click at [878, 613] on div "View External Url View Person View External Url Email Schedule/Manage Callback …" at bounding box center [915, 632] width 236 height 127
click at [867, 625] on link "View External Url" at bounding box center [856, 623] width 91 height 17
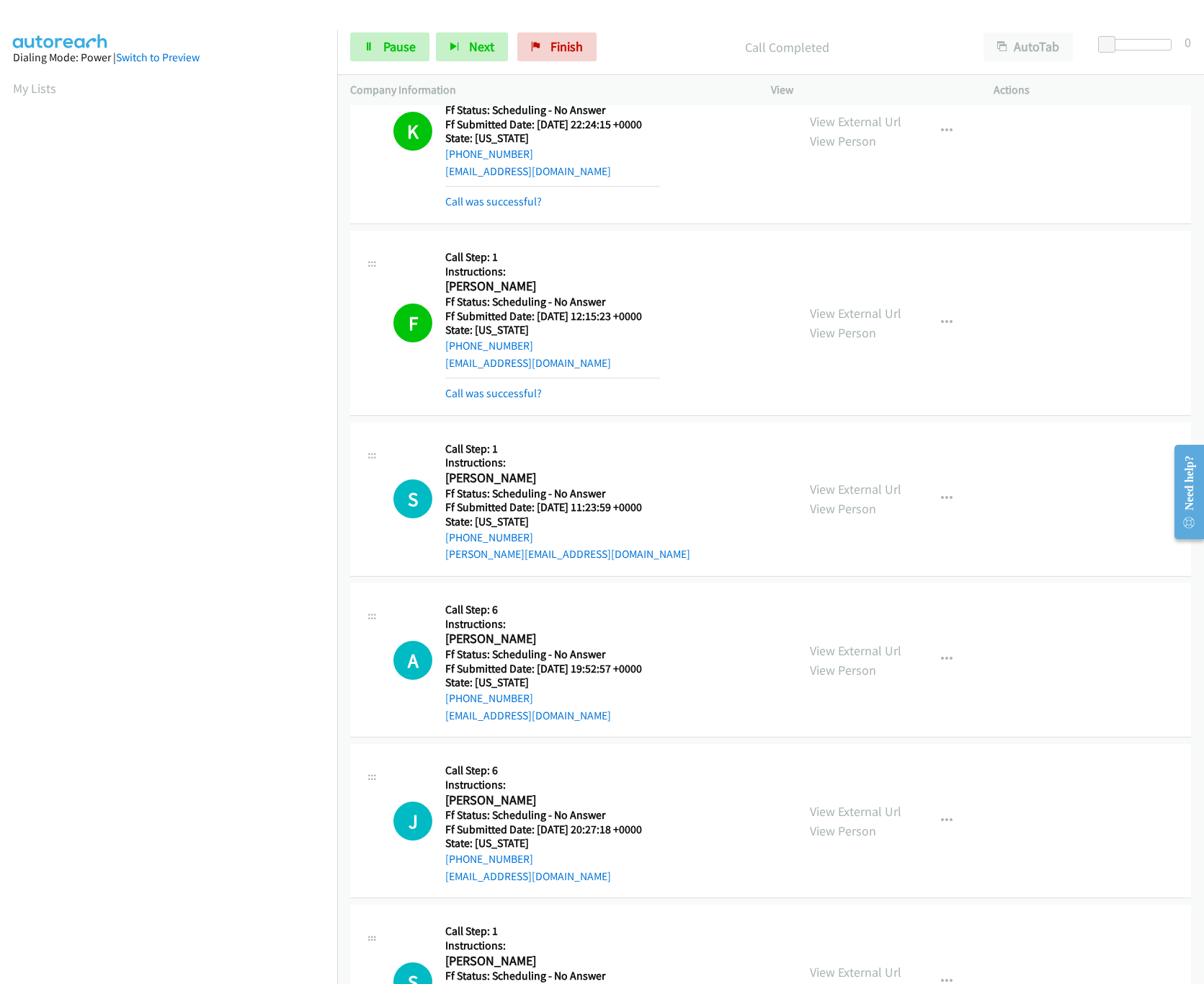
scroll to position [721, 0]
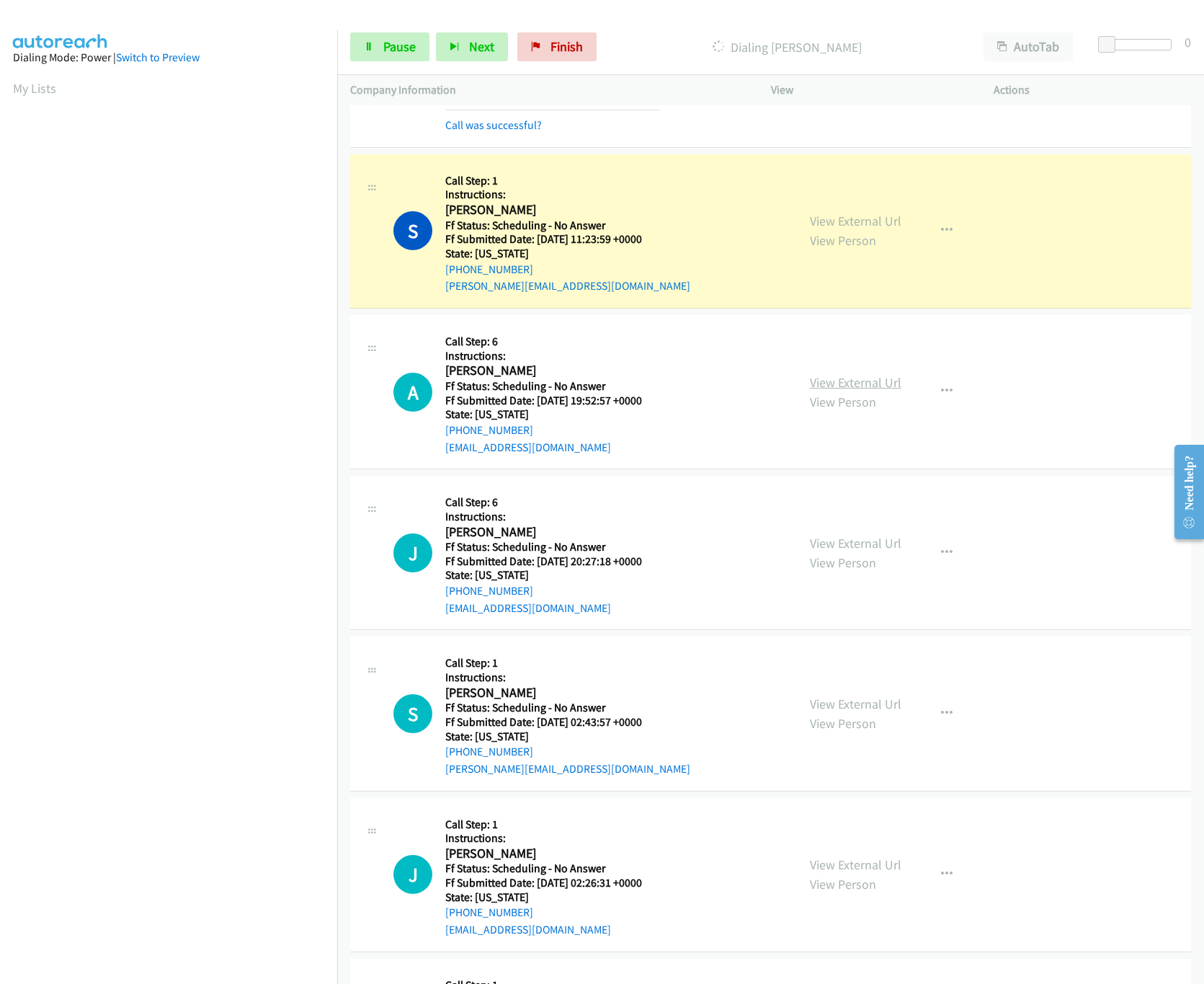
click at [845, 386] on link "View External Url" at bounding box center [856, 382] width 91 height 17
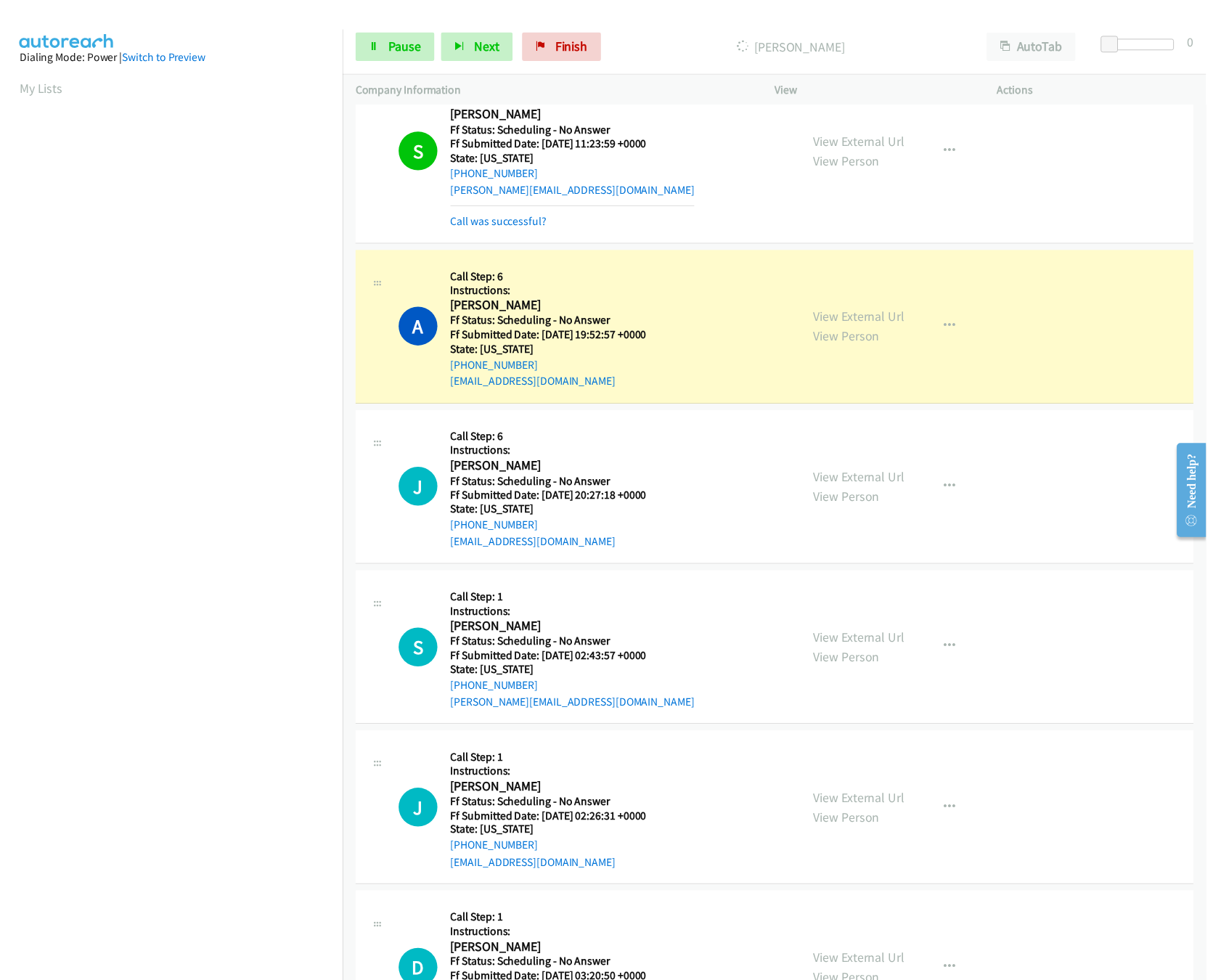
scroll to position [871, 0]
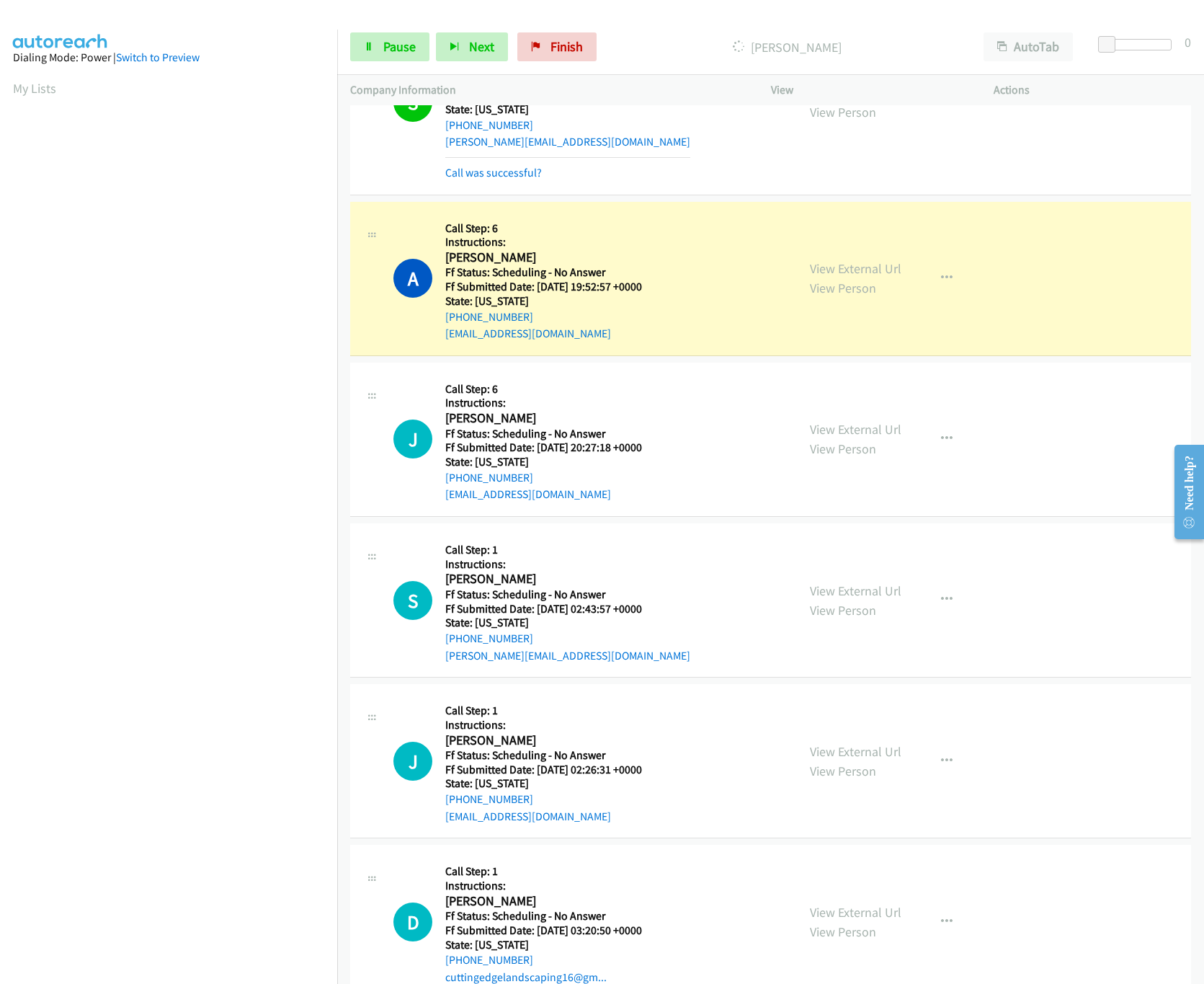
click at [809, 416] on div "View External Url View Person View External Url Email Schedule/Manage Callback …" at bounding box center [915, 439] width 236 height 127
drag, startPoint x: 820, startPoint y: 435, endPoint x: 813, endPoint y: 419, distance: 17.5
click at [820, 435] on link "View External Url" at bounding box center [856, 430] width 91 height 17
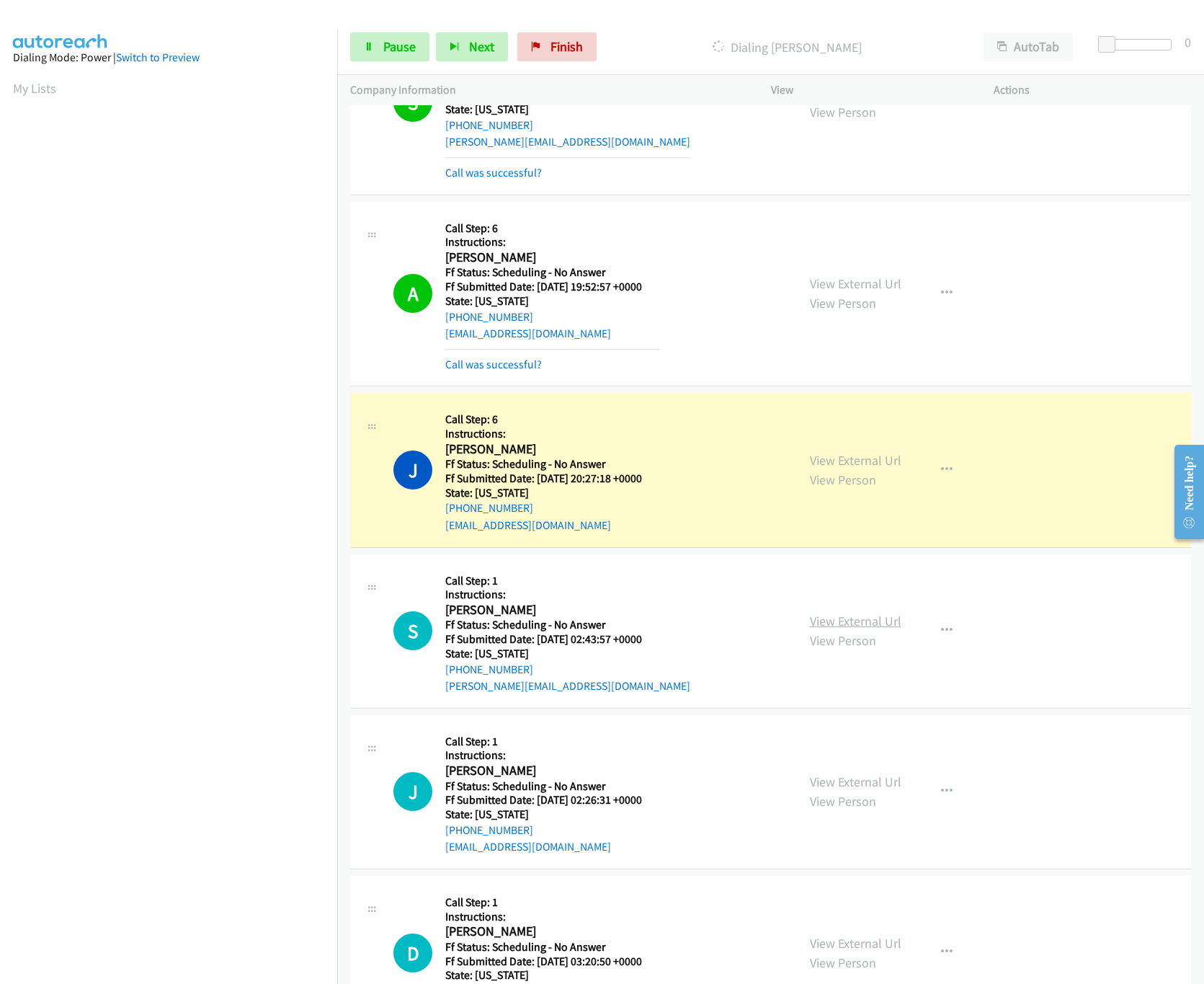
click at [859, 624] on link "View External Url" at bounding box center [856, 621] width 91 height 17
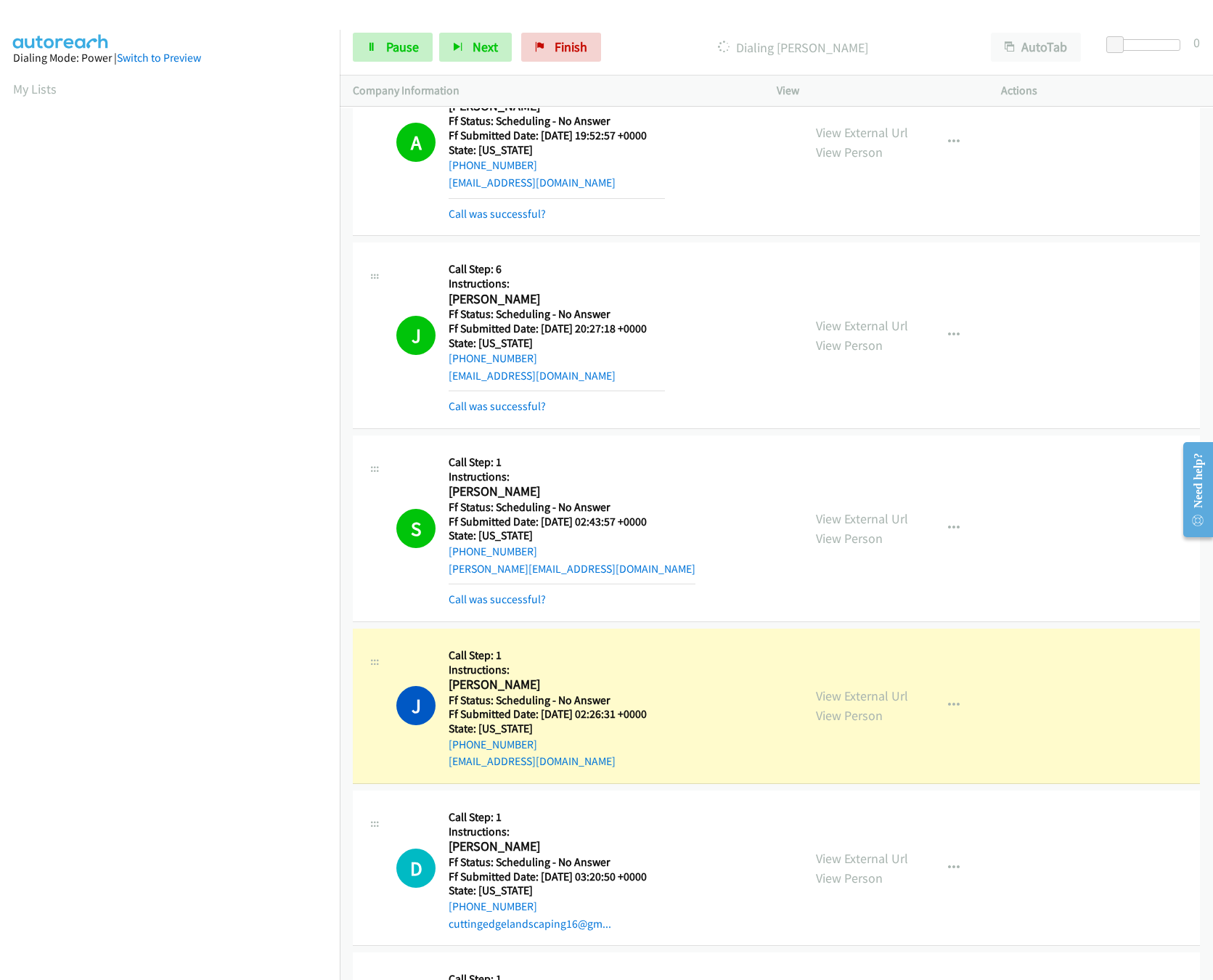
scroll to position [1161, 0]
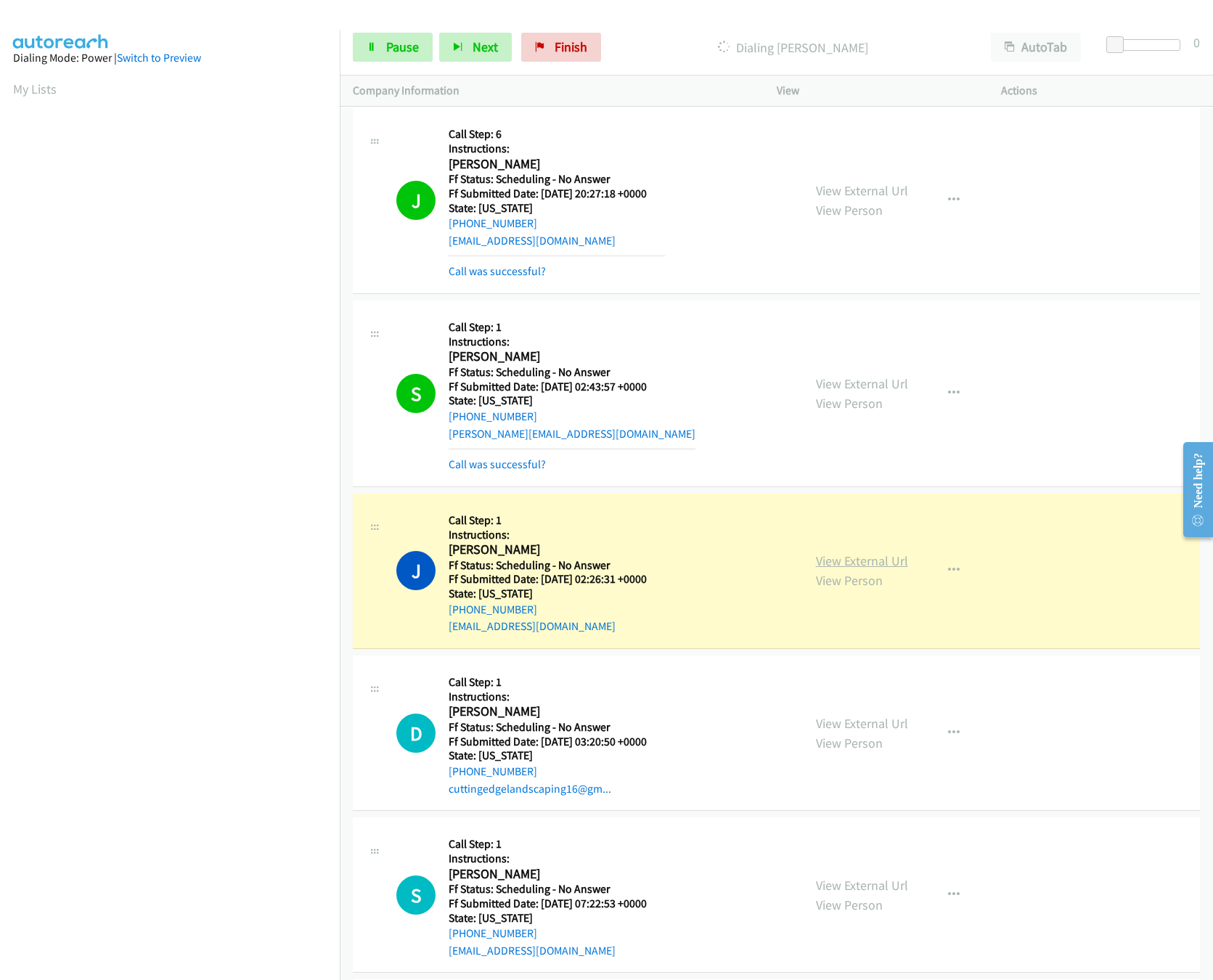
click at [846, 563] on link "View External Url" at bounding box center [862, 561] width 92 height 17
click at [380, 47] on link "Pause" at bounding box center [393, 47] width 80 height 29
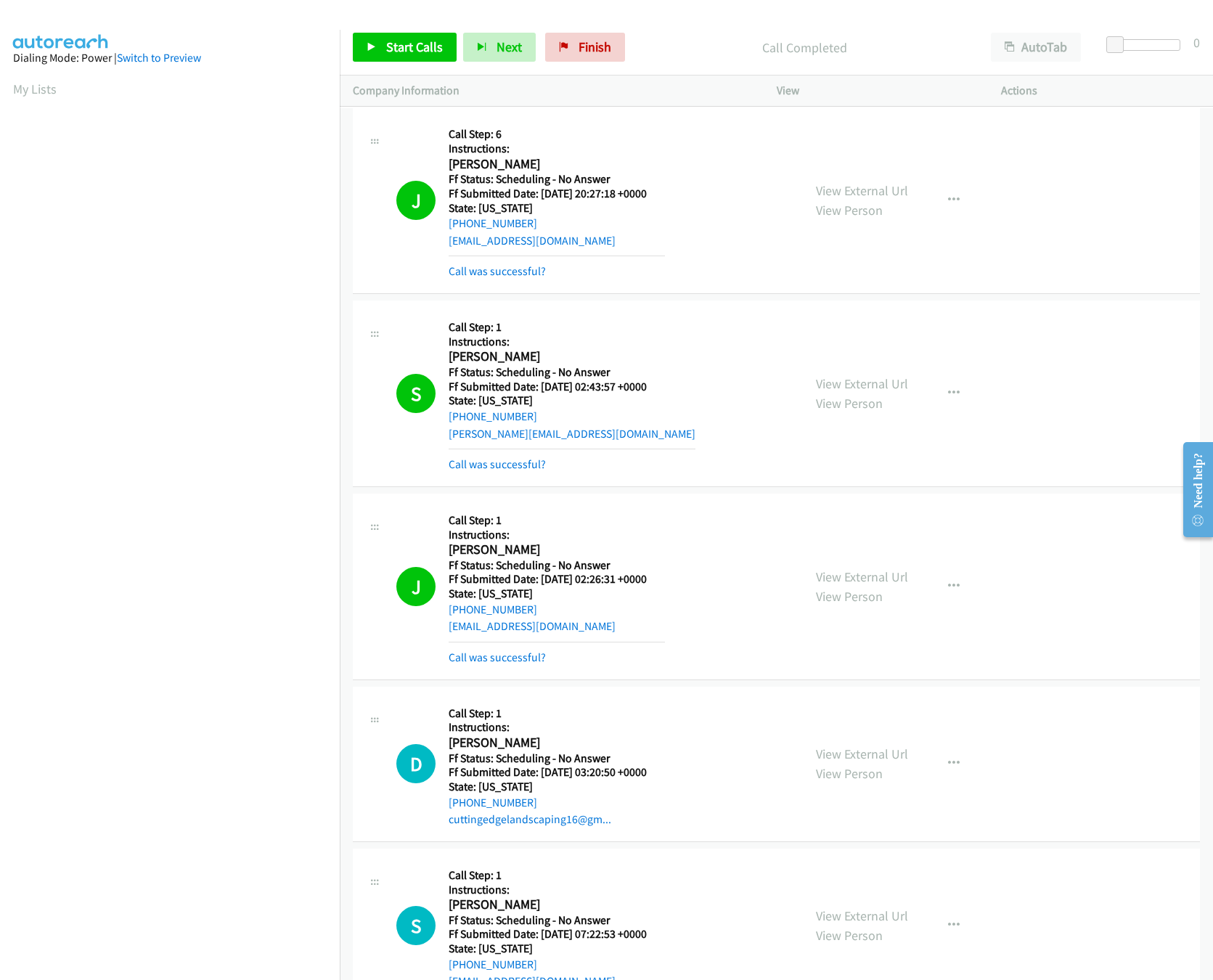
click at [560, 70] on div "Start Calls Pause Next Finish Call Completed AutoTab AutoTab 0" at bounding box center [776, 48] width 873 height 56
drag, startPoint x: 582, startPoint y: 48, endPoint x: 719, endPoint y: 82, distance: 141.2
click at [584, 47] on span "Finish" at bounding box center [595, 47] width 32 height 17
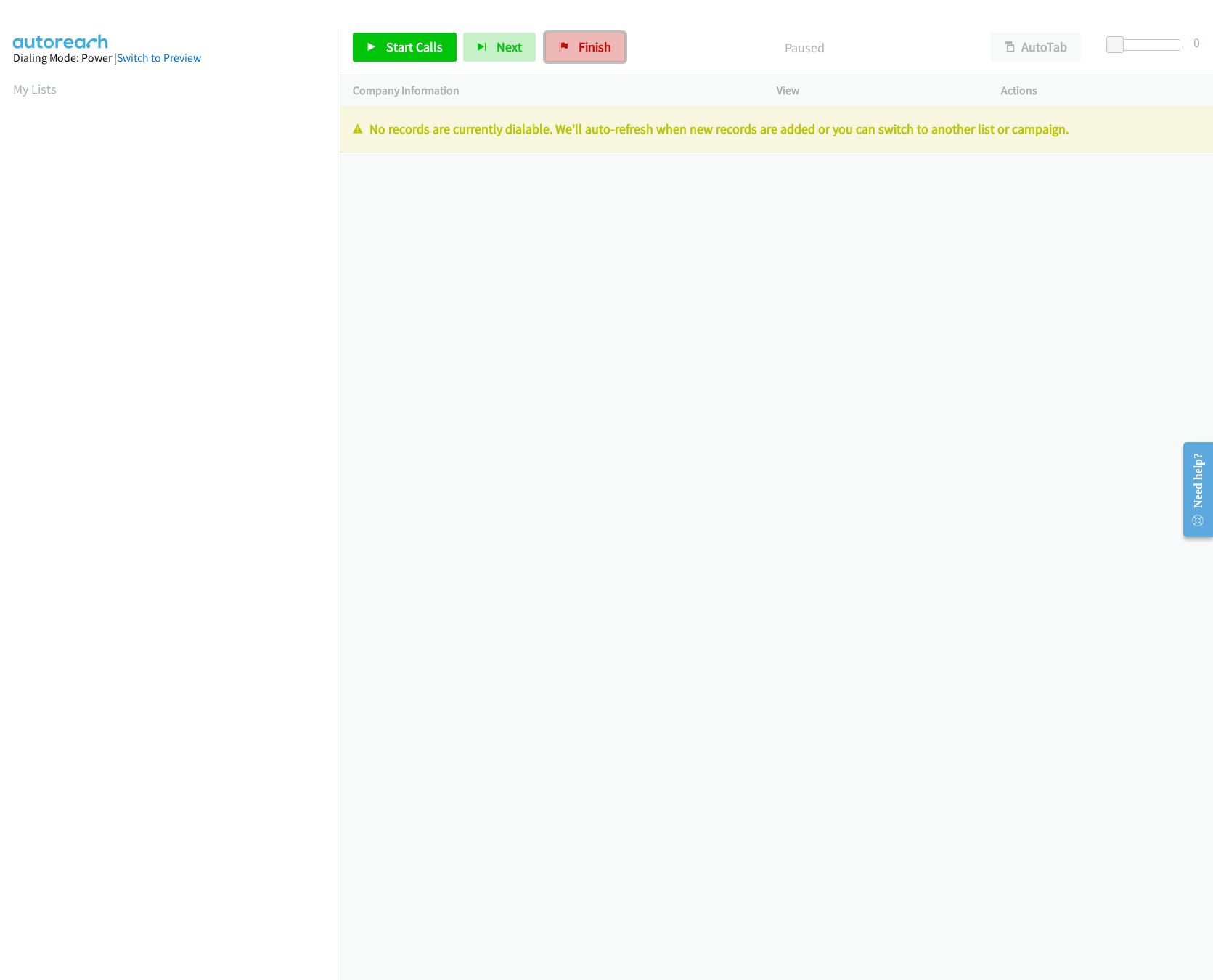
click at [605, 37] on link "Finish" at bounding box center [585, 47] width 80 height 29
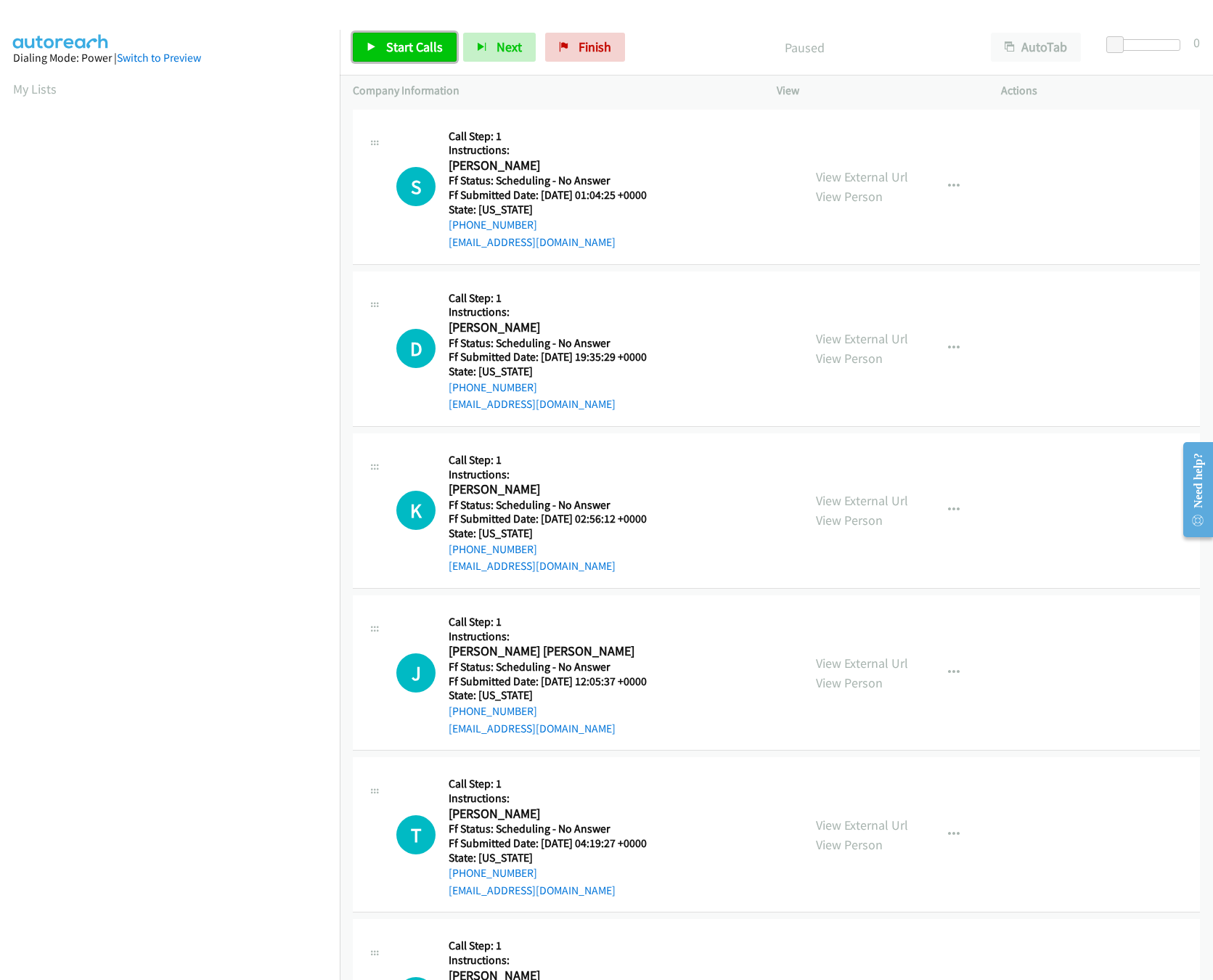
click at [404, 54] on span "Start Calls" at bounding box center [414, 47] width 57 height 17
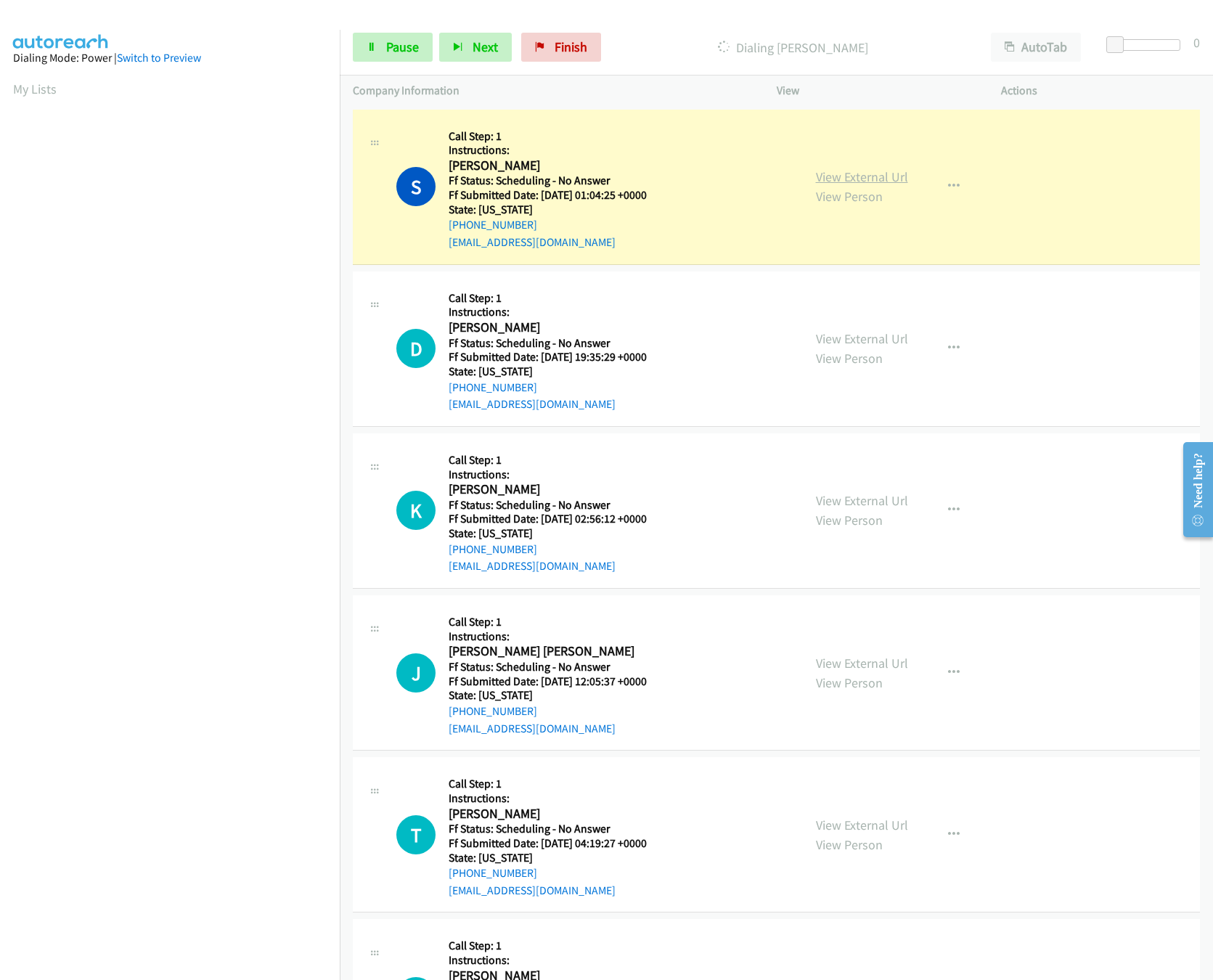
click at [876, 176] on link "View External Url" at bounding box center [862, 177] width 92 height 17
click at [826, 337] on link "View External Url" at bounding box center [862, 339] width 92 height 17
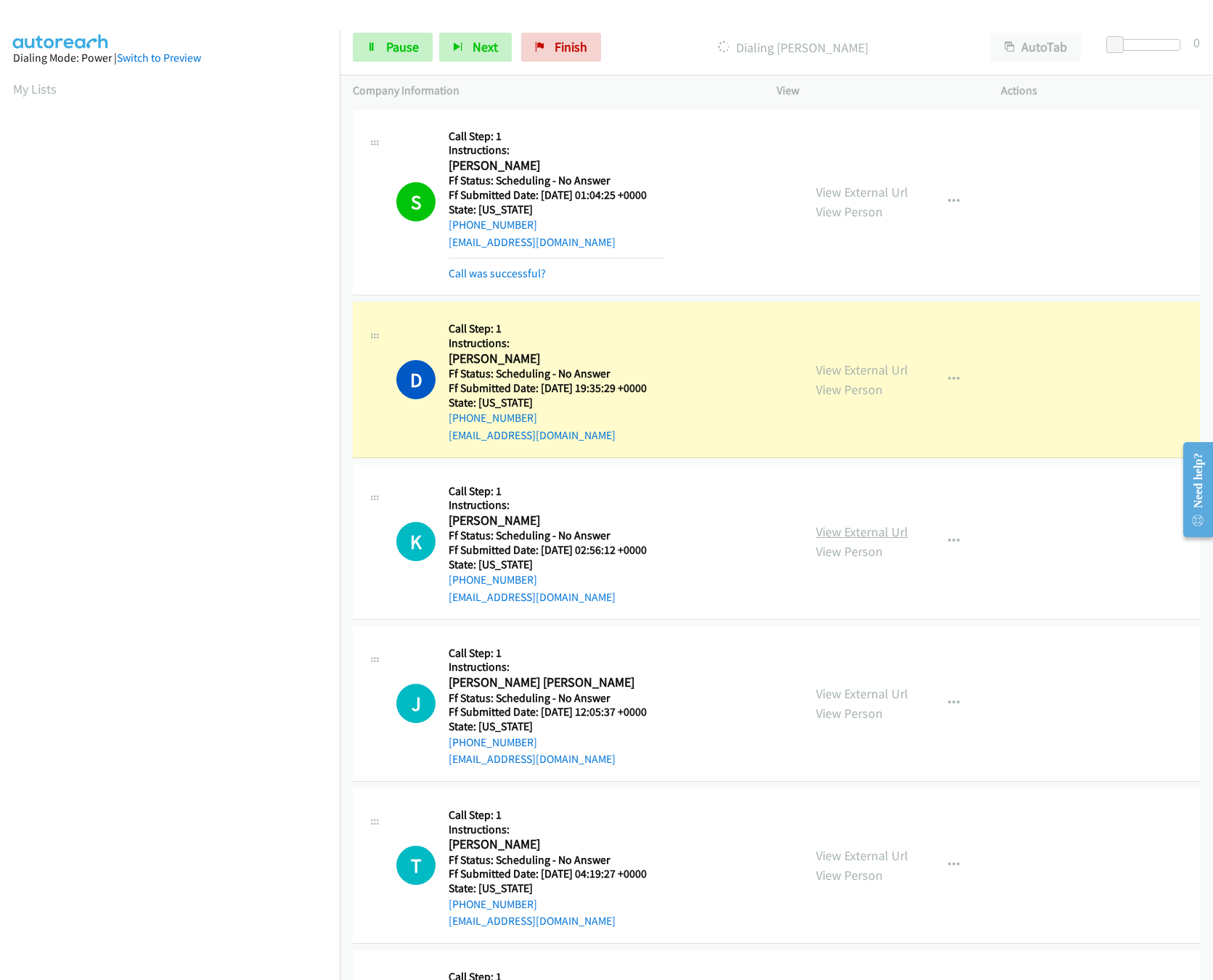
click at [859, 525] on link "View External Url" at bounding box center [862, 532] width 92 height 17
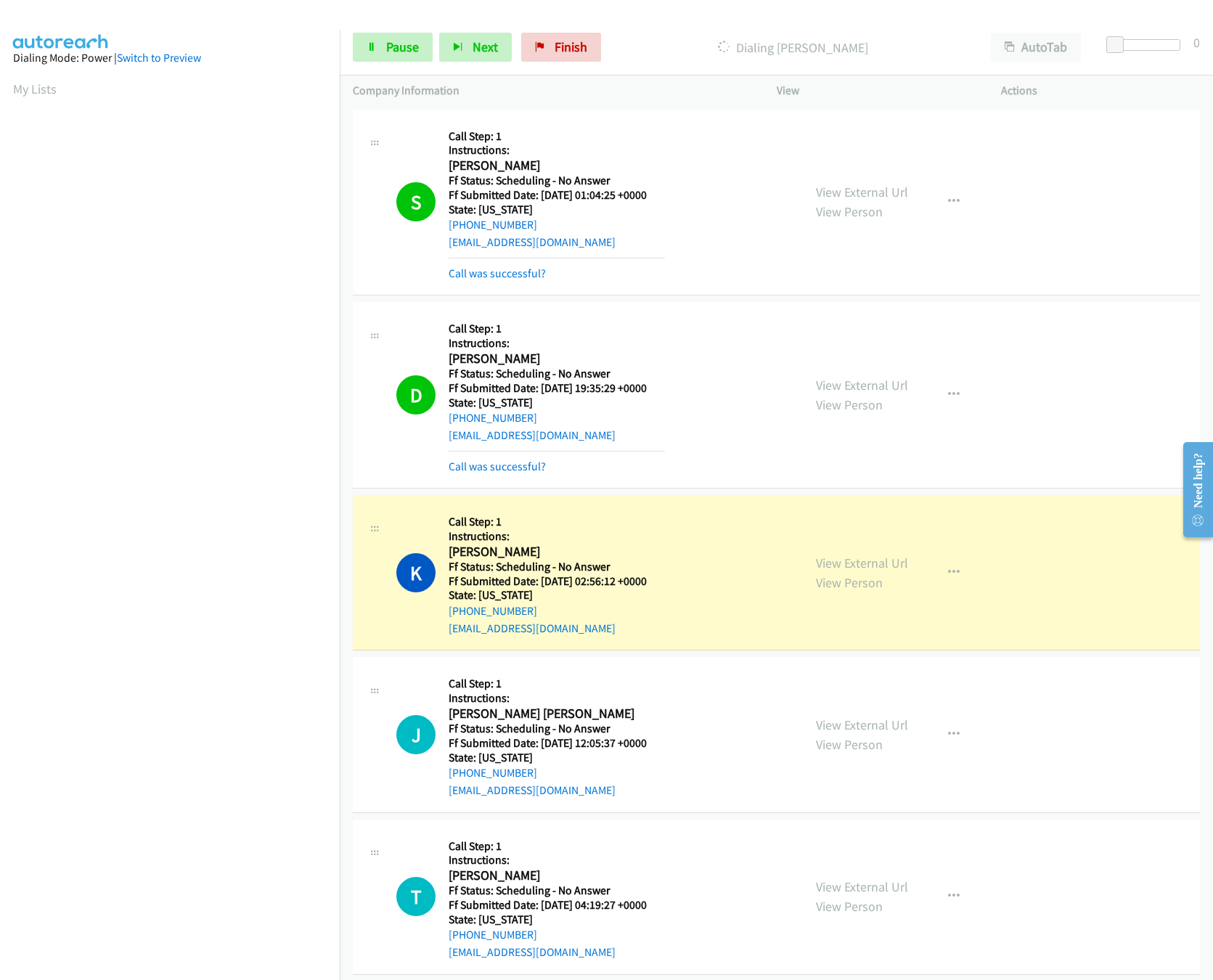
scroll to position [291, 0]
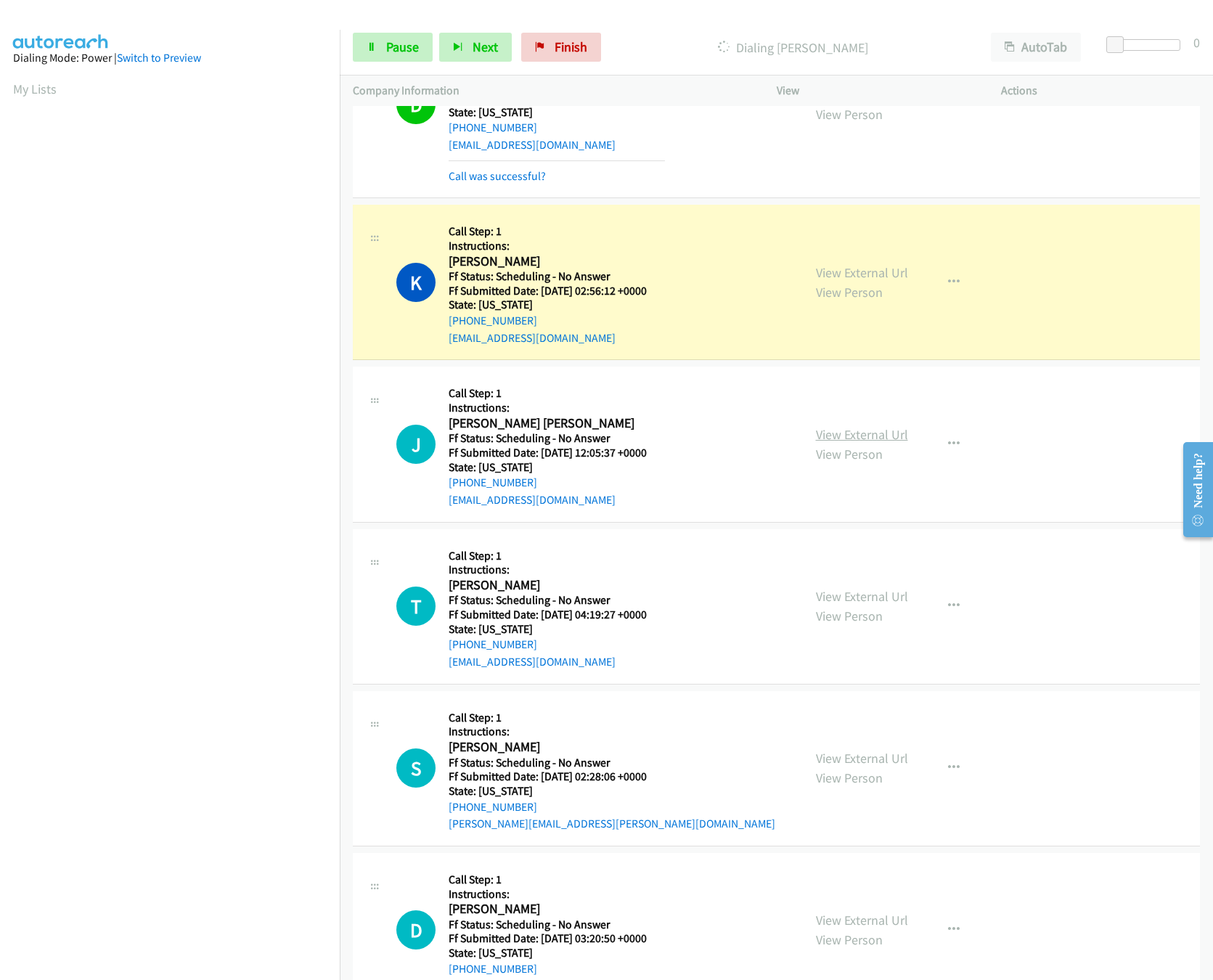
click at [847, 433] on link "View External Url" at bounding box center [862, 434] width 92 height 17
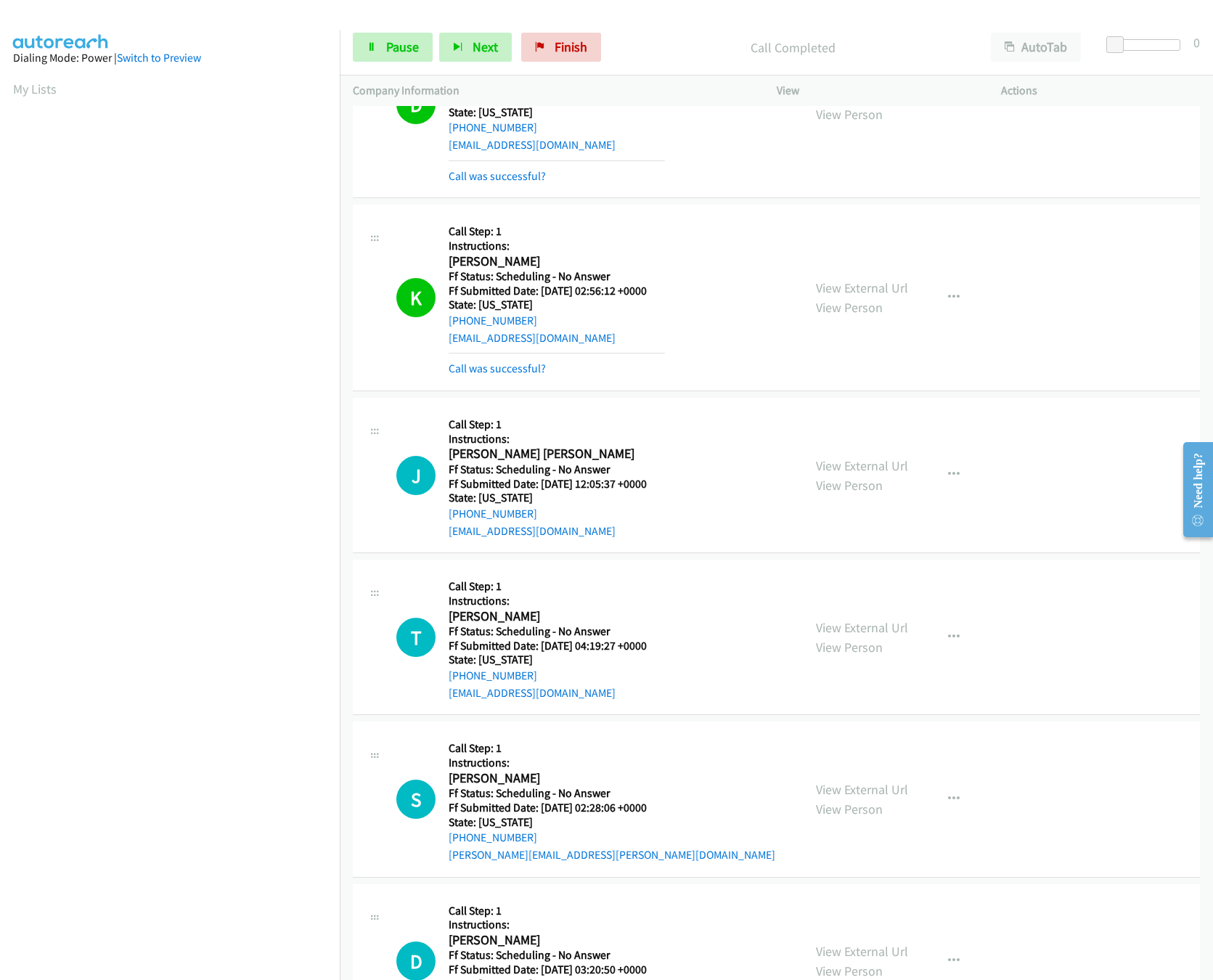
scroll to position [435, 0]
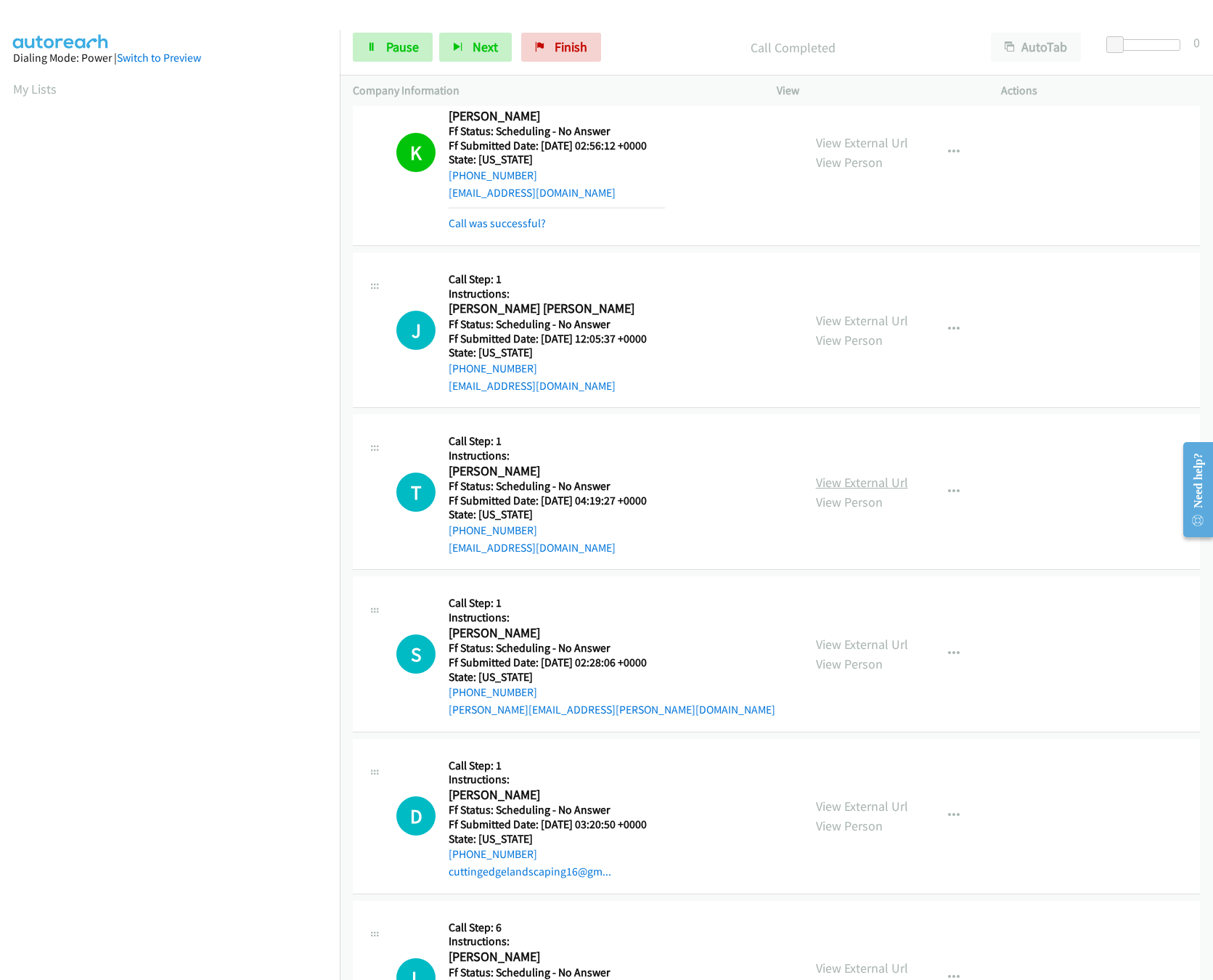
click at [837, 484] on link "View External Url" at bounding box center [862, 483] width 92 height 17
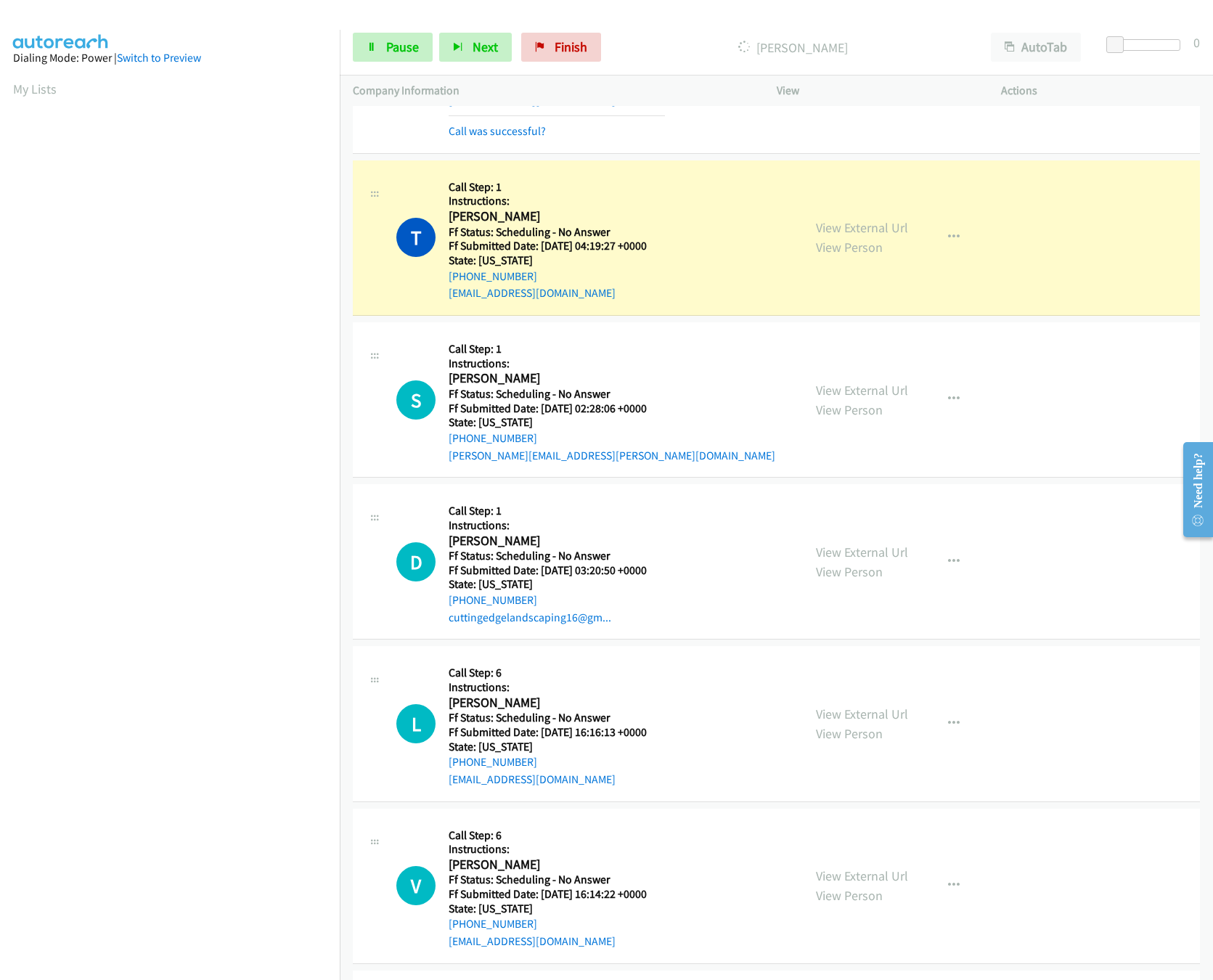
scroll to position [726, 0]
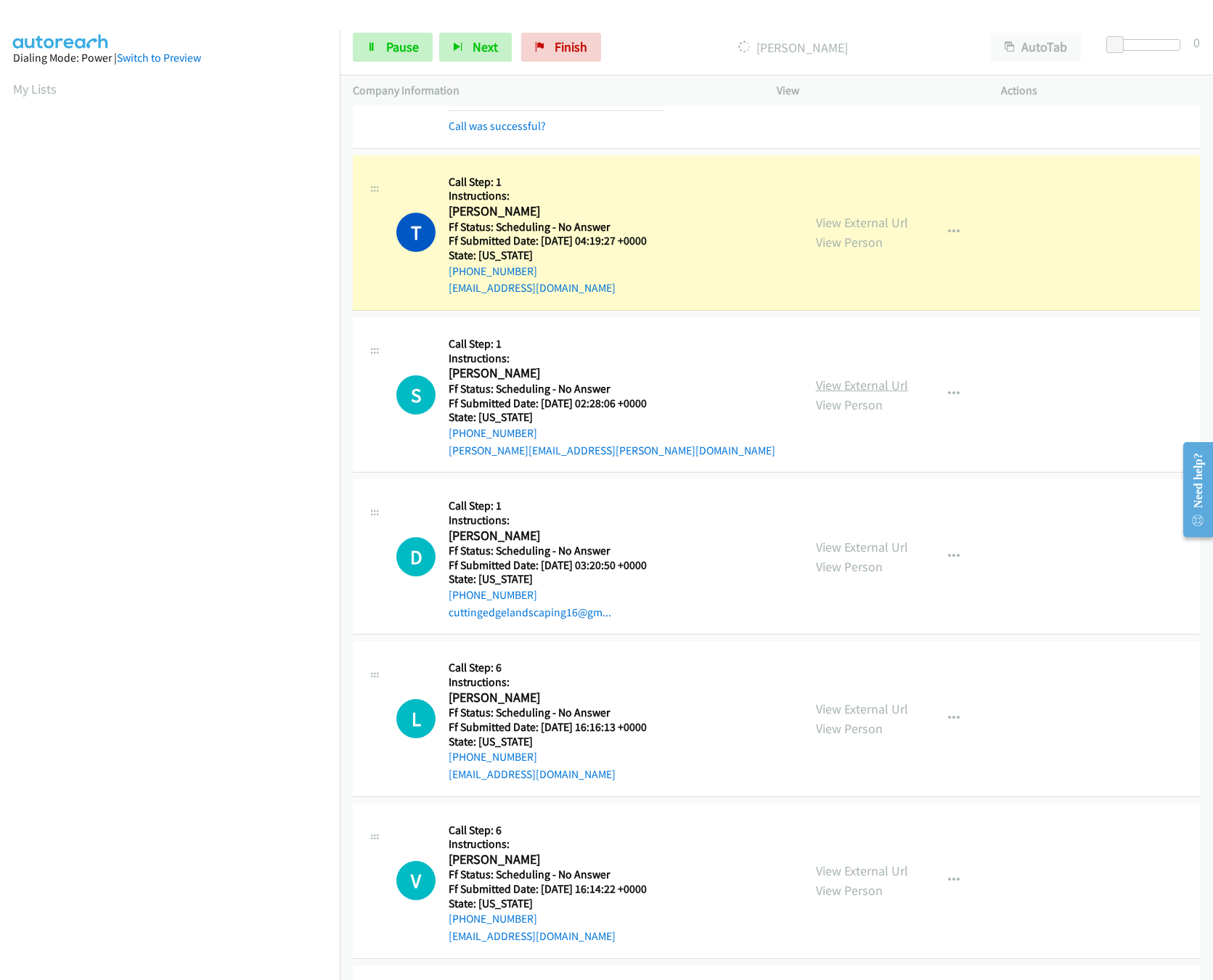
click at [835, 388] on link "View External Url" at bounding box center [862, 385] width 92 height 17
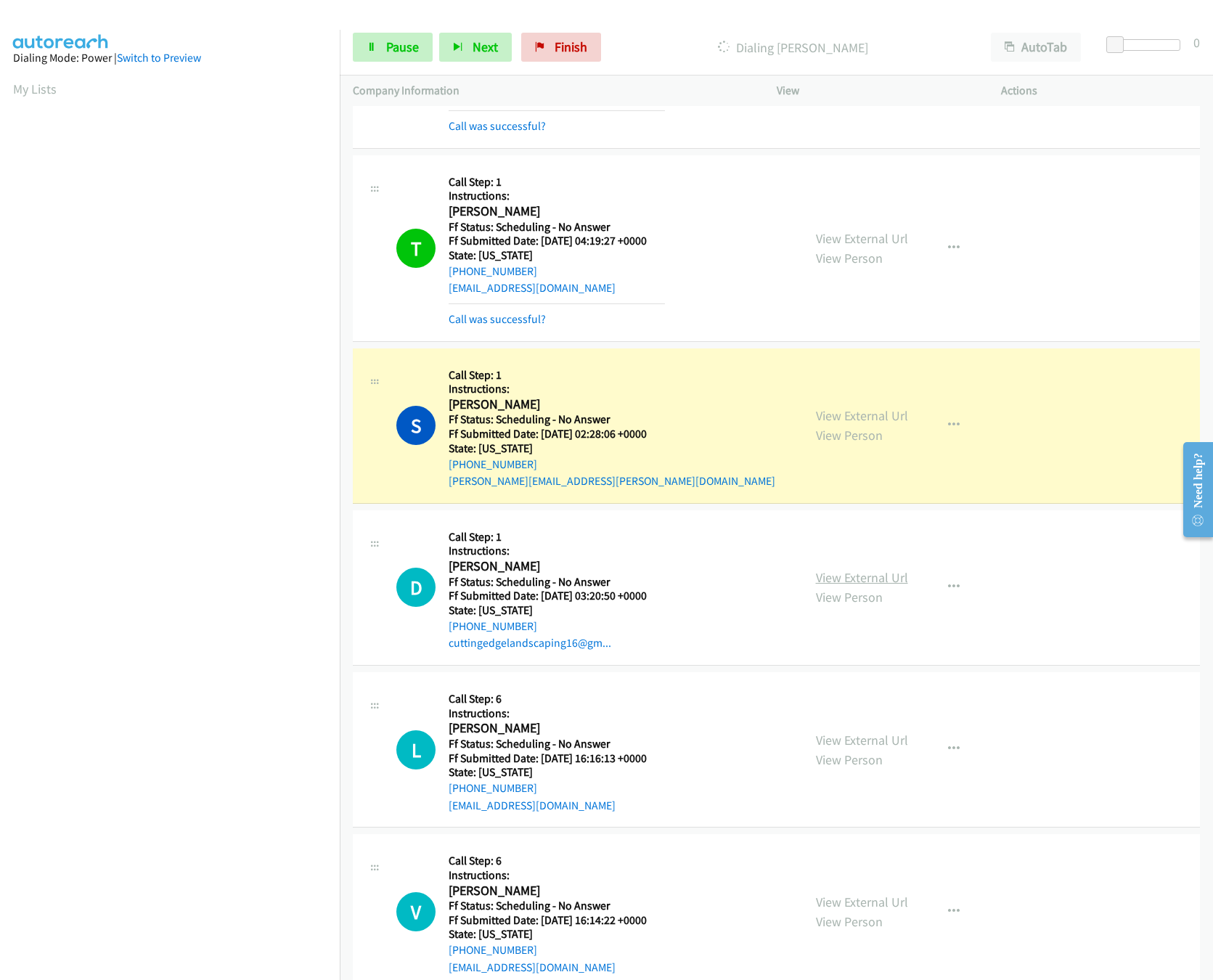
click at [837, 575] on link "View External Url" at bounding box center [862, 577] width 92 height 17
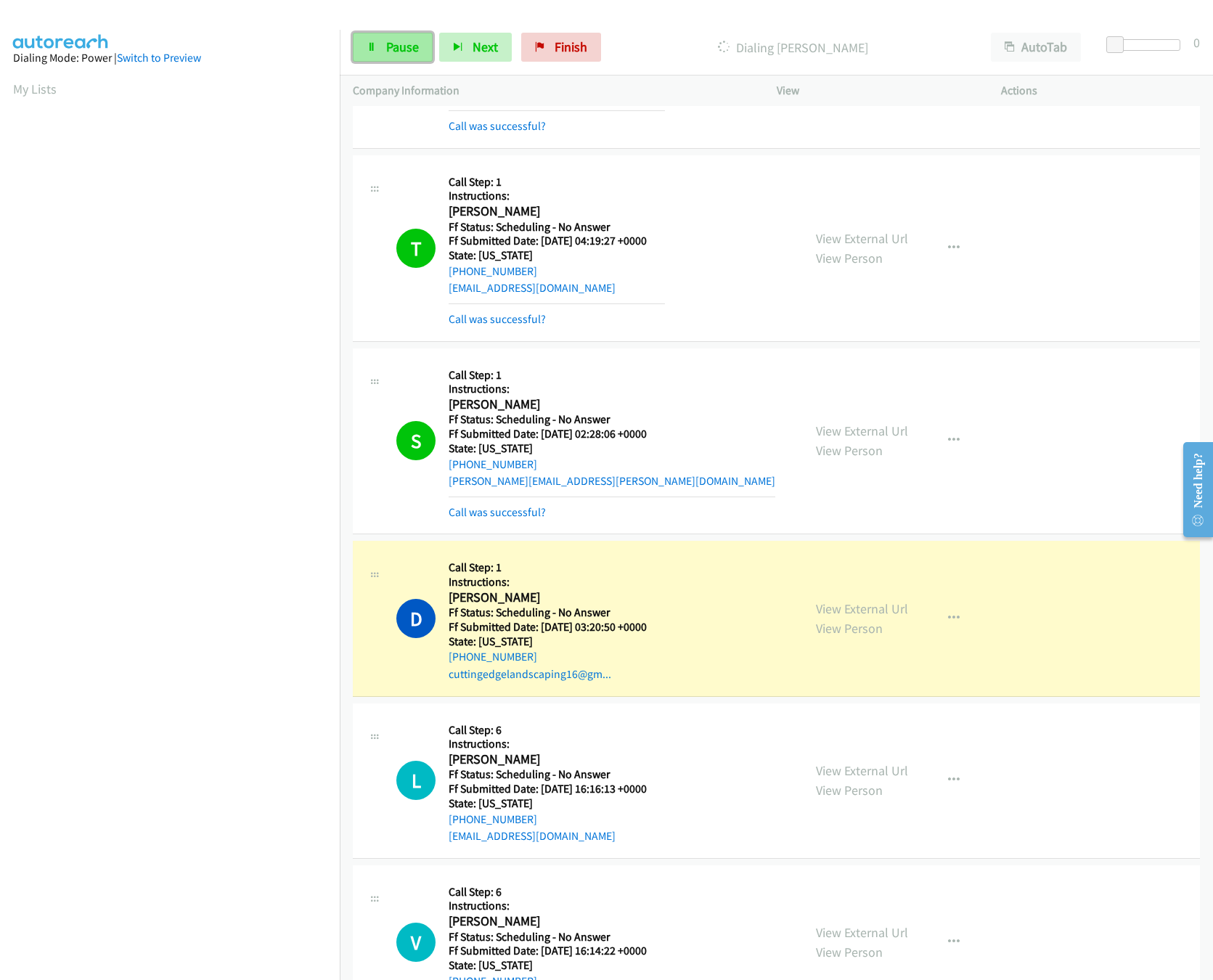
click at [407, 55] on link "Pause" at bounding box center [393, 47] width 80 height 29
